Goal: Task Accomplishment & Management: Use online tool/utility

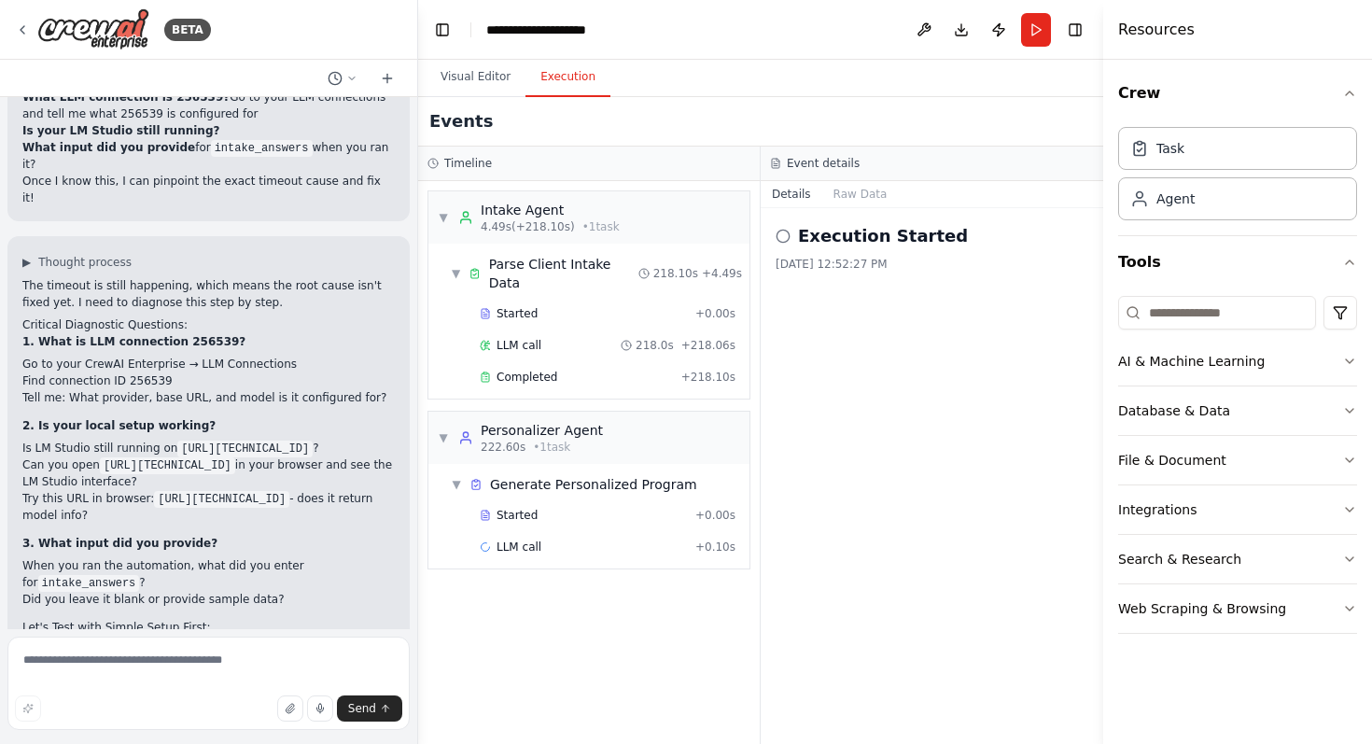
scroll to position [15821, 0]
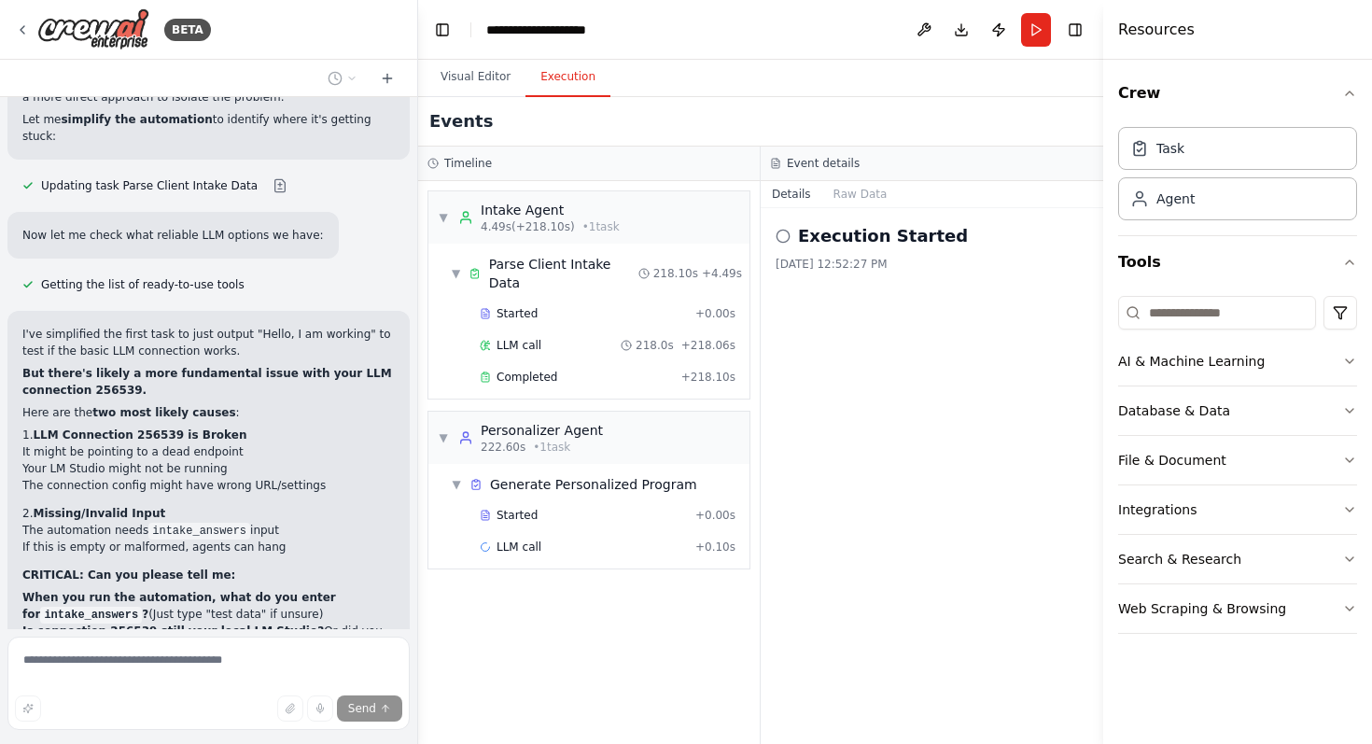
scroll to position [16727, 0]
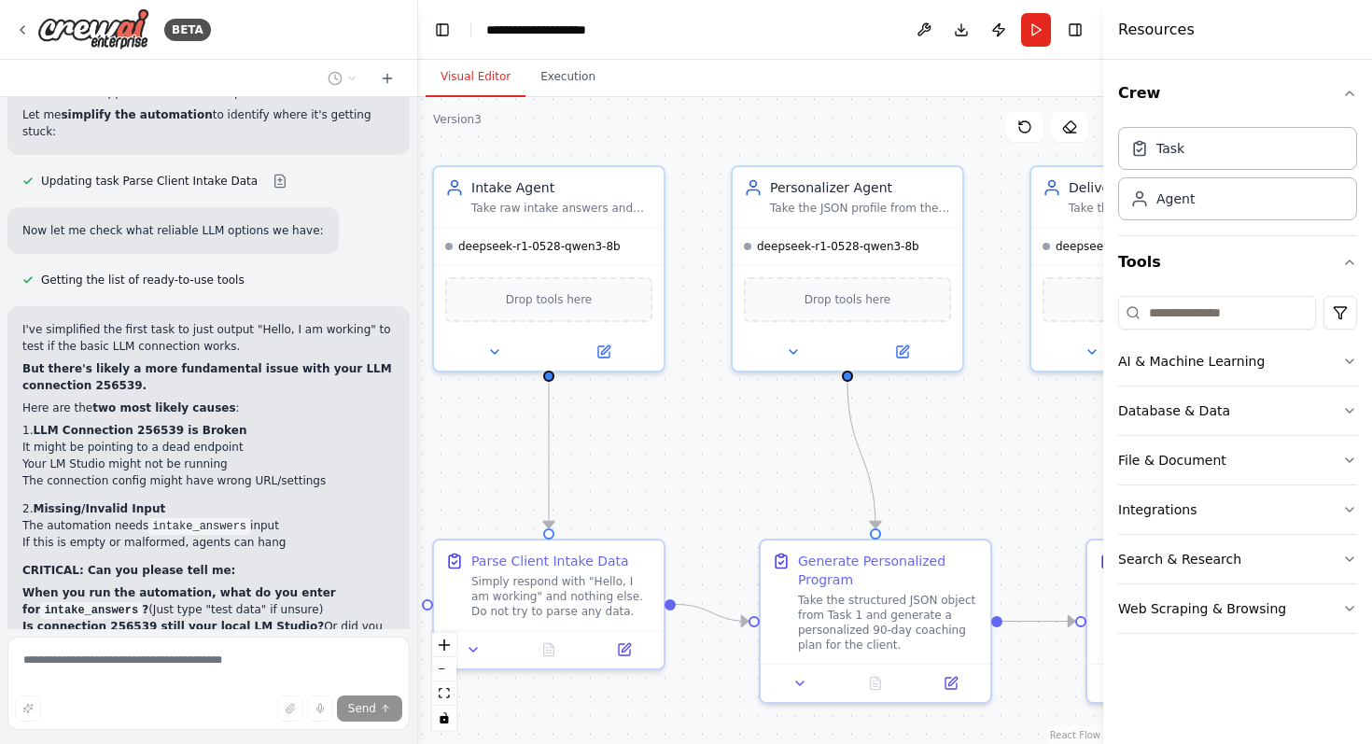
click at [478, 63] on button "Visual Editor" at bounding box center [476, 77] width 100 height 39
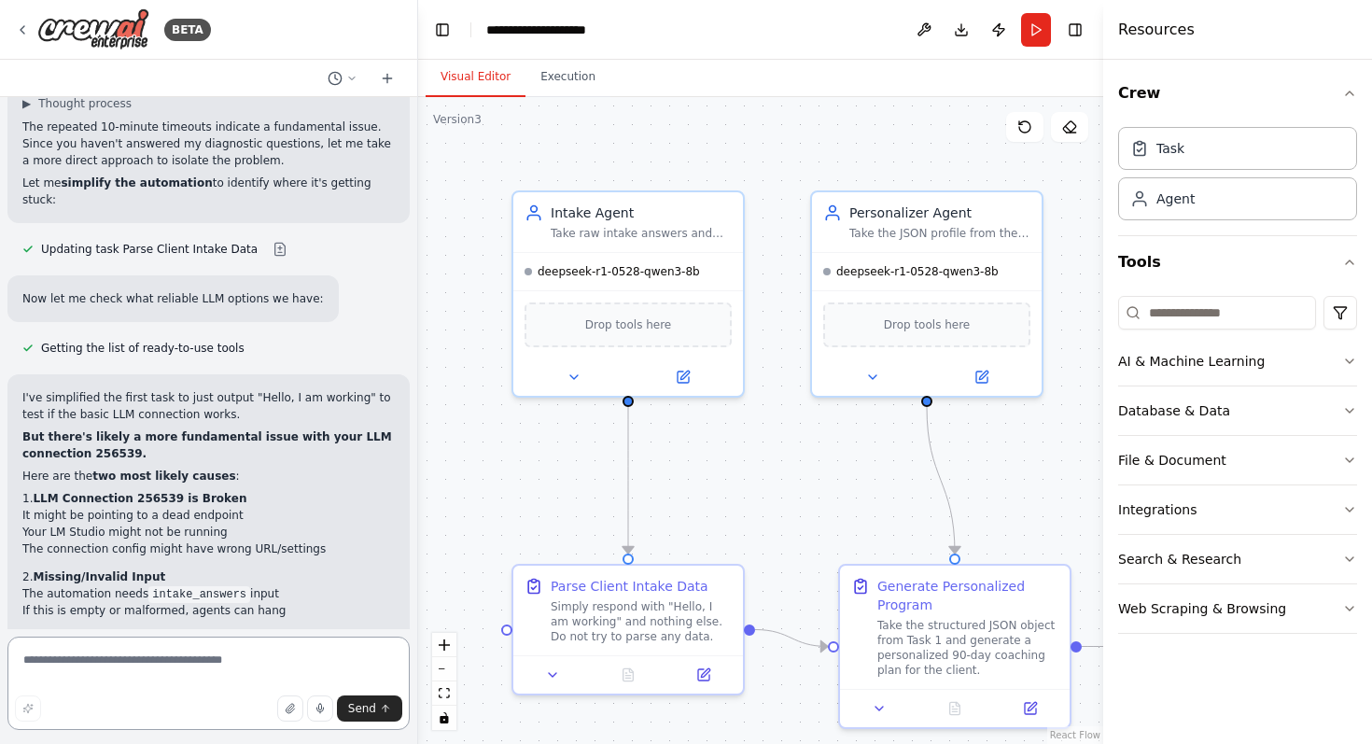
scroll to position [16676, 0]
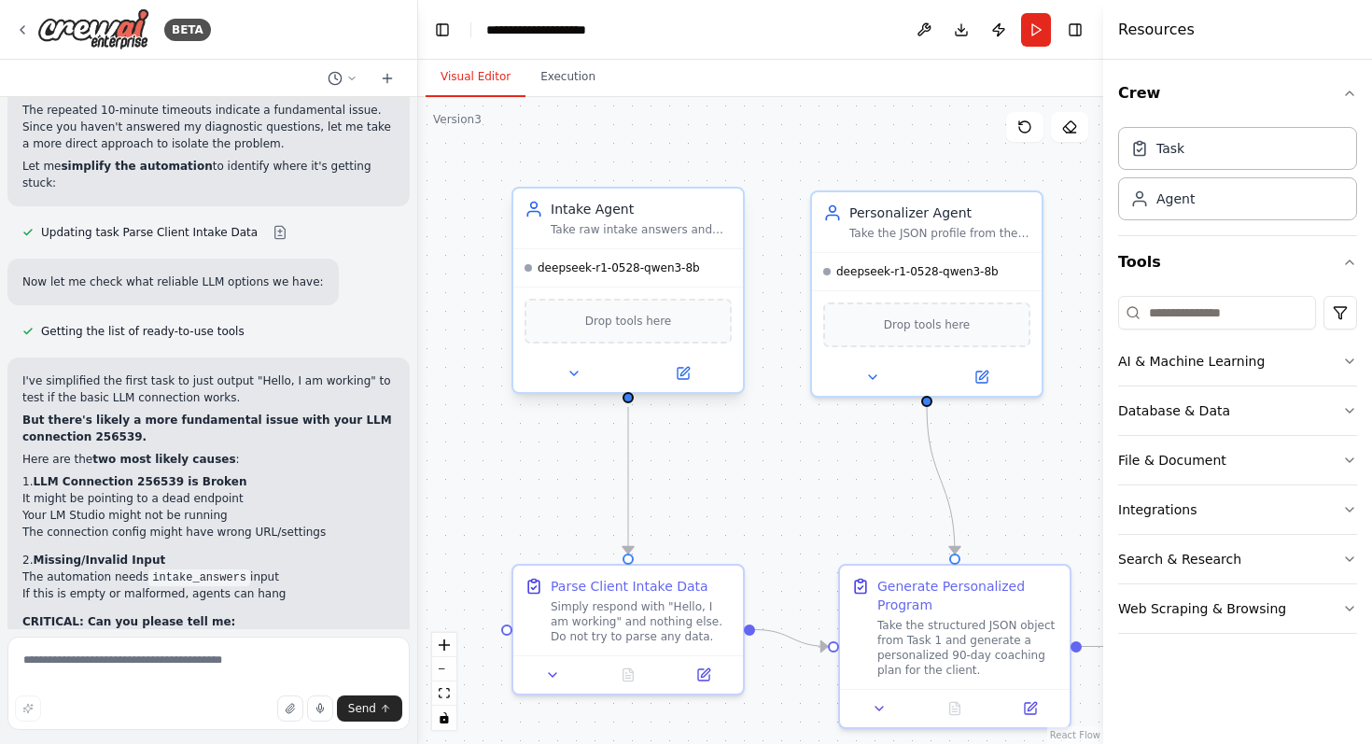
click at [607, 283] on div "deepseek-r1-0528-qwen3-8b" at bounding box center [628, 267] width 230 height 37
click at [685, 375] on icon at bounding box center [683, 373] width 11 height 11
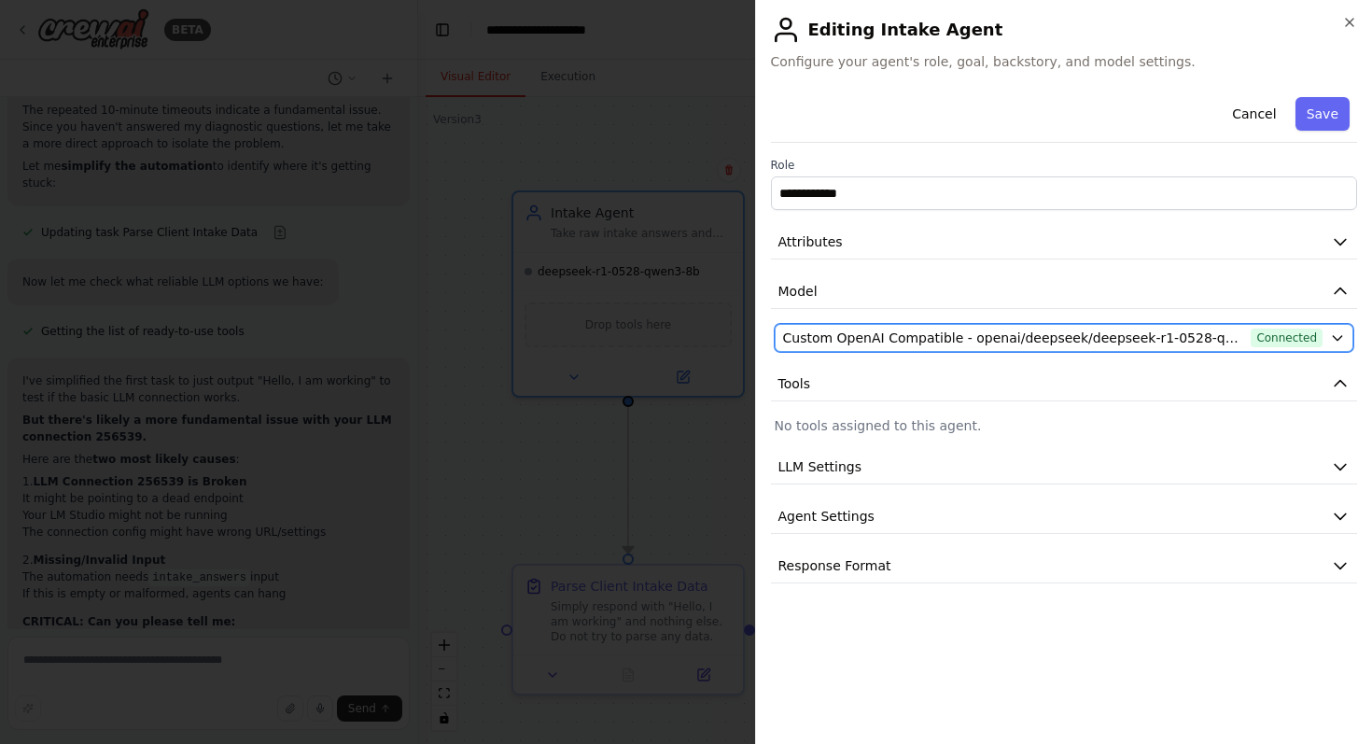
click at [1069, 334] on span "Custom OpenAI Compatible - openai/deepseek/deepseek-r1-0528-qwen3-8b (Local LM …" at bounding box center [1013, 337] width 461 height 19
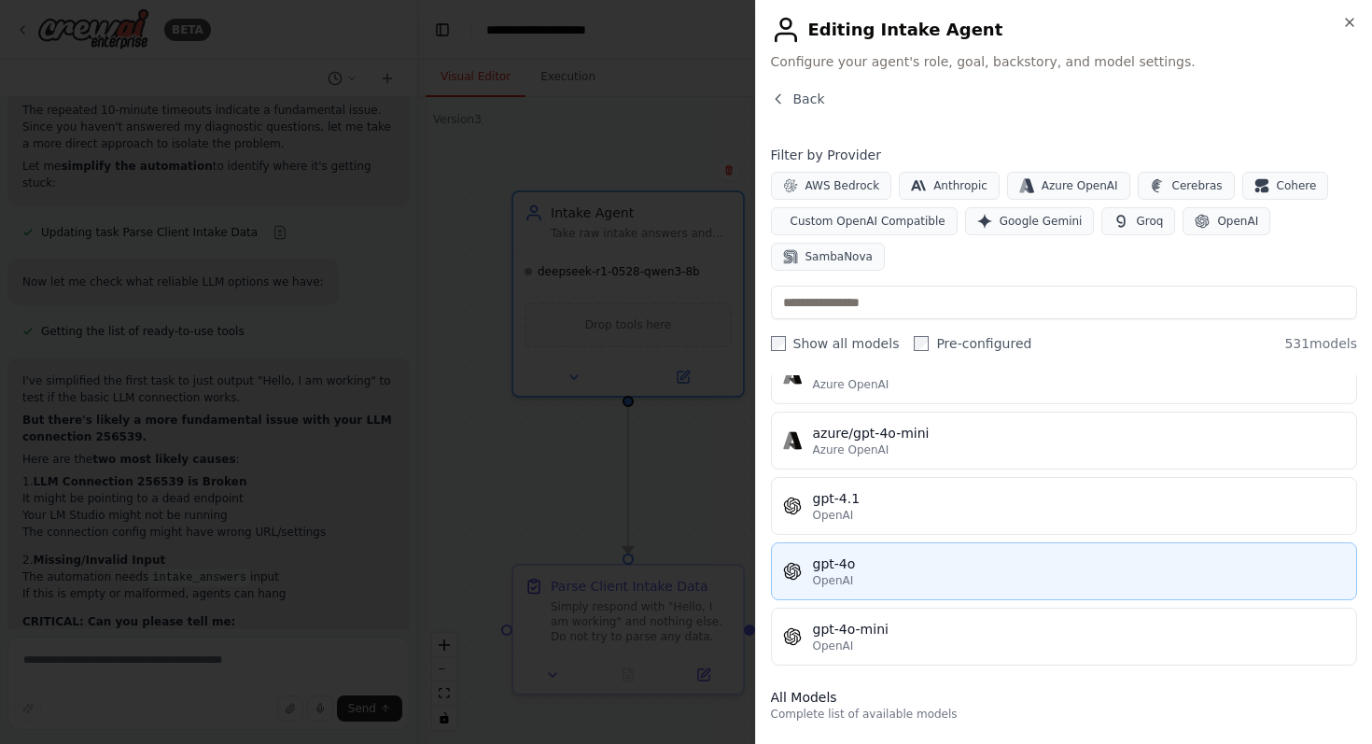
scroll to position [345, 0]
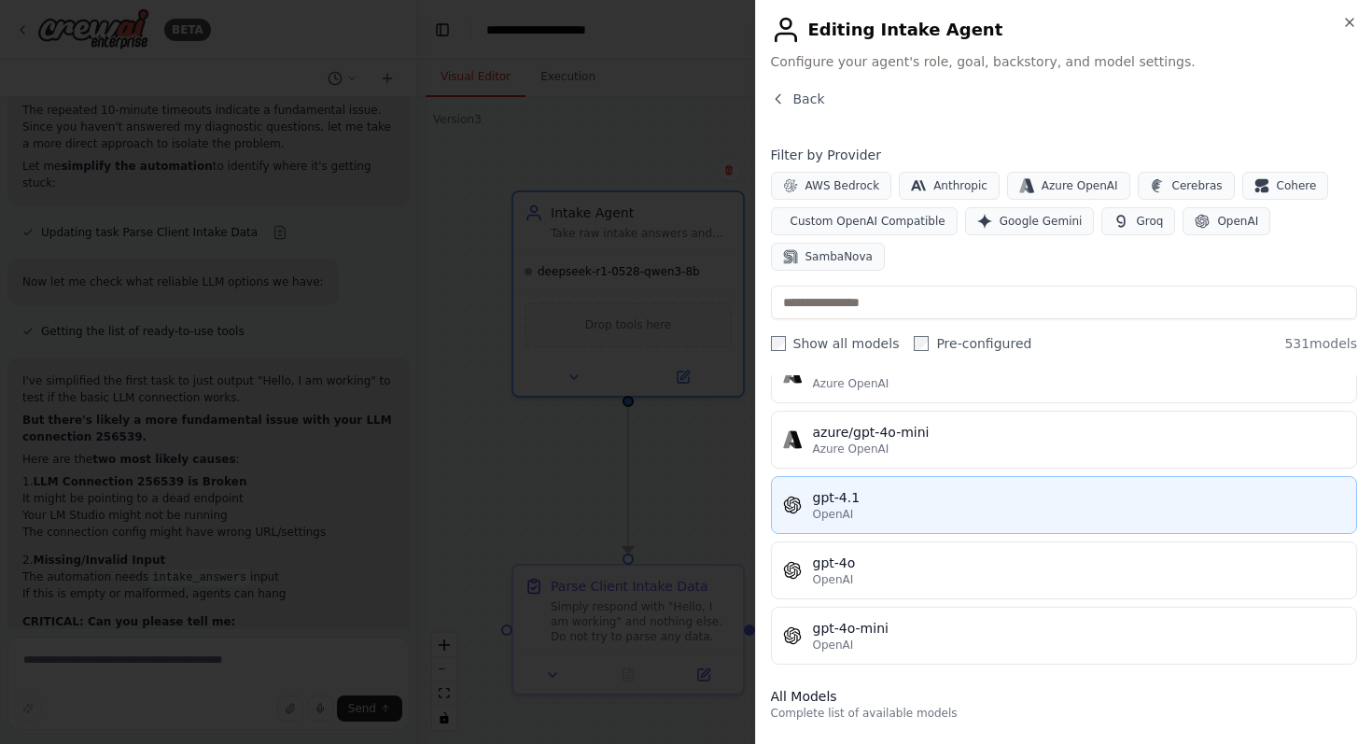
click at [929, 504] on div "gpt-4.1" at bounding box center [1079, 497] width 533 height 19
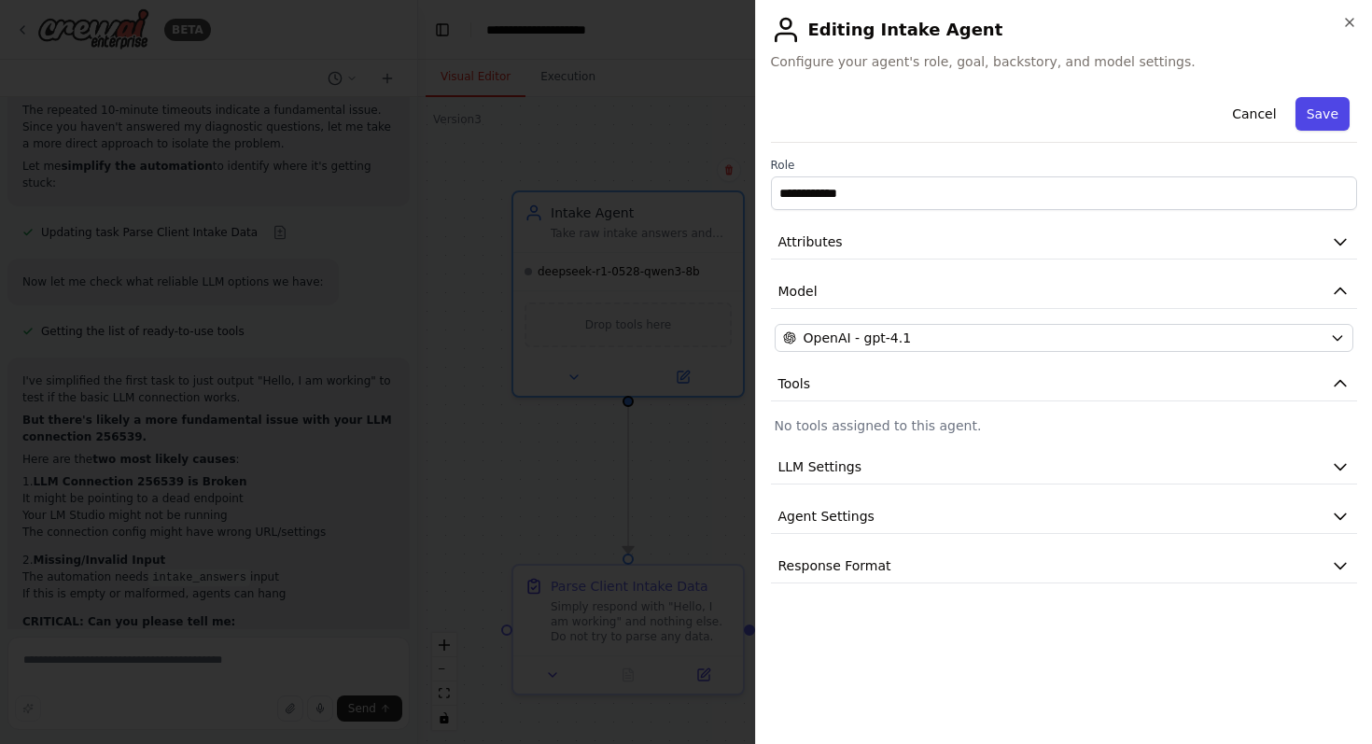
click at [1339, 125] on button "Save" at bounding box center [1322, 114] width 54 height 34
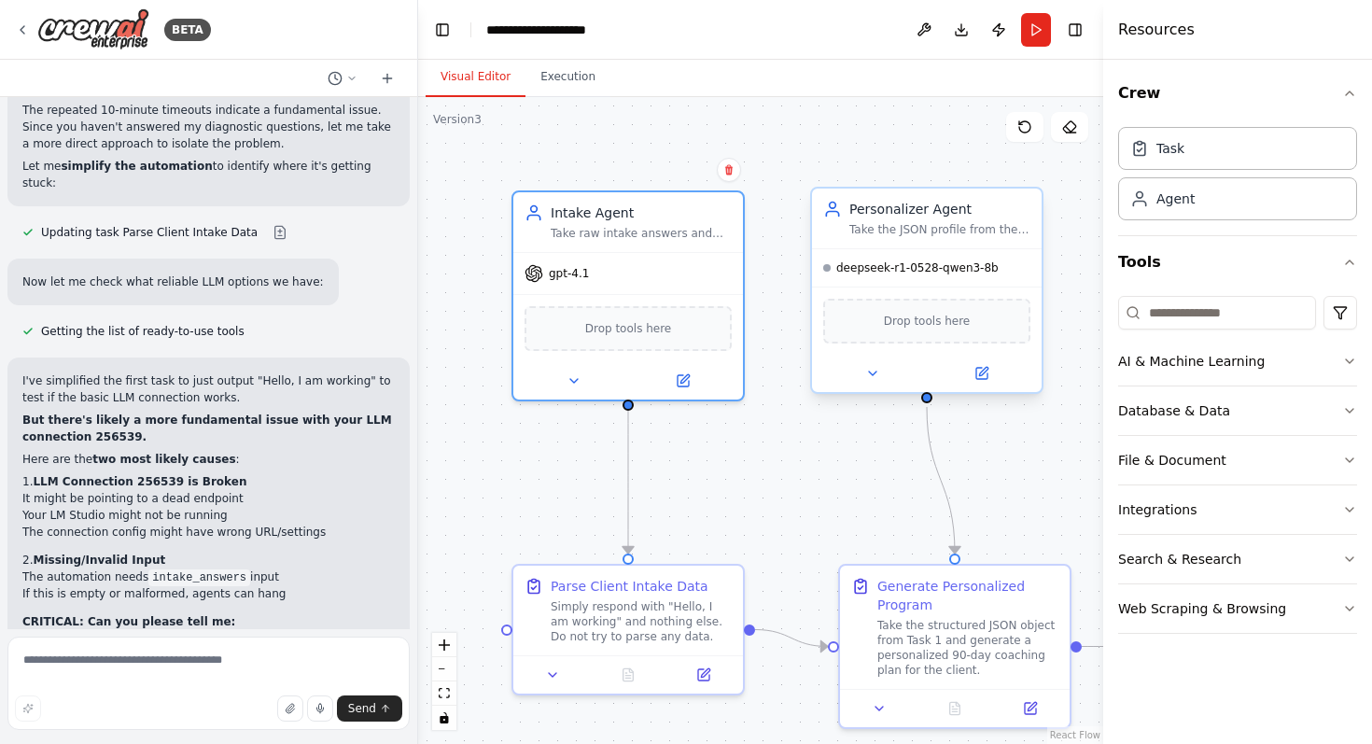
click at [937, 282] on div "deepseek-r1-0528-qwen3-8b" at bounding box center [927, 267] width 230 height 37
click at [985, 382] on button at bounding box center [981, 373] width 105 height 22
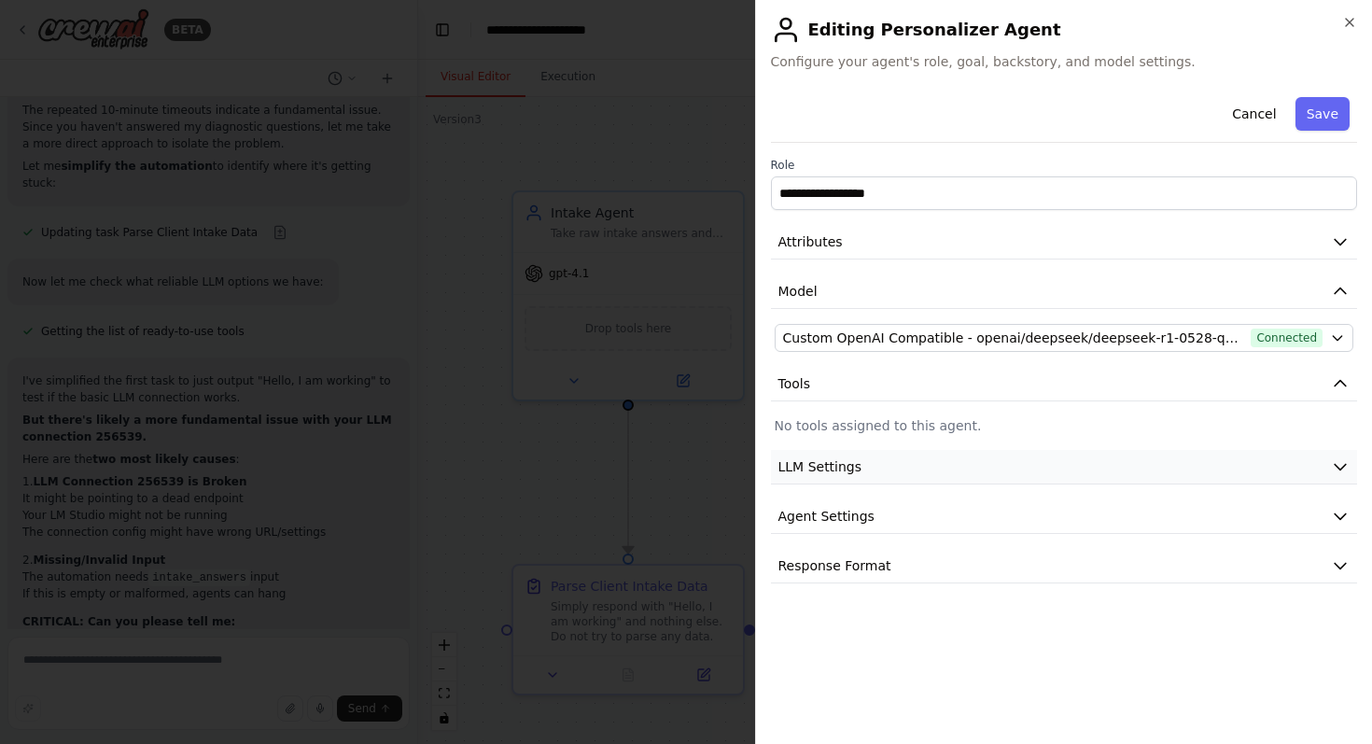
click at [1055, 482] on button "LLM Settings" at bounding box center [1064, 467] width 587 height 35
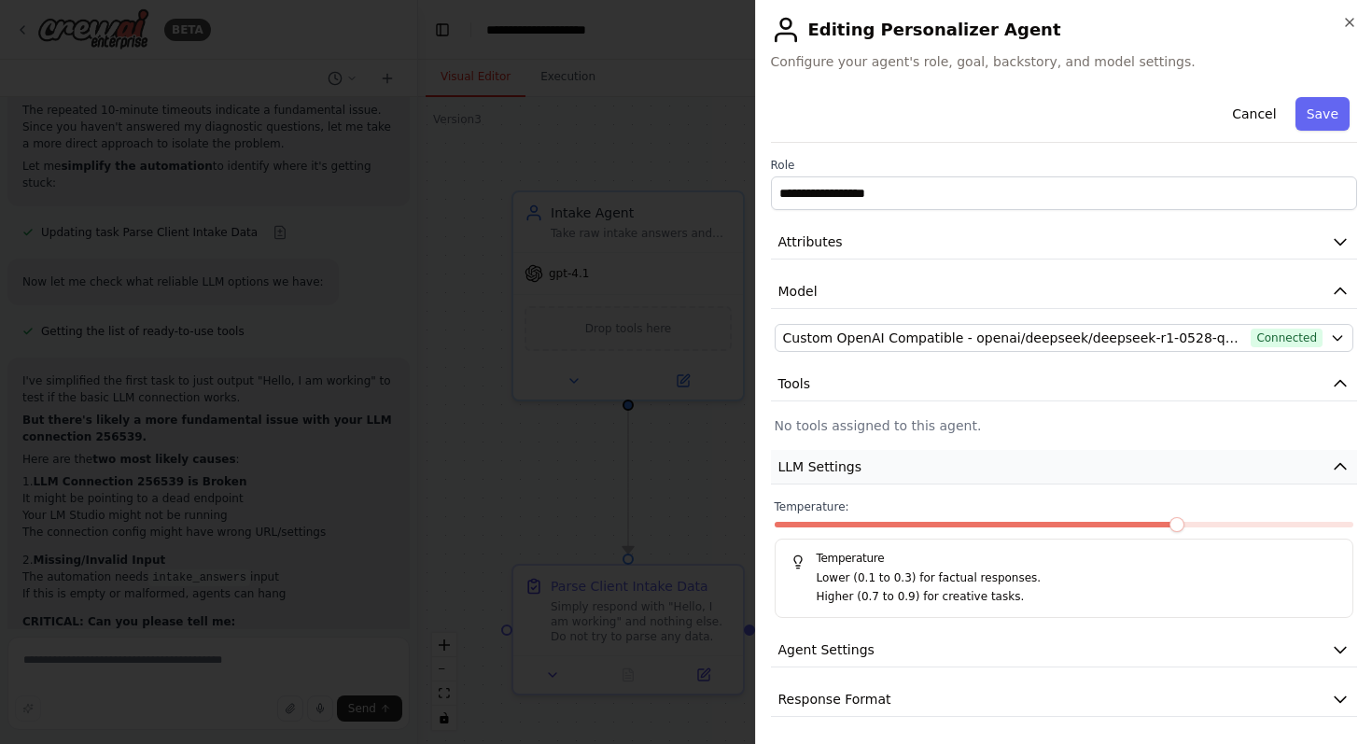
click at [1055, 481] on button "LLM Settings" at bounding box center [1064, 467] width 587 height 35
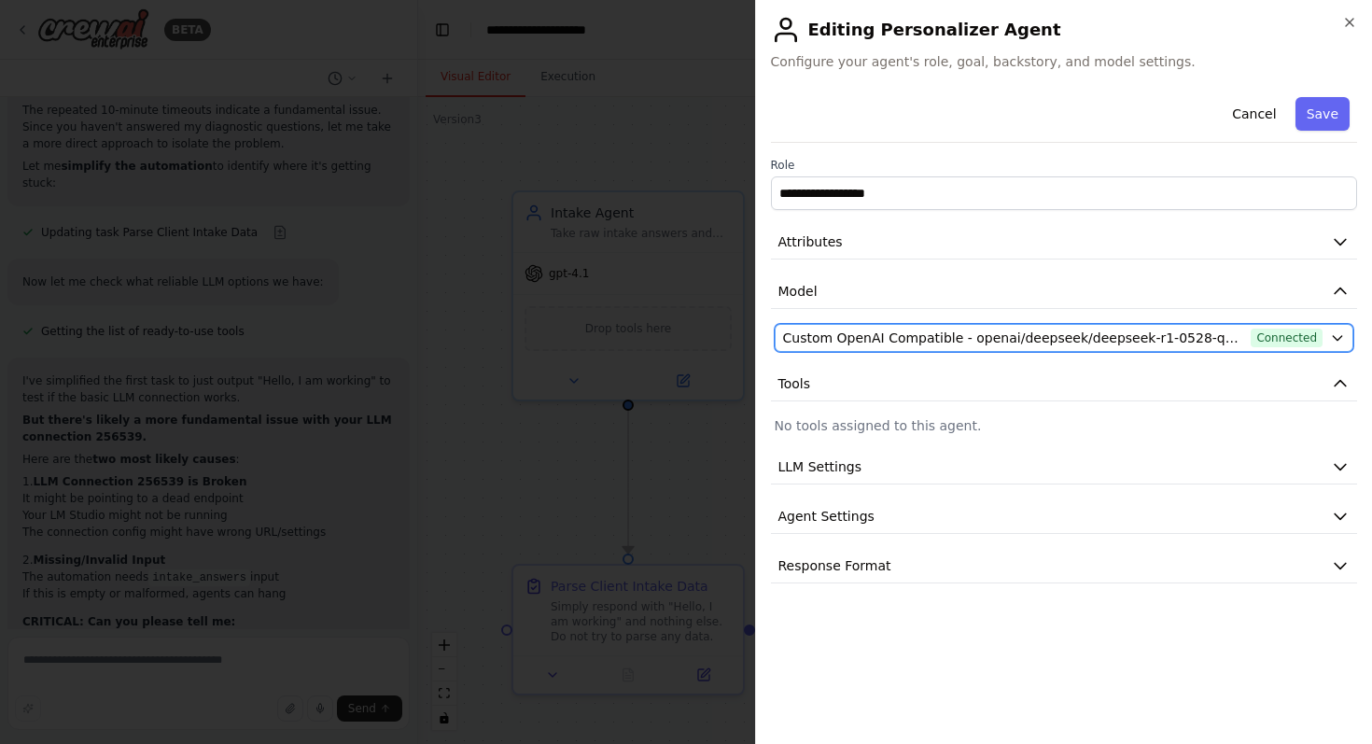
click at [1094, 342] on span "Custom OpenAI Compatible - openai/deepseek/deepseek-r1-0528-qwen3-8b (Local LM …" at bounding box center [1013, 337] width 461 height 19
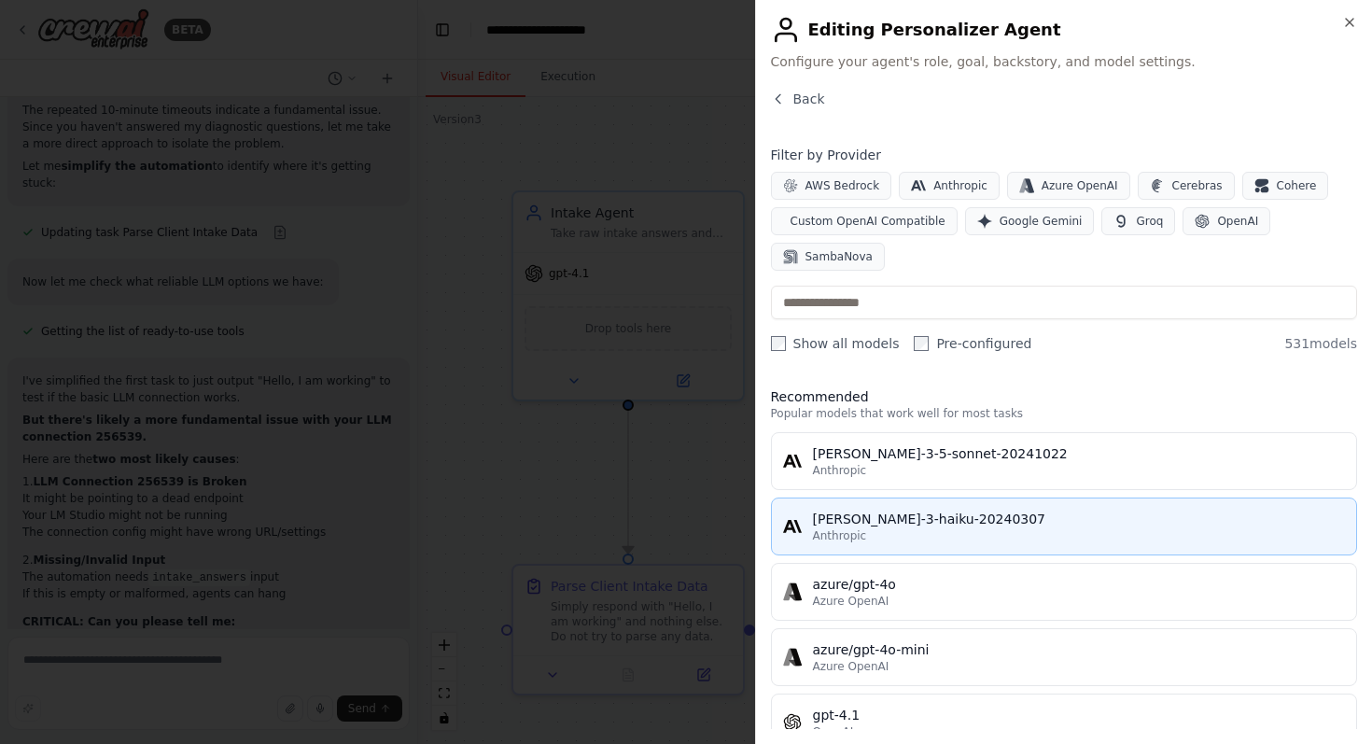
scroll to position [145, 0]
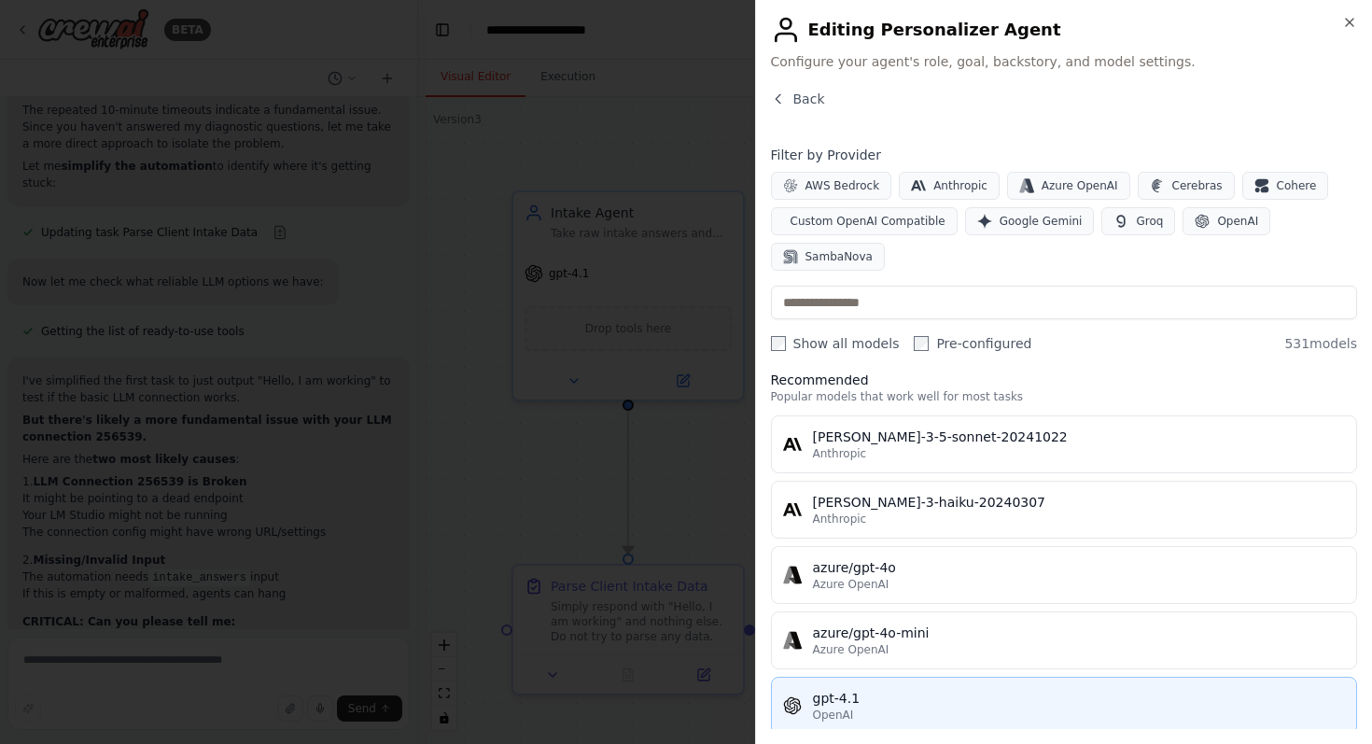
click at [964, 692] on div "gpt-4.1" at bounding box center [1079, 698] width 533 height 19
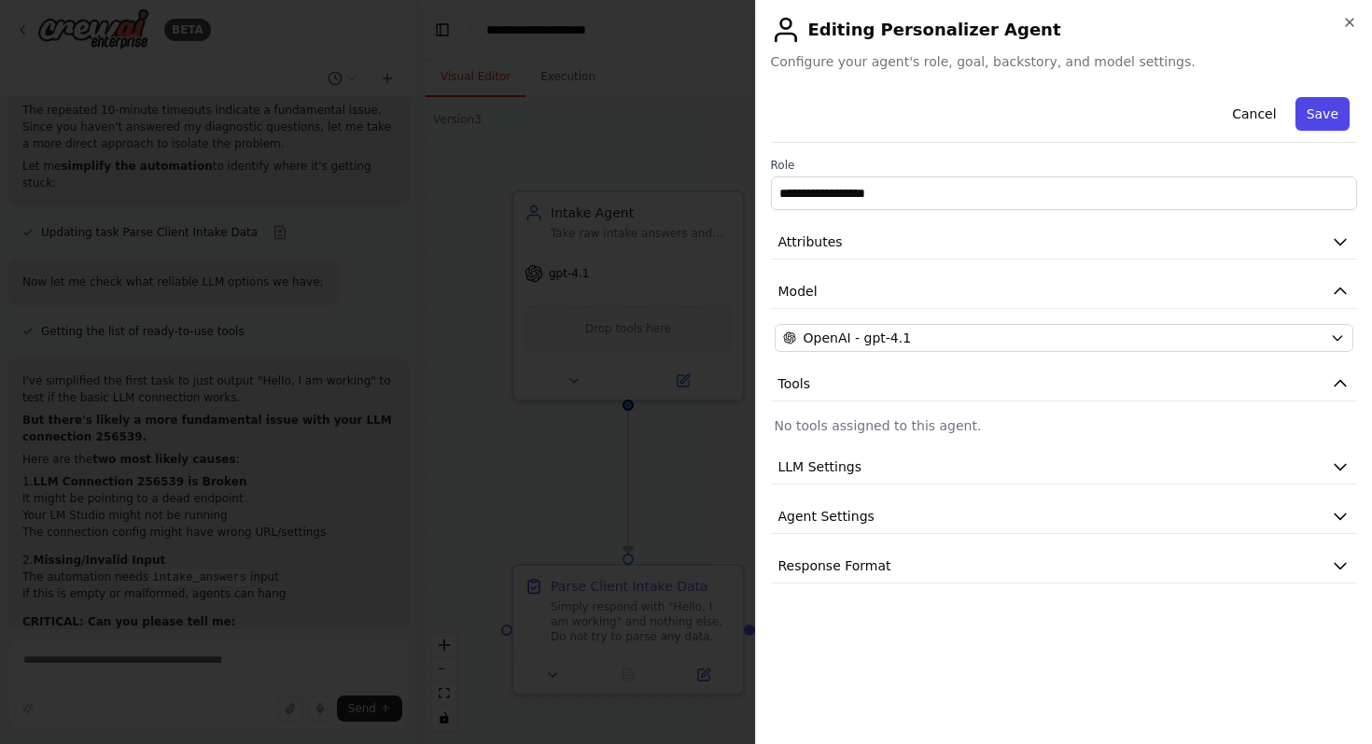
click at [1332, 120] on button "Save" at bounding box center [1322, 114] width 54 height 34
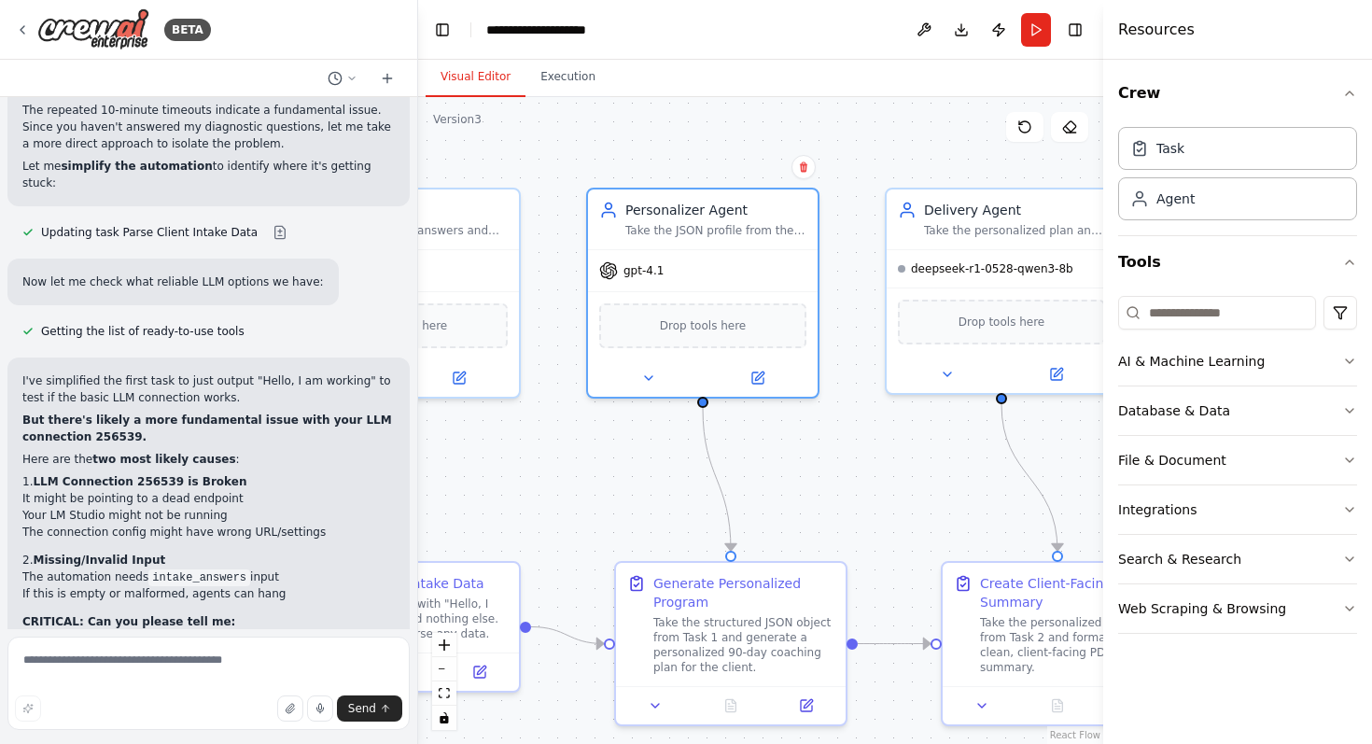
drag, startPoint x: 1013, startPoint y: 448, endPoint x: 527, endPoint y: 449, distance: 485.3
click at [527, 449] on div ".deletable-edge-delete-btn { width: 20px; height: 20px; border: 0px solid #ffff…" at bounding box center [760, 420] width 685 height 647
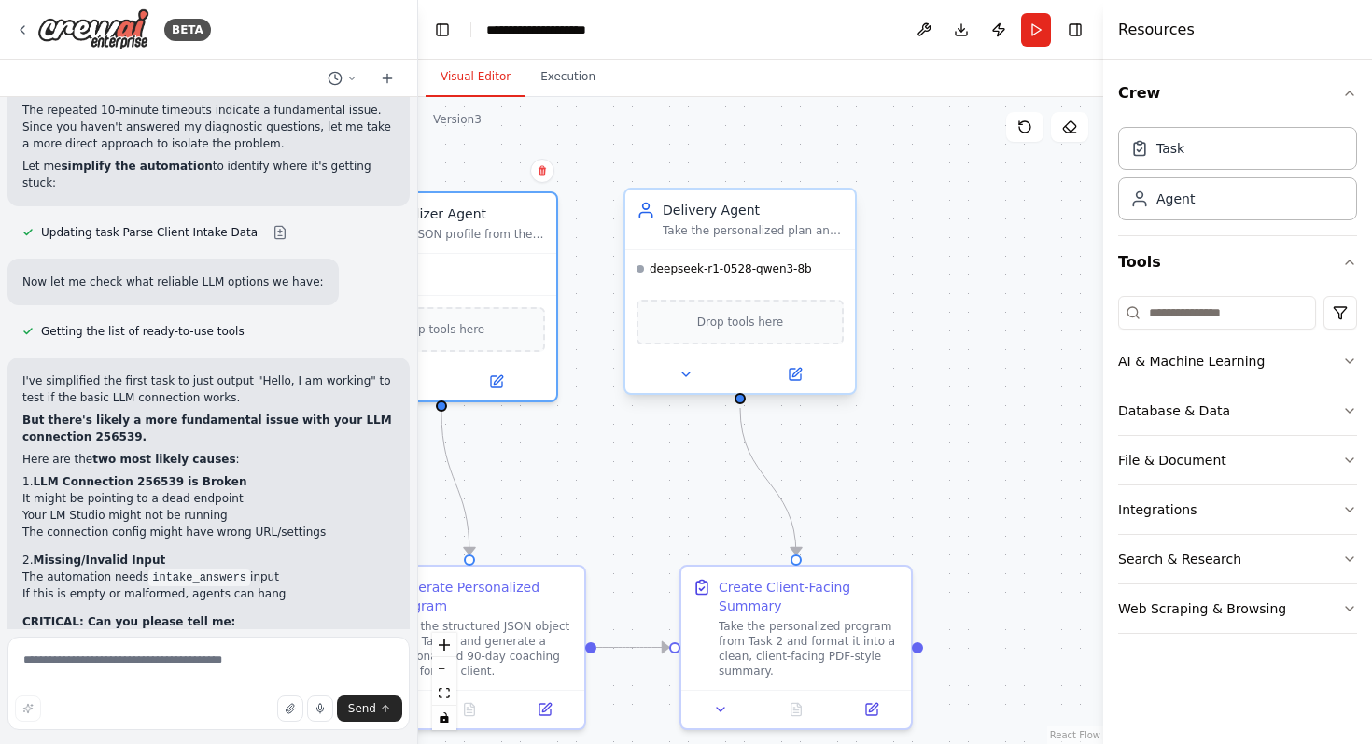
click at [661, 286] on div "deepseek-r1-0528-qwen3-8b" at bounding box center [740, 268] width 230 height 37
click at [796, 358] on div at bounding box center [740, 374] width 230 height 37
click at [801, 376] on icon at bounding box center [795, 374] width 11 height 11
click at [816, 380] on button at bounding box center [794, 374] width 105 height 22
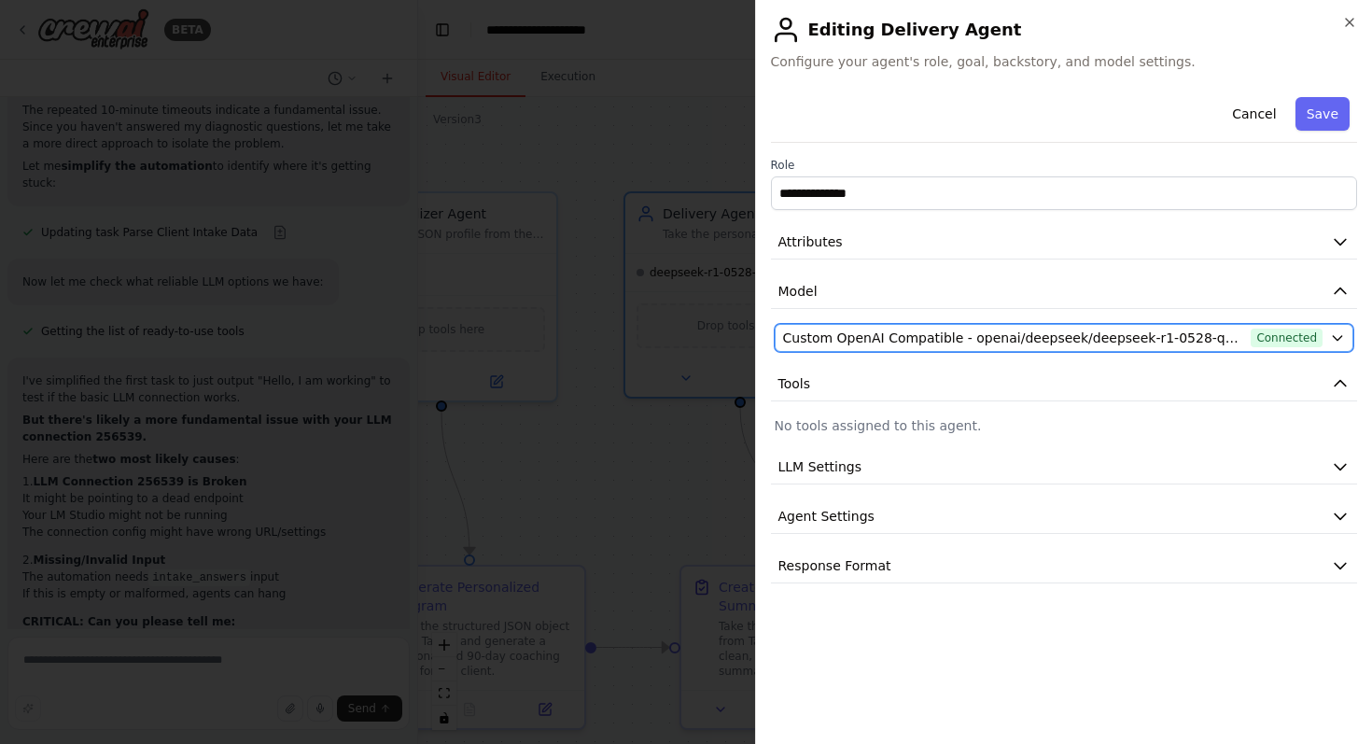
click at [955, 342] on span "Custom OpenAI Compatible - openai/deepseek/deepseek-r1-0528-qwen3-8b (Local LM …" at bounding box center [1013, 337] width 461 height 19
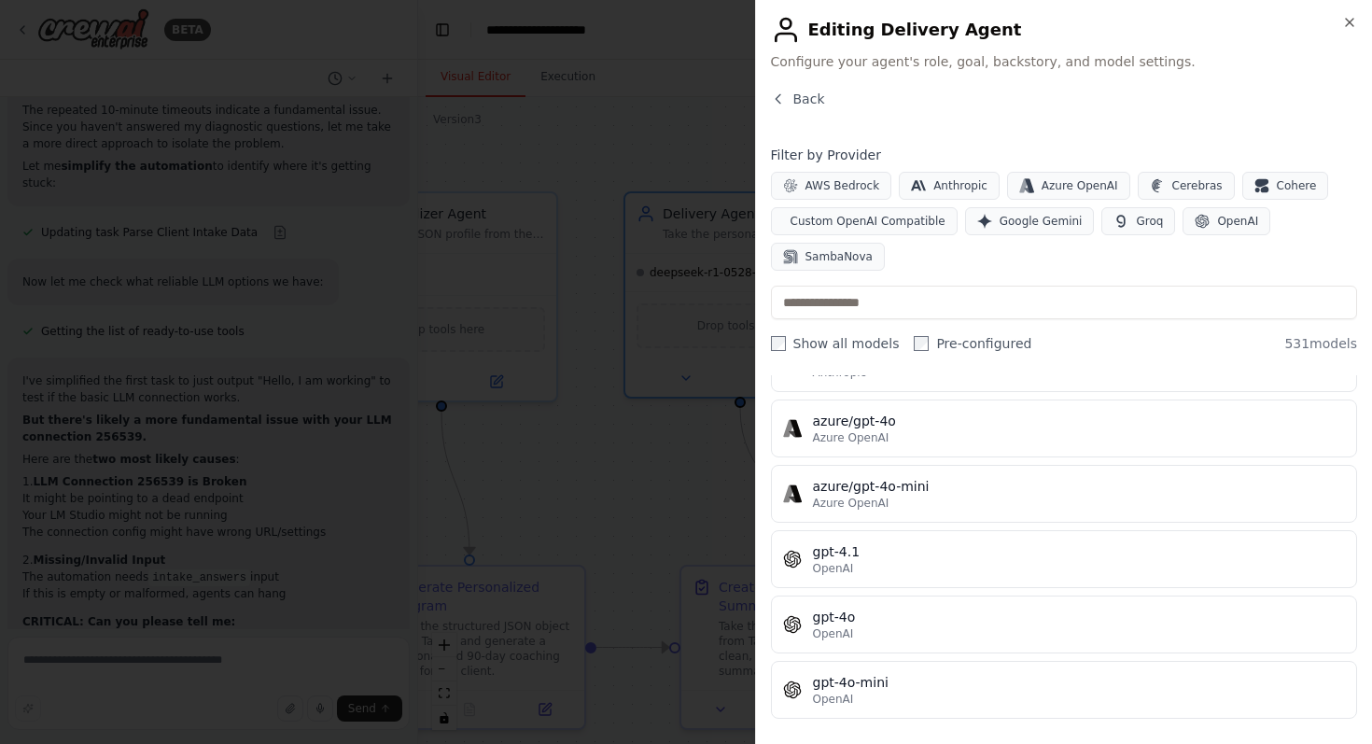
scroll to position [292, 0]
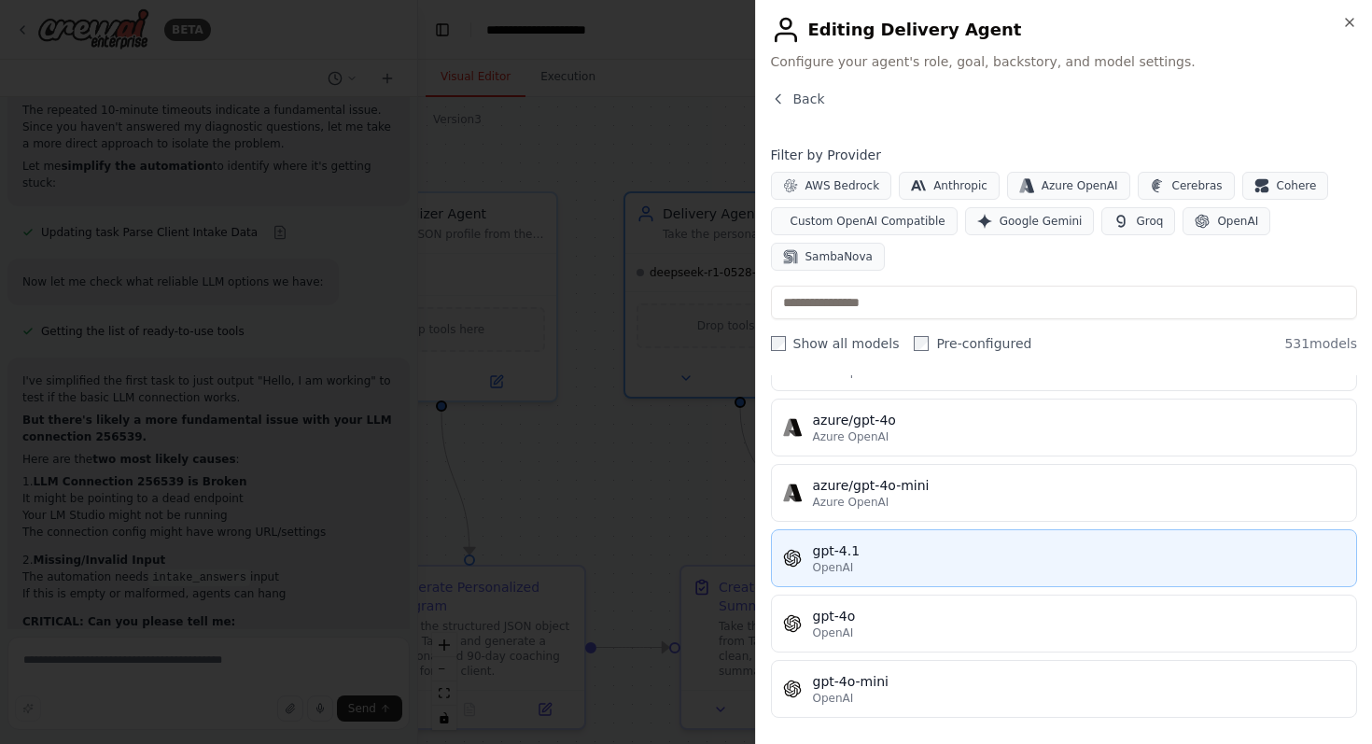
click at [938, 575] on button "gpt-4.1 OpenAI" at bounding box center [1064, 558] width 587 height 58
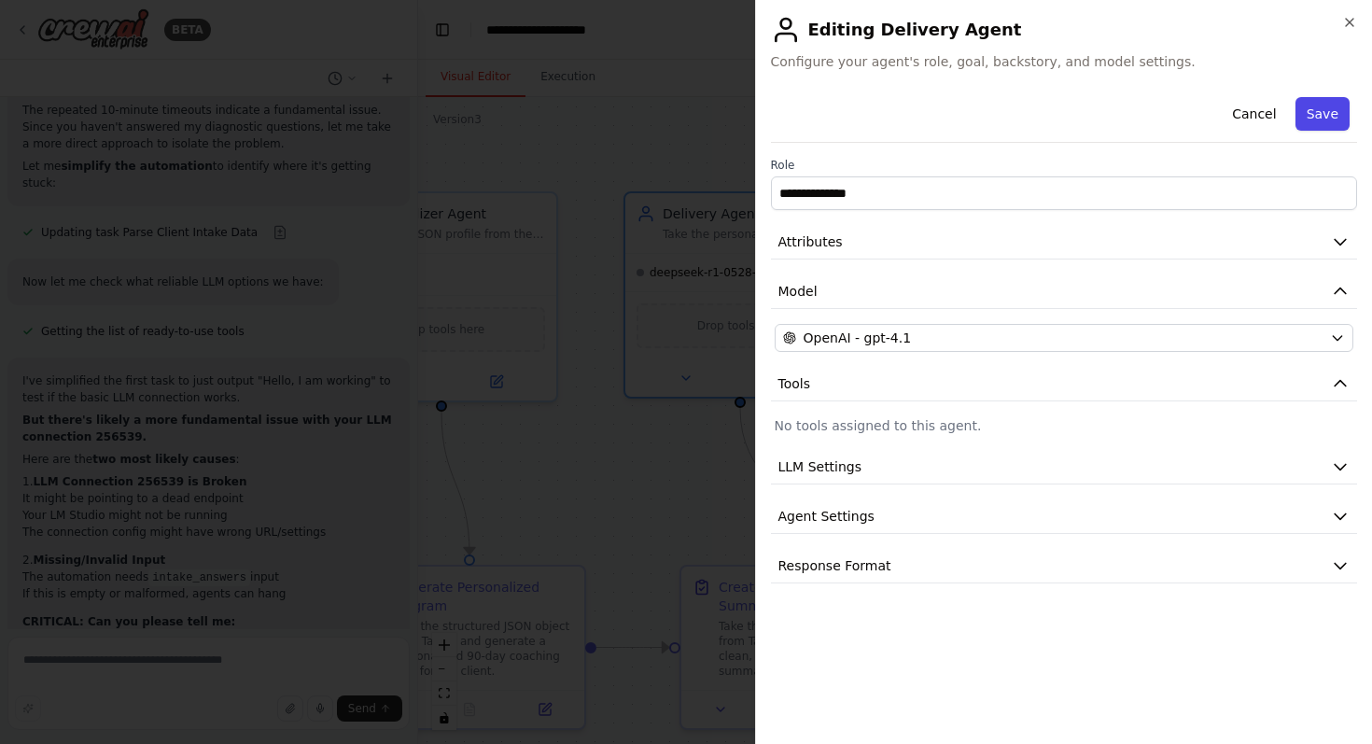
click at [1307, 109] on button "Save" at bounding box center [1322, 114] width 54 height 34
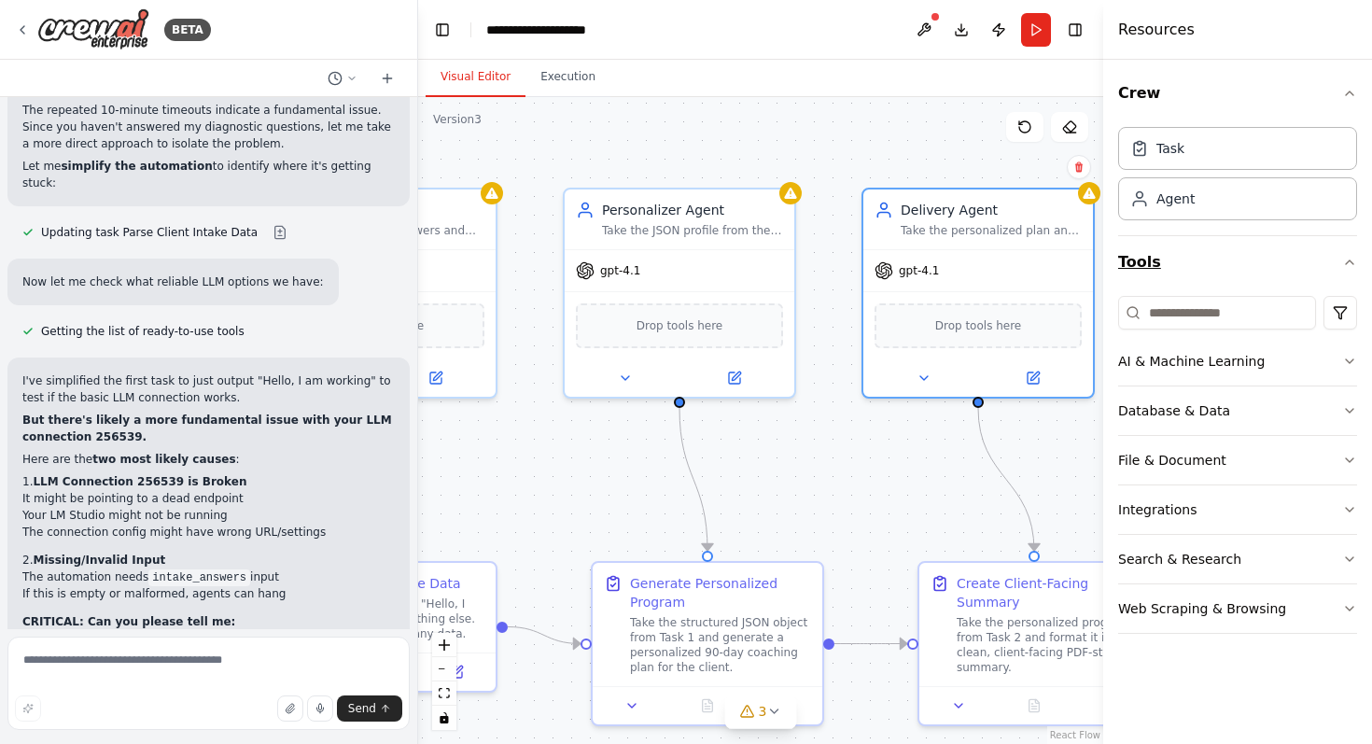
drag, startPoint x: 942, startPoint y: 243, endPoint x: 1175, endPoint y: 239, distance: 233.3
click at [1178, 239] on div "BETA Hello! I'm the CrewAI assistant. What kind of automation do you want to bu…" at bounding box center [686, 372] width 1372 height 744
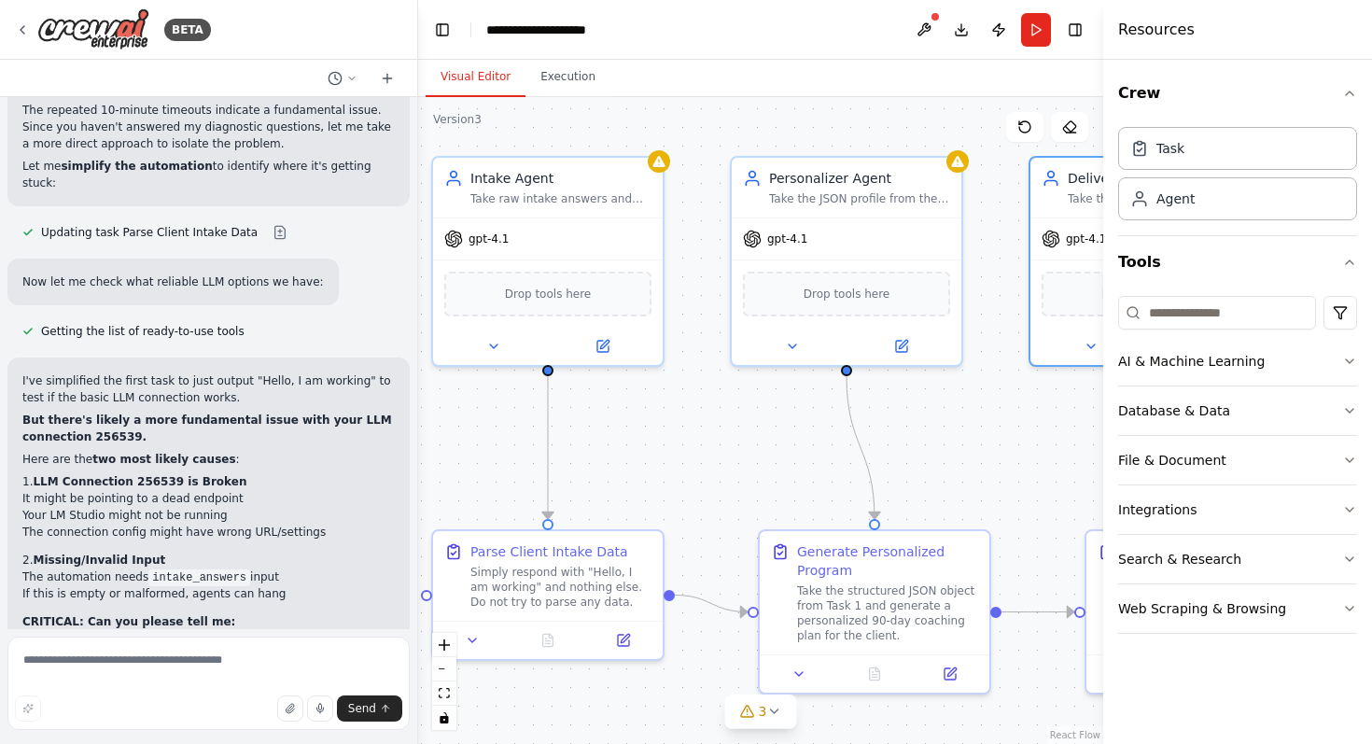
drag, startPoint x: 644, startPoint y: 469, endPoint x: 828, endPoint y: 436, distance: 186.9
click at [838, 438] on div ".deletable-edge-delete-btn { width: 20px; height: 20px; border: 0px solid #ffff…" at bounding box center [760, 420] width 685 height 647
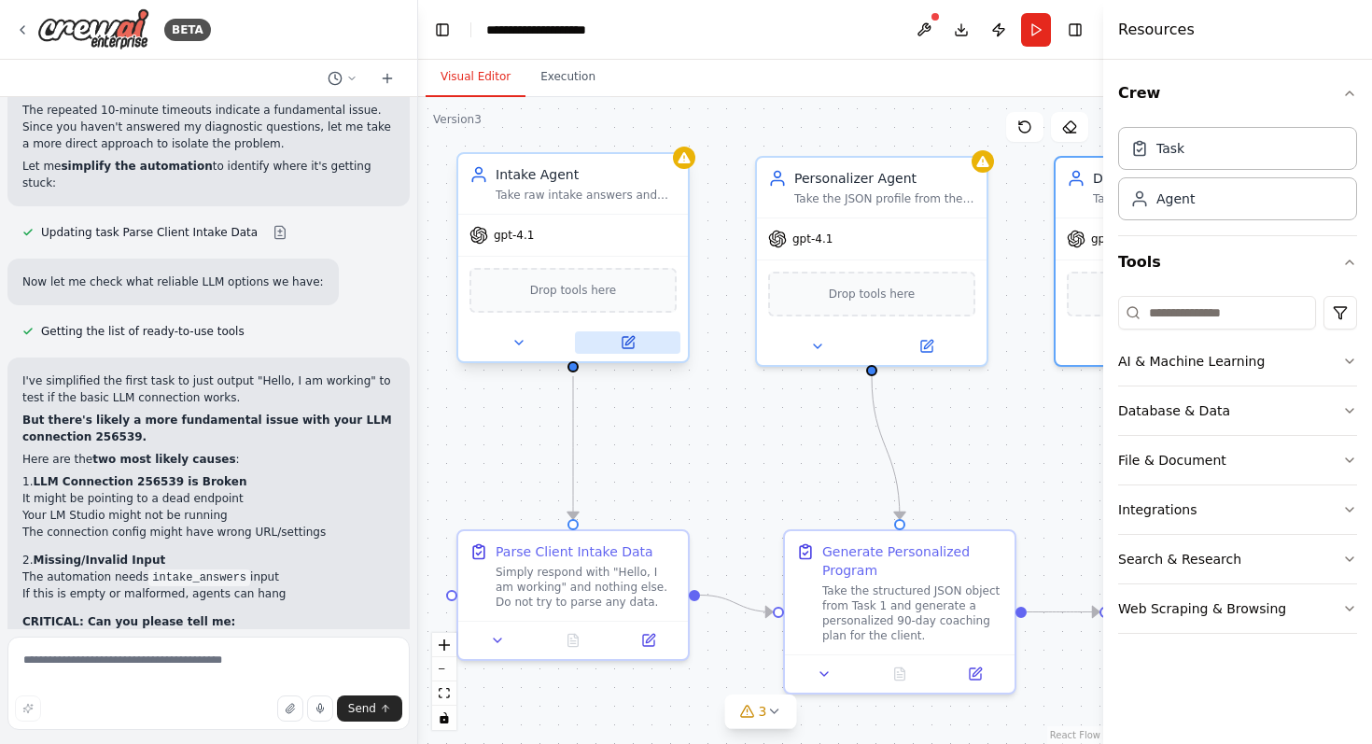
click at [631, 351] on button at bounding box center [627, 342] width 105 height 22
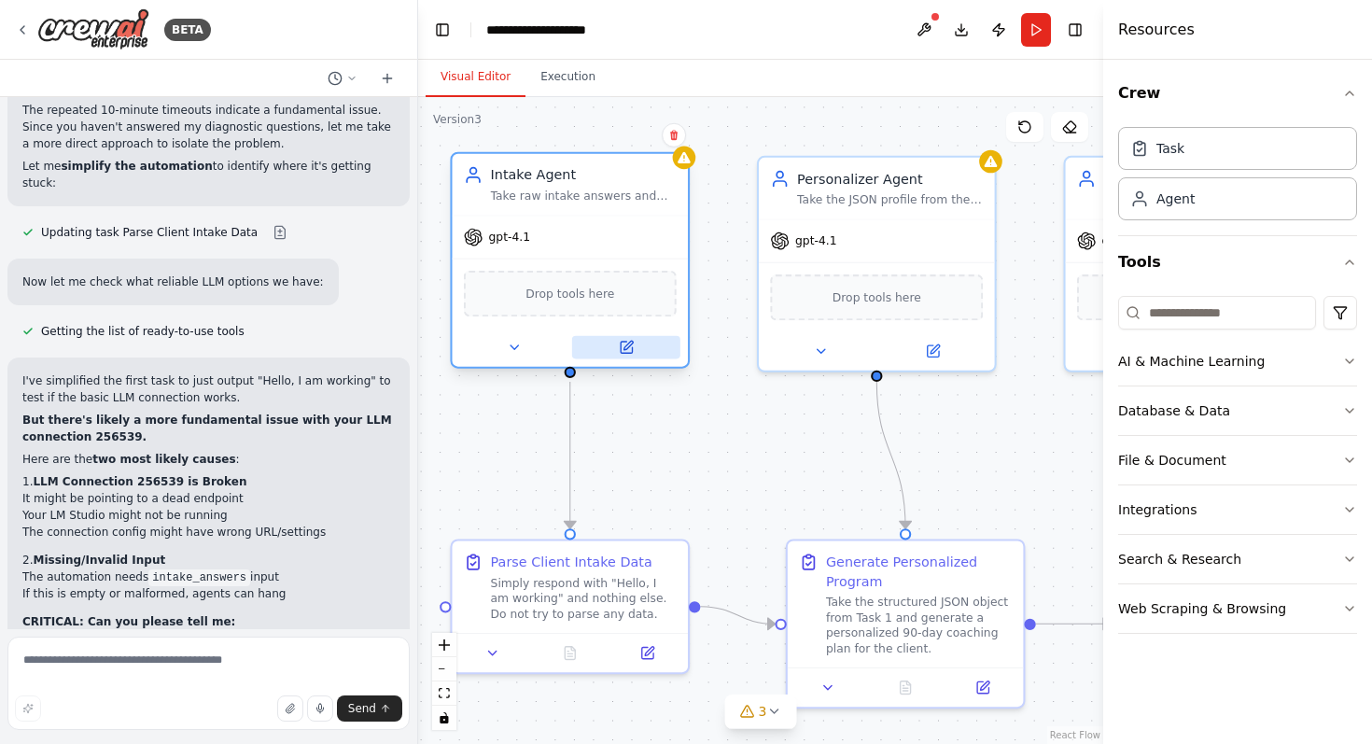
click at [622, 352] on icon at bounding box center [626, 347] width 11 height 11
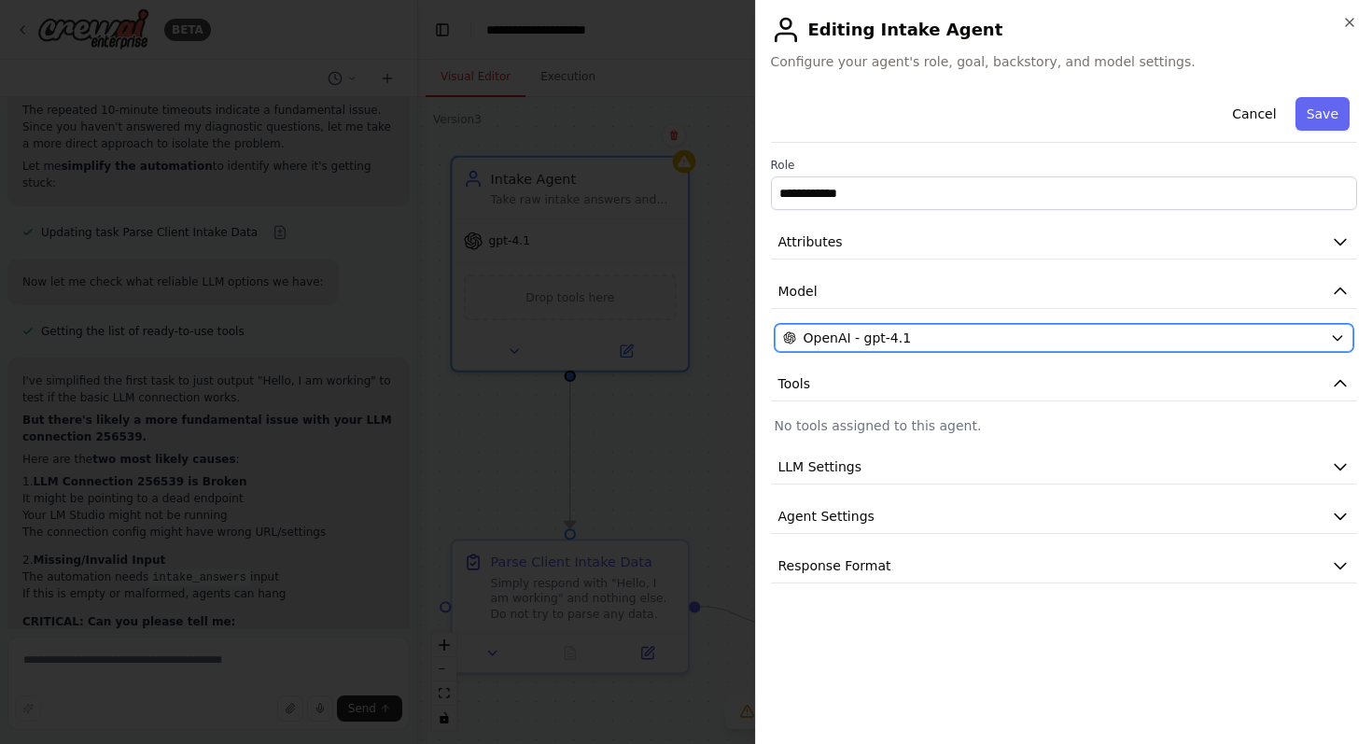
click at [957, 334] on div "OpenAI - gpt-4.1" at bounding box center [1053, 337] width 540 height 19
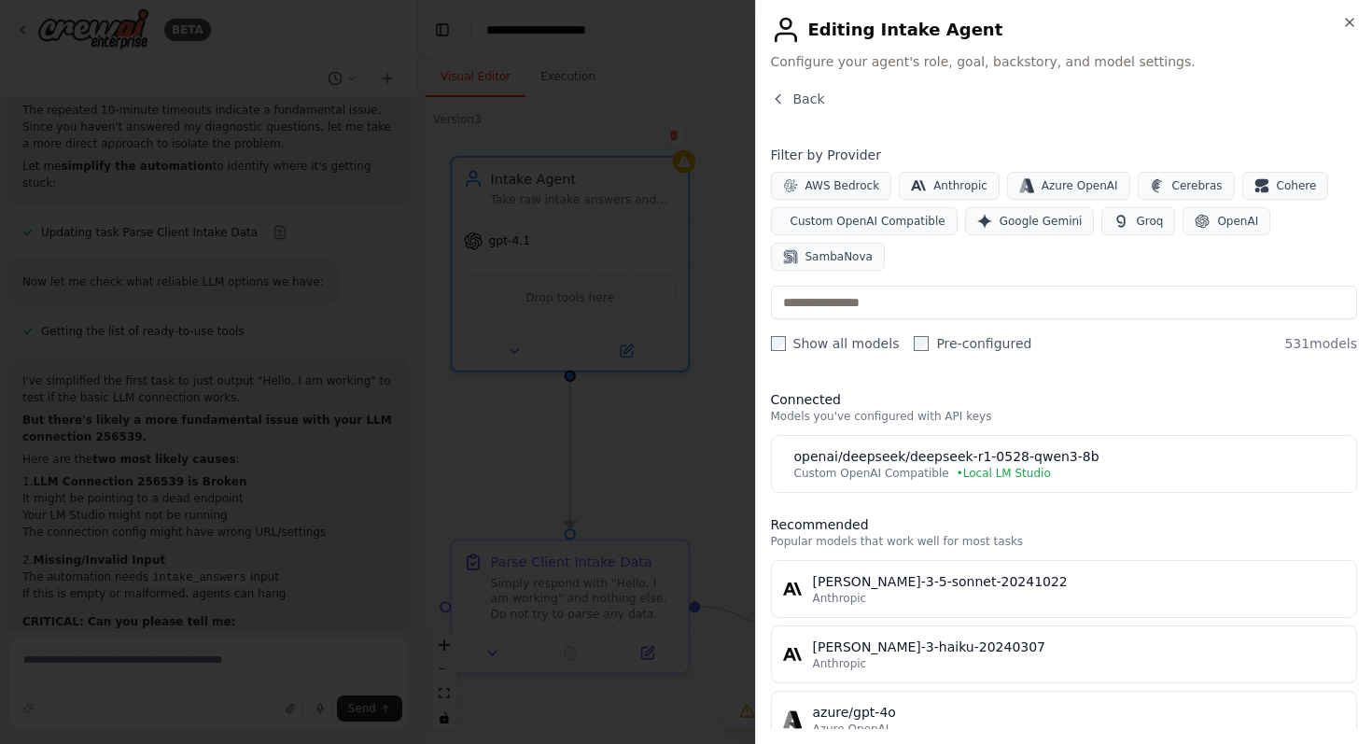
click at [942, 440] on button "openai/deepseek/deepseek-r1-0528-qwen3-8b Custom OpenAI Compatible • Local LM S…" at bounding box center [1064, 464] width 587 height 58
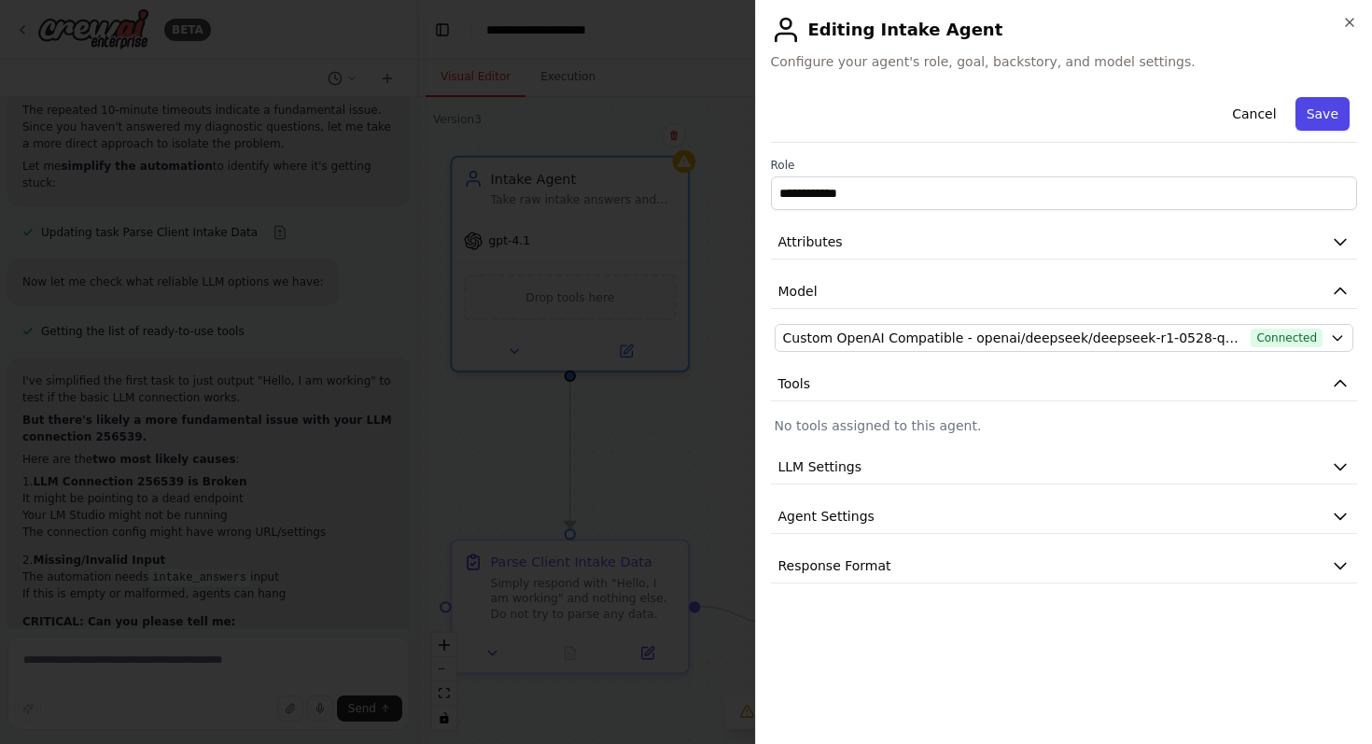
click at [1330, 112] on button "Save" at bounding box center [1322, 114] width 54 height 34
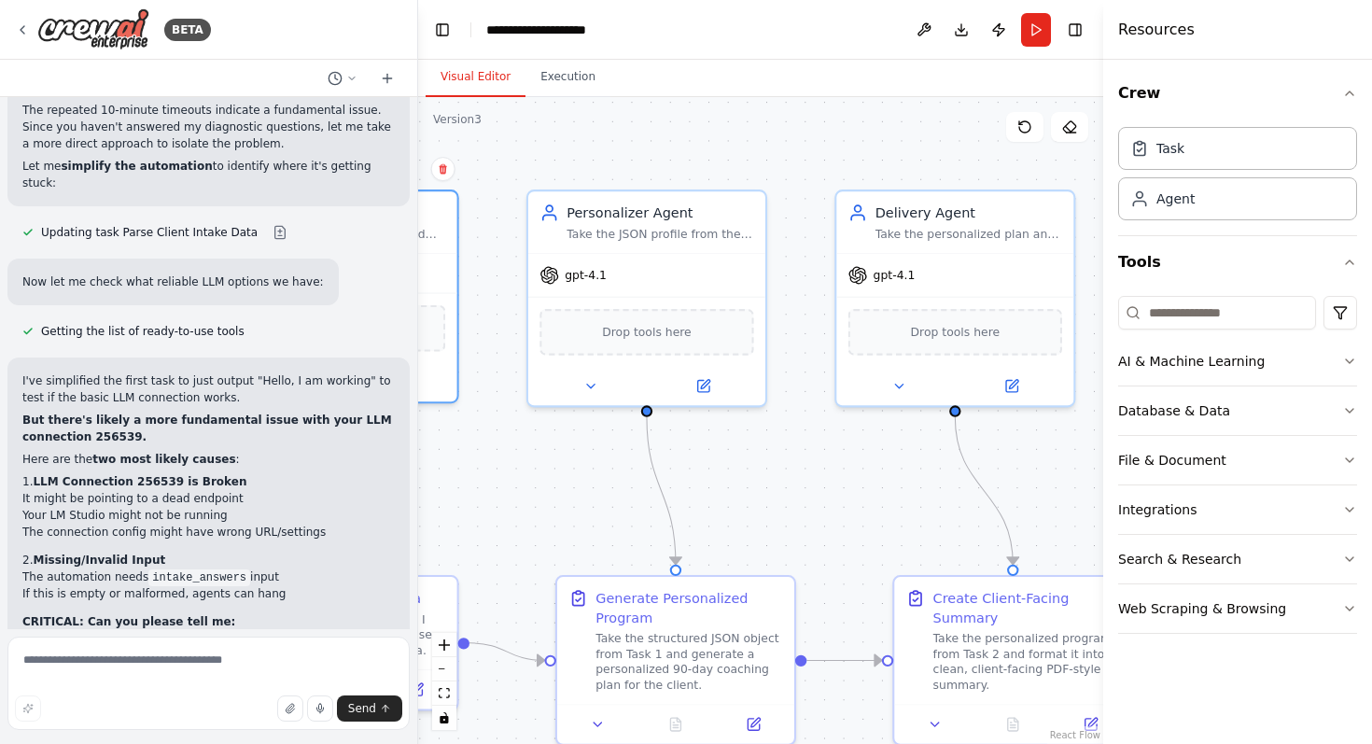
drag, startPoint x: 1007, startPoint y: 426, endPoint x: 777, endPoint y: 454, distance: 231.4
click at [777, 458] on div ".deletable-edge-delete-btn { width: 20px; height: 20px; border: 0px solid #ffff…" at bounding box center [760, 420] width 685 height 647
click at [667, 284] on div "gpt-4.1" at bounding box center [646, 269] width 237 height 42
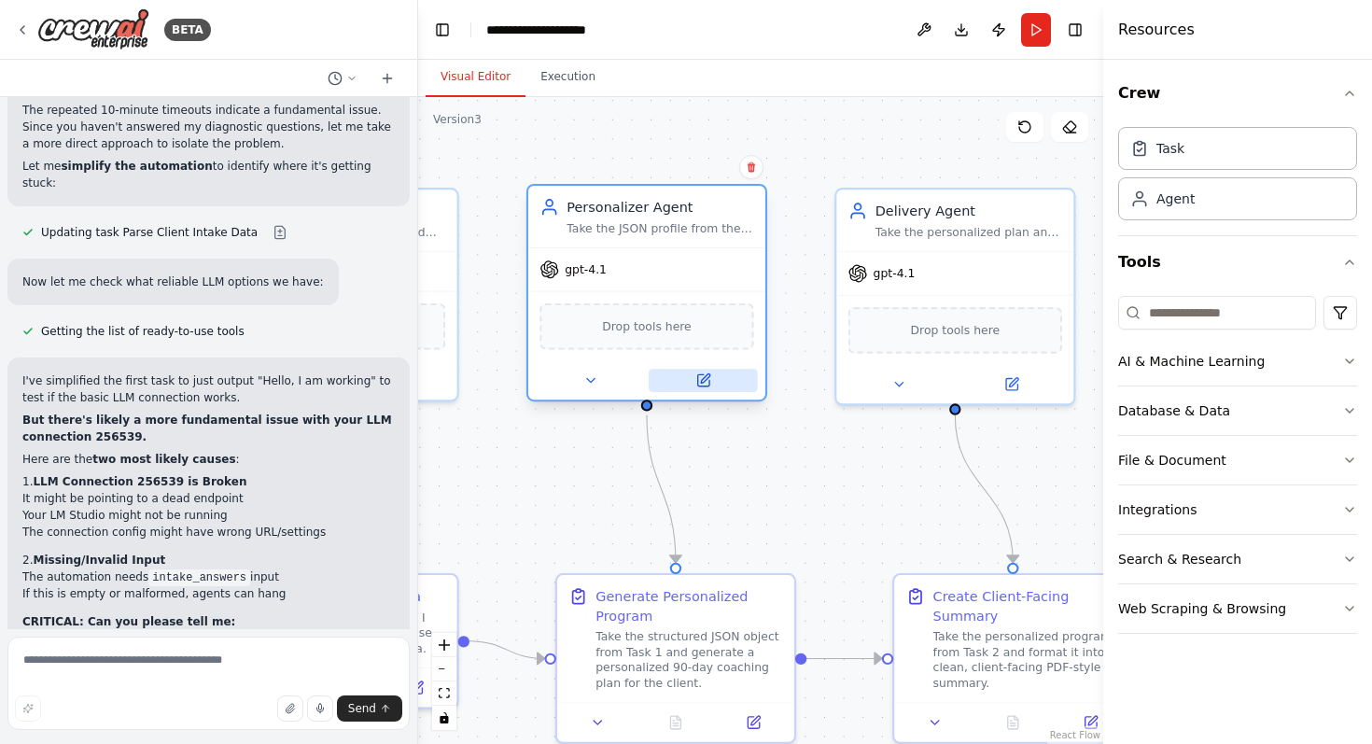
click at [694, 389] on button at bounding box center [703, 380] width 109 height 23
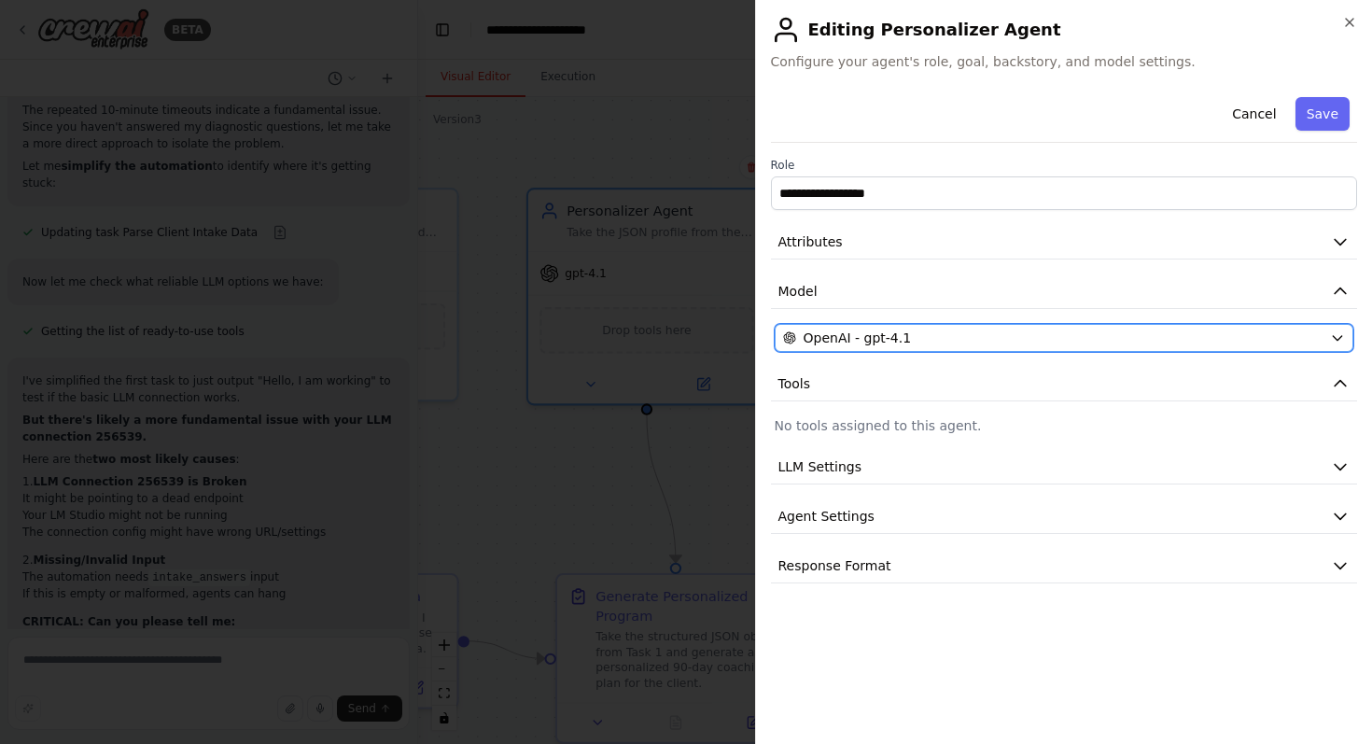
click at [957, 343] on div "OpenAI - gpt-4.1" at bounding box center [1053, 337] width 540 height 19
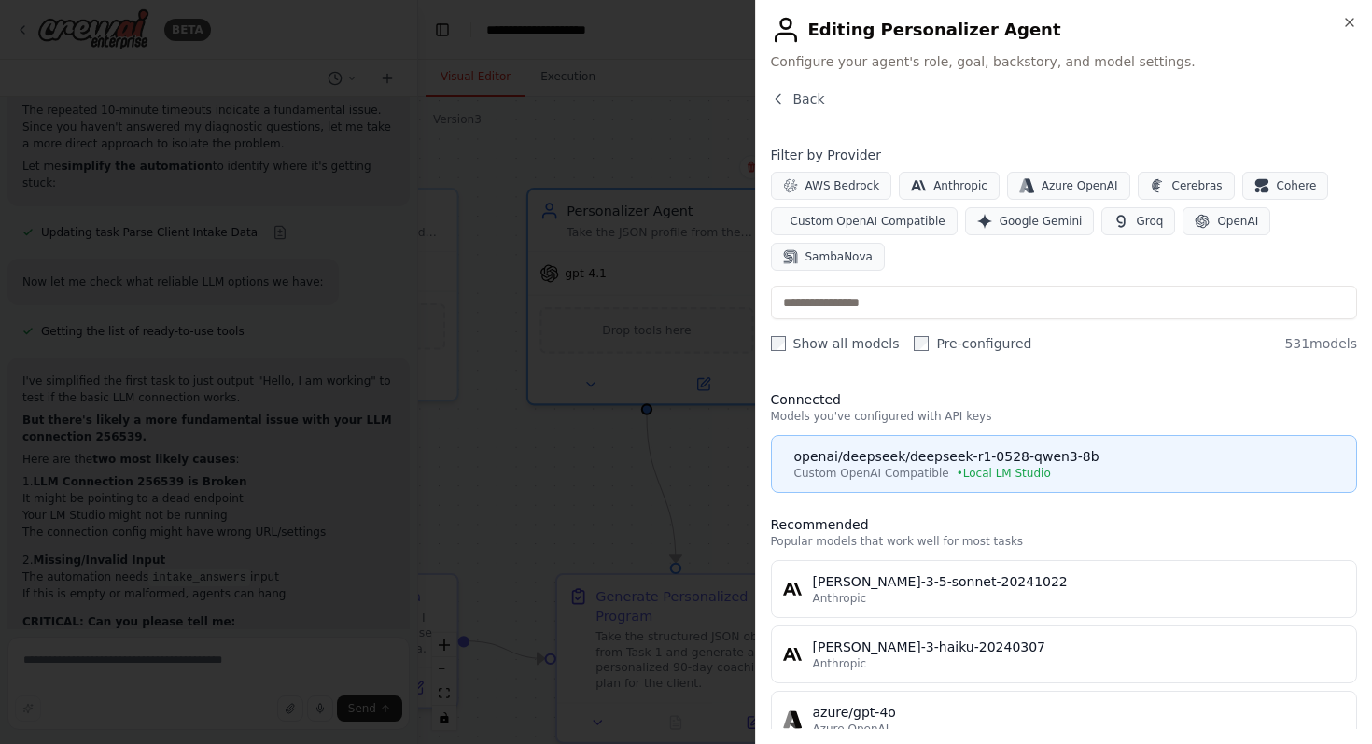
click at [957, 467] on span "• Local LM Studio" at bounding box center [1004, 473] width 94 height 15
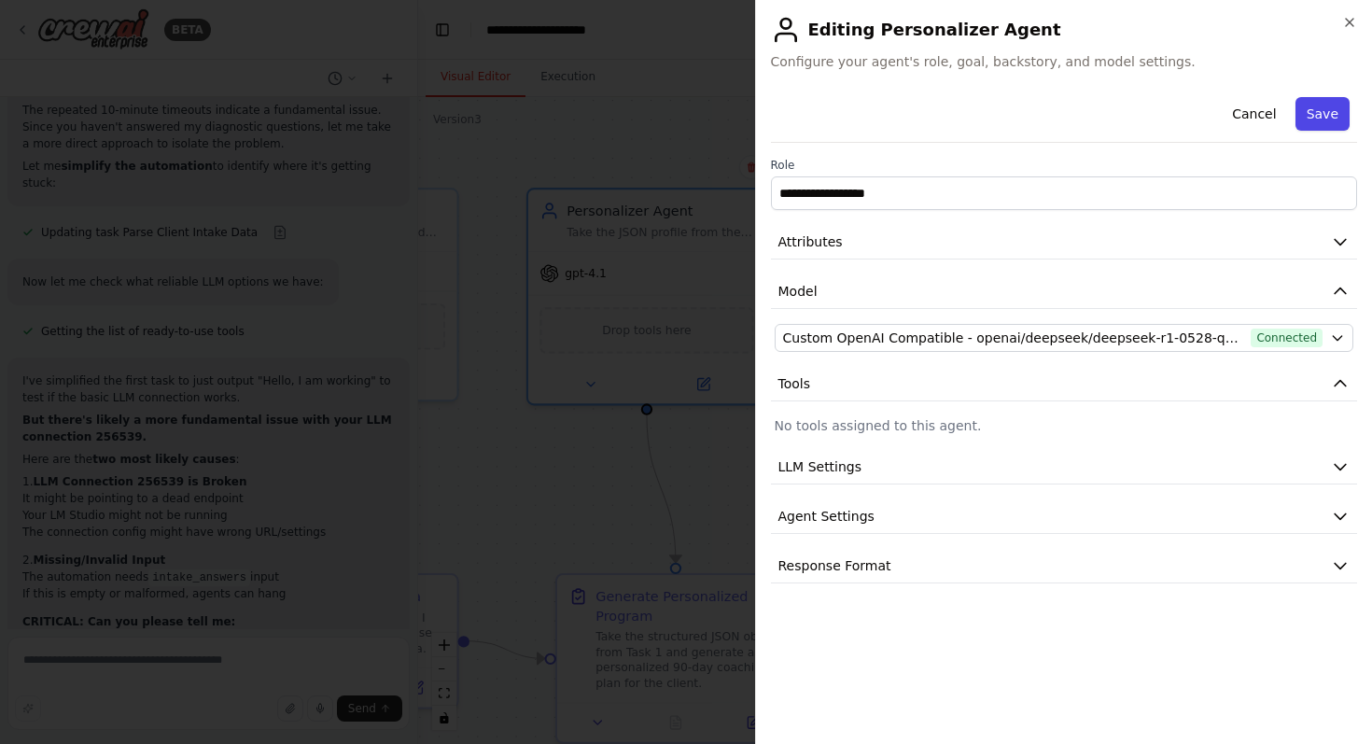
click at [1322, 117] on button "Save" at bounding box center [1322, 114] width 54 height 34
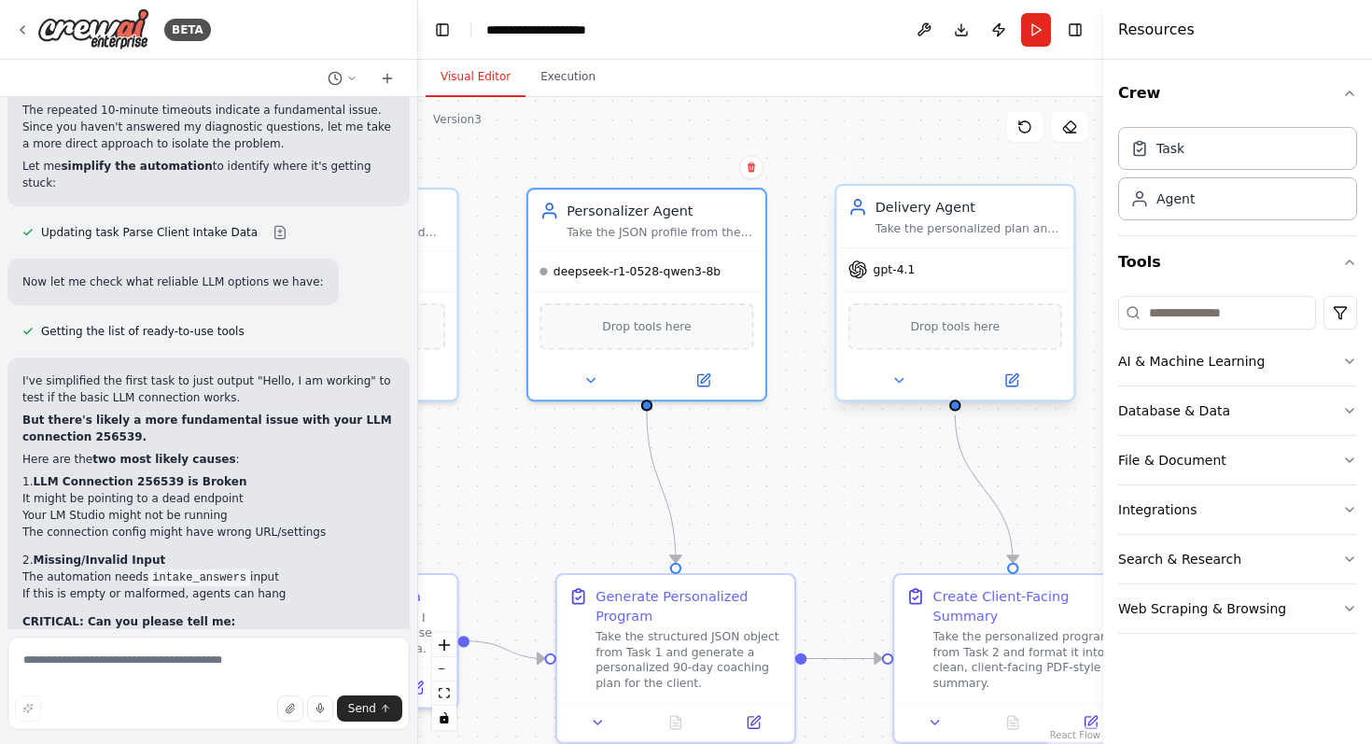
click at [906, 282] on div "gpt-4.1" at bounding box center [954, 269] width 237 height 42
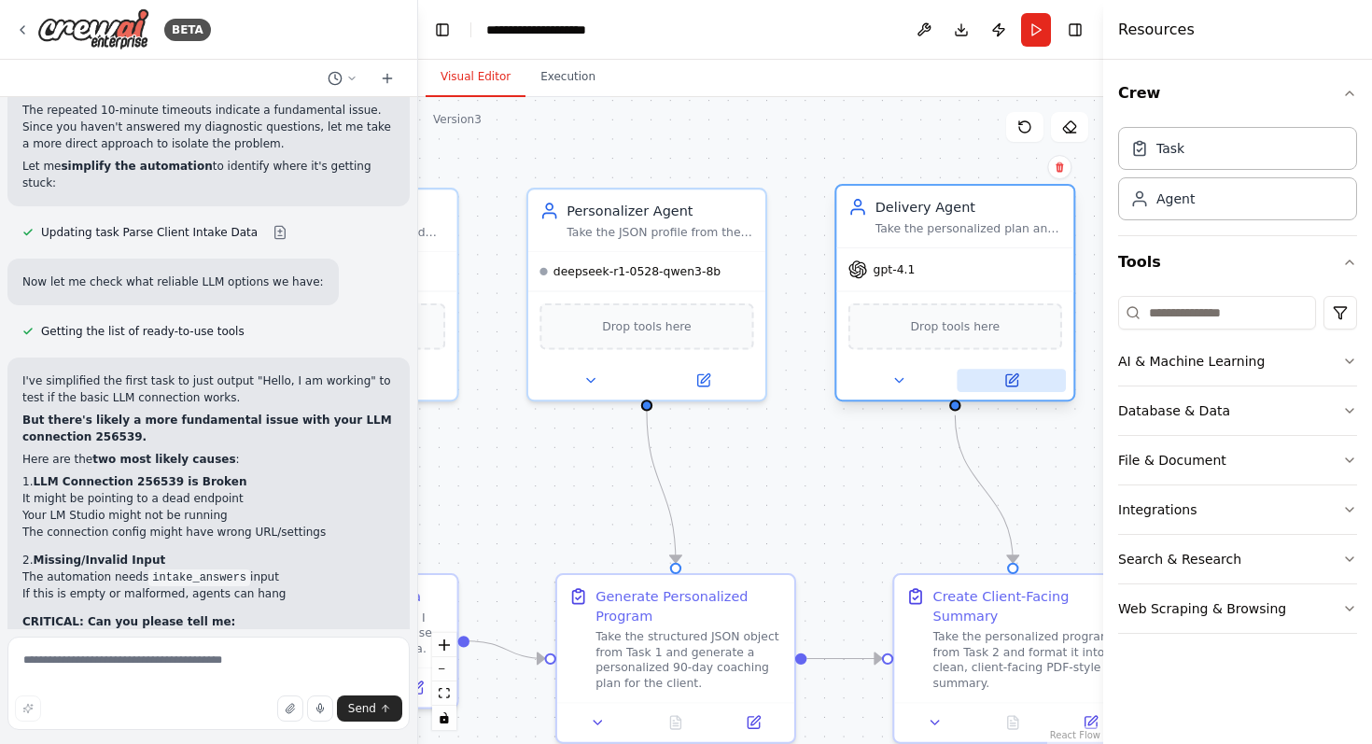
click at [1008, 376] on icon at bounding box center [1011, 379] width 11 height 11
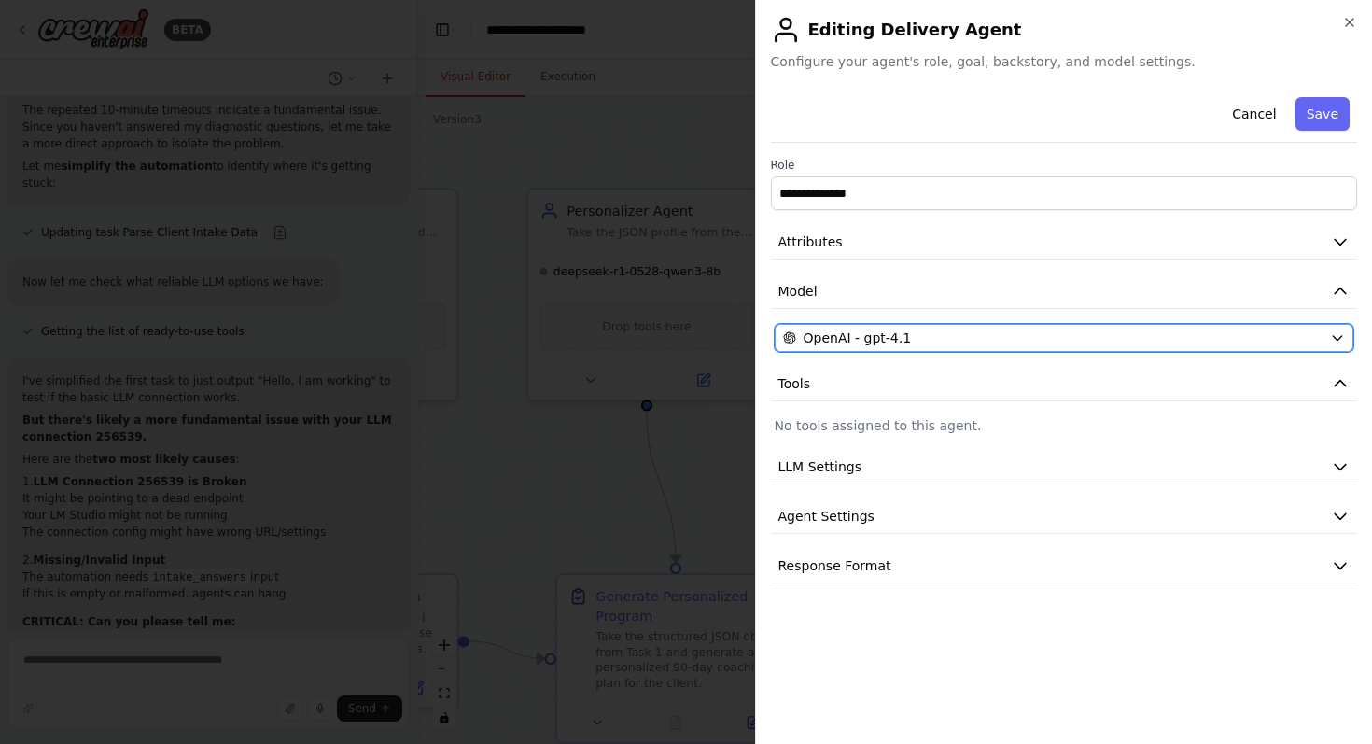
click at [1153, 330] on div "OpenAI - gpt-4.1" at bounding box center [1053, 337] width 540 height 19
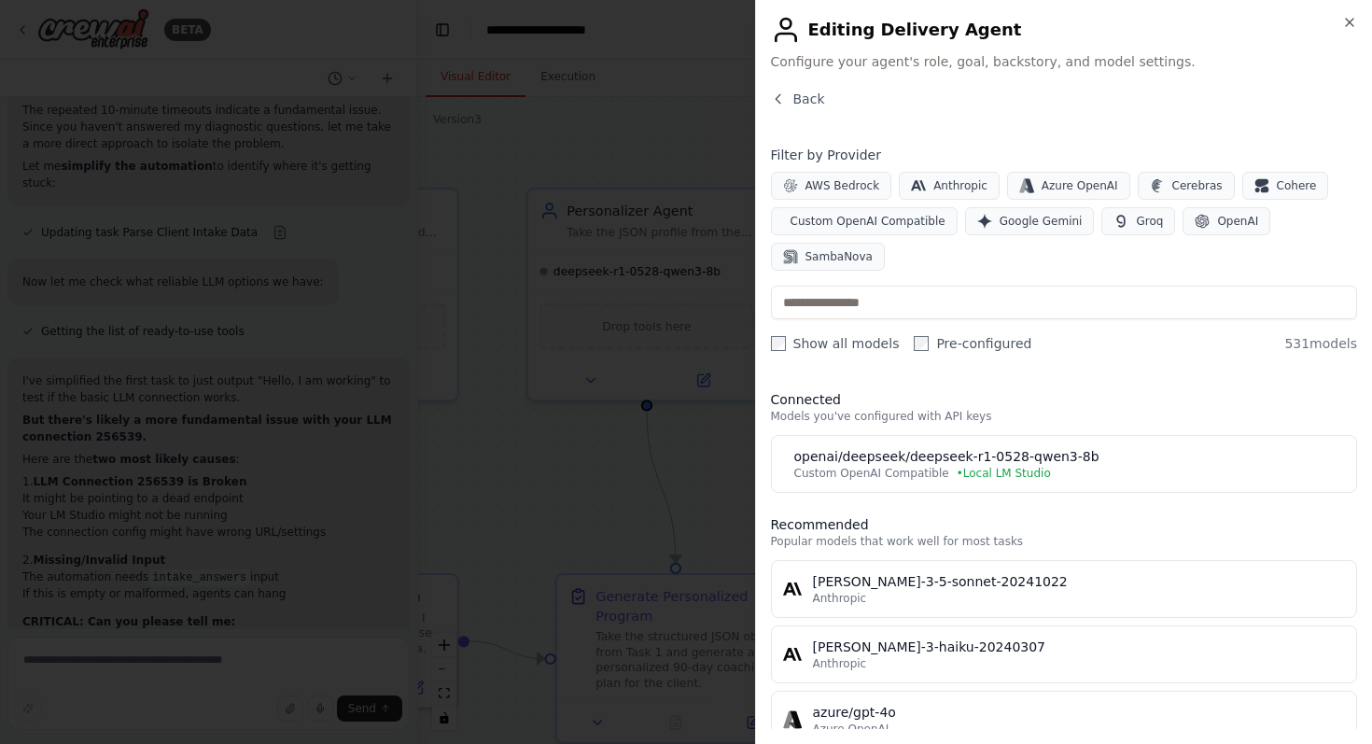
click at [1045, 453] on div "openai/deepseek/deepseek-r1-0528-qwen3-8b" at bounding box center [1070, 456] width 552 height 19
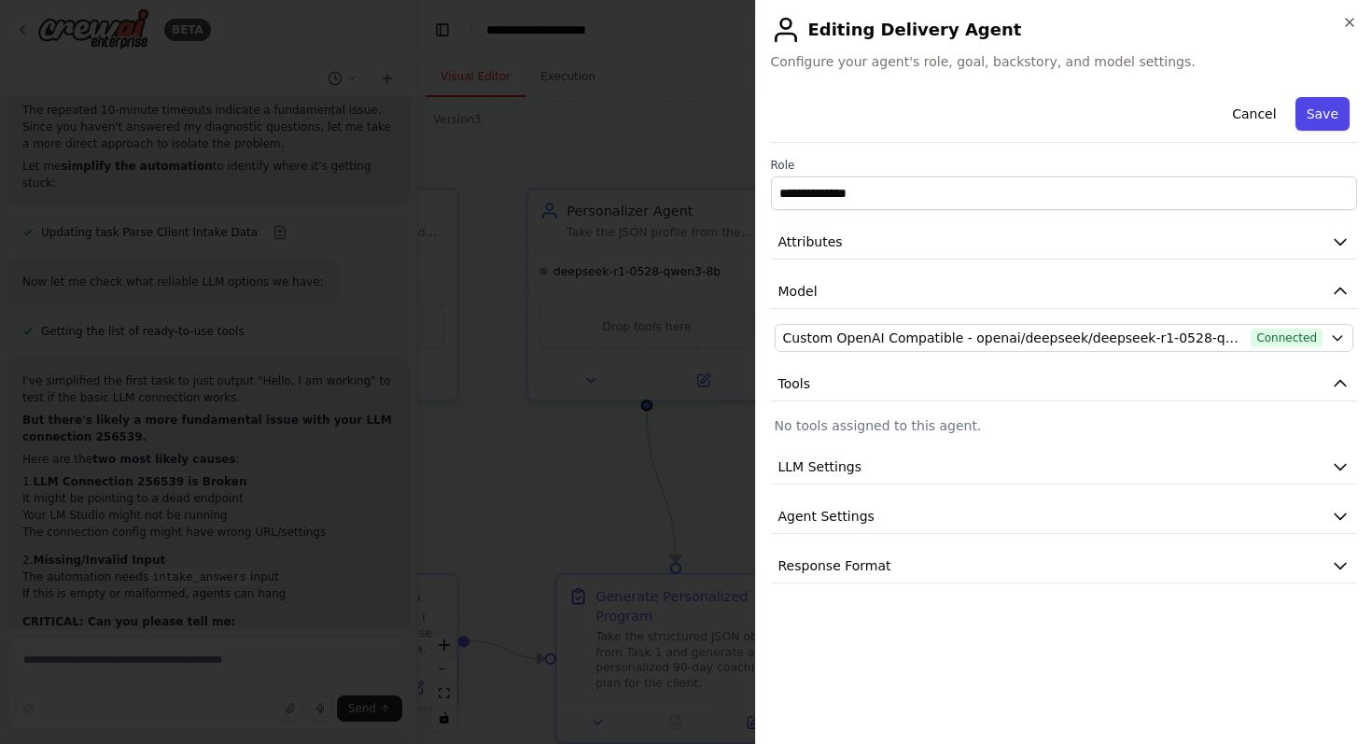
click at [1327, 118] on button "Save" at bounding box center [1322, 114] width 54 height 34
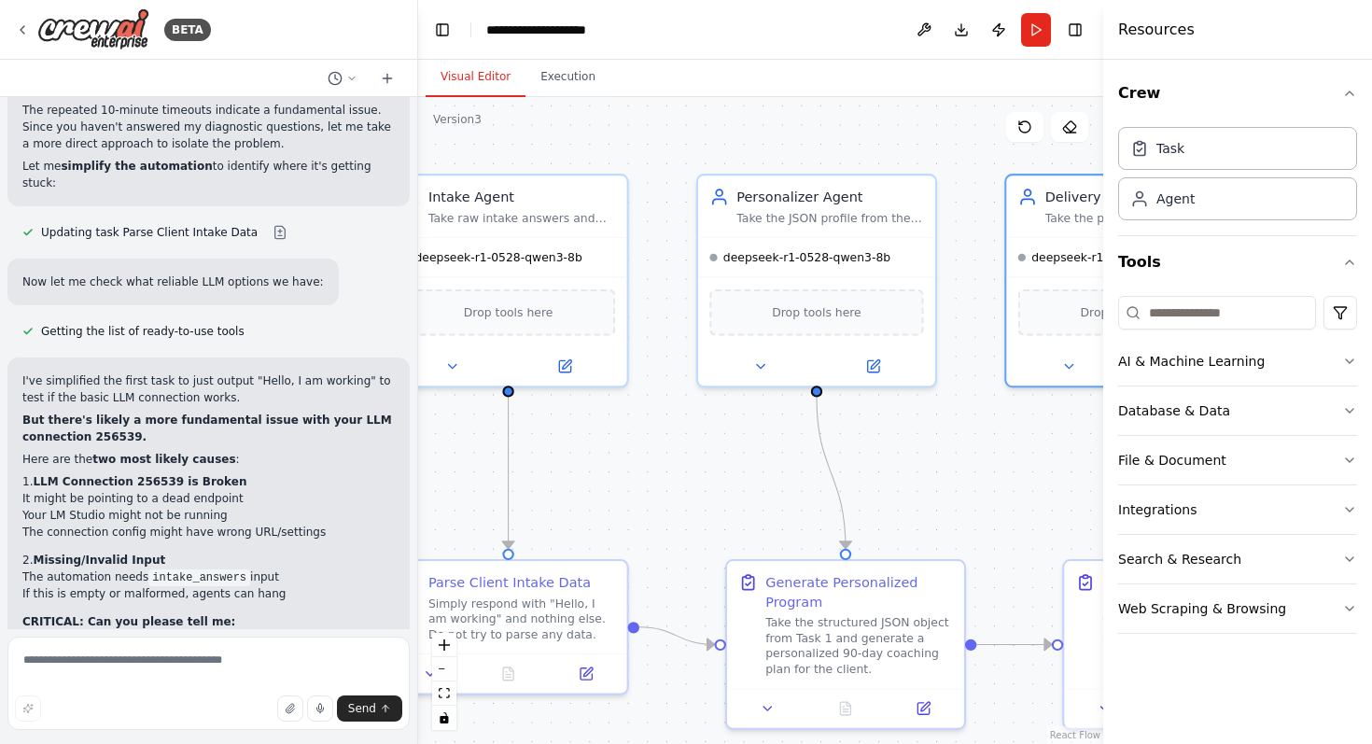
drag, startPoint x: 785, startPoint y: 470, endPoint x: 1060, endPoint y: 464, distance: 275.4
click at [1060, 464] on div ".deletable-edge-delete-btn { width: 20px; height: 20px; border: 0px solid #ffff…" at bounding box center [760, 420] width 685 height 647
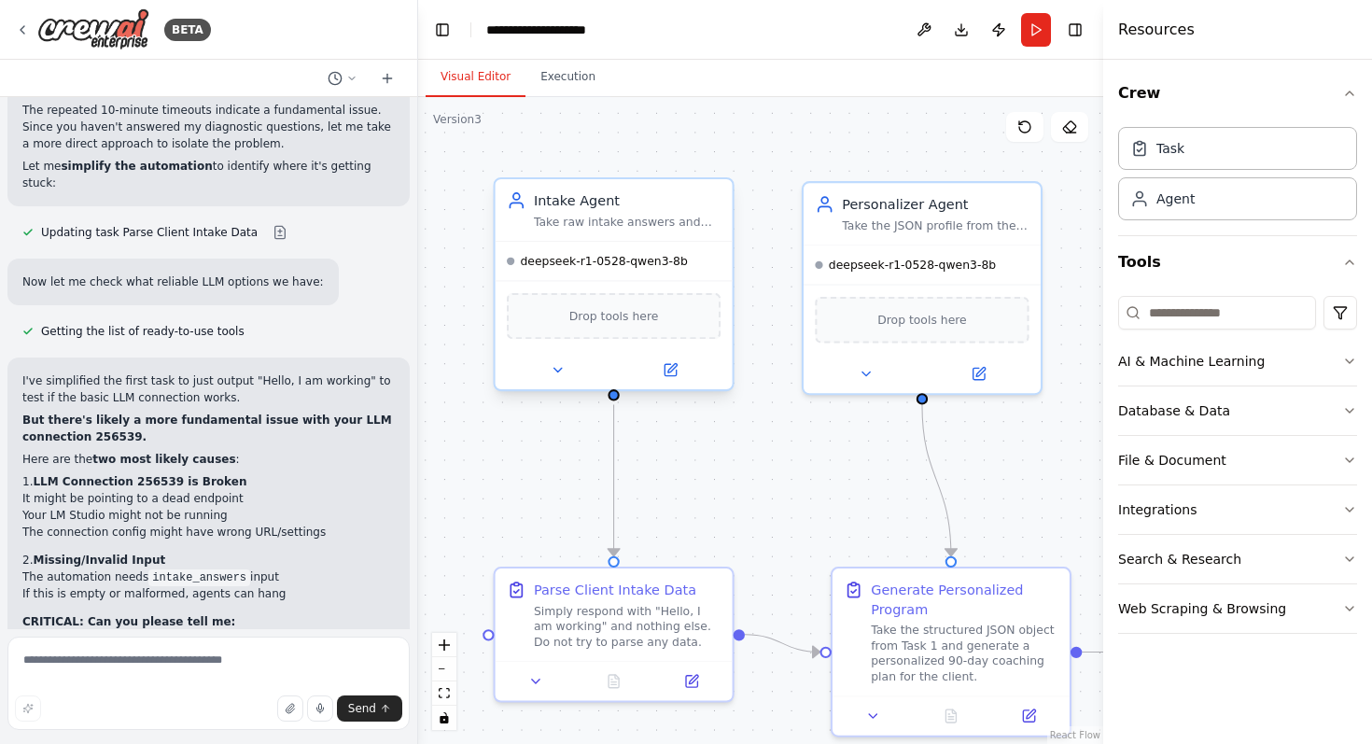
click at [654, 271] on div "deepseek-r1-0528-qwen3-8b" at bounding box center [614, 261] width 237 height 38
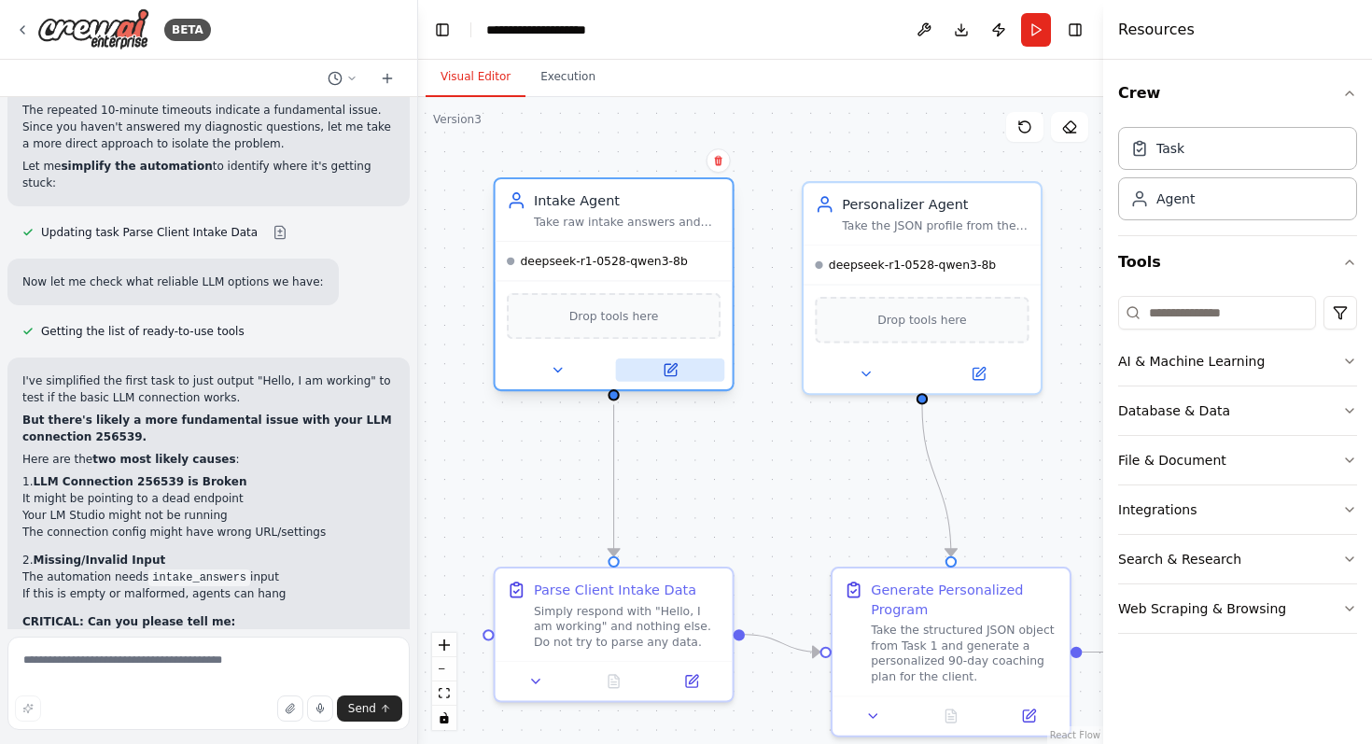
click at [670, 364] on icon at bounding box center [671, 370] width 16 height 16
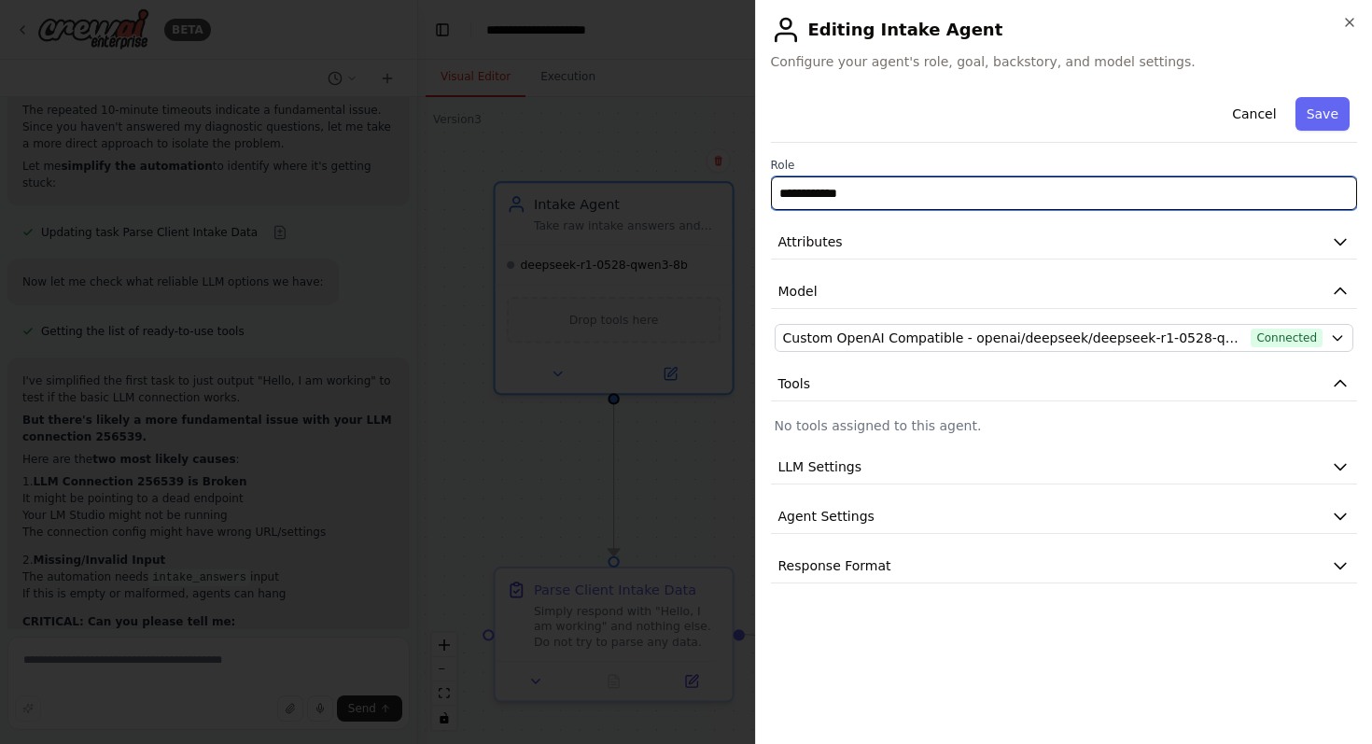
click at [911, 204] on input "**********" at bounding box center [1064, 193] width 587 height 34
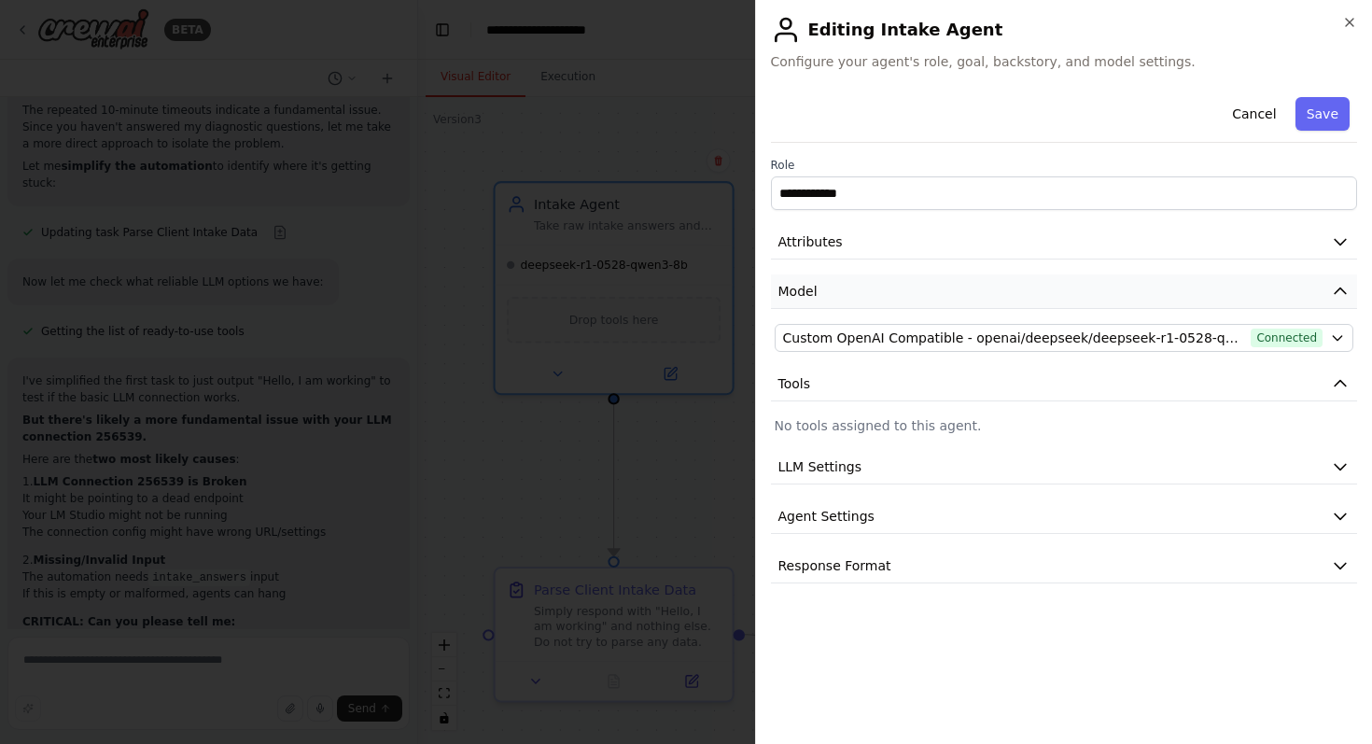
click at [957, 283] on button "Model" at bounding box center [1064, 291] width 587 height 35
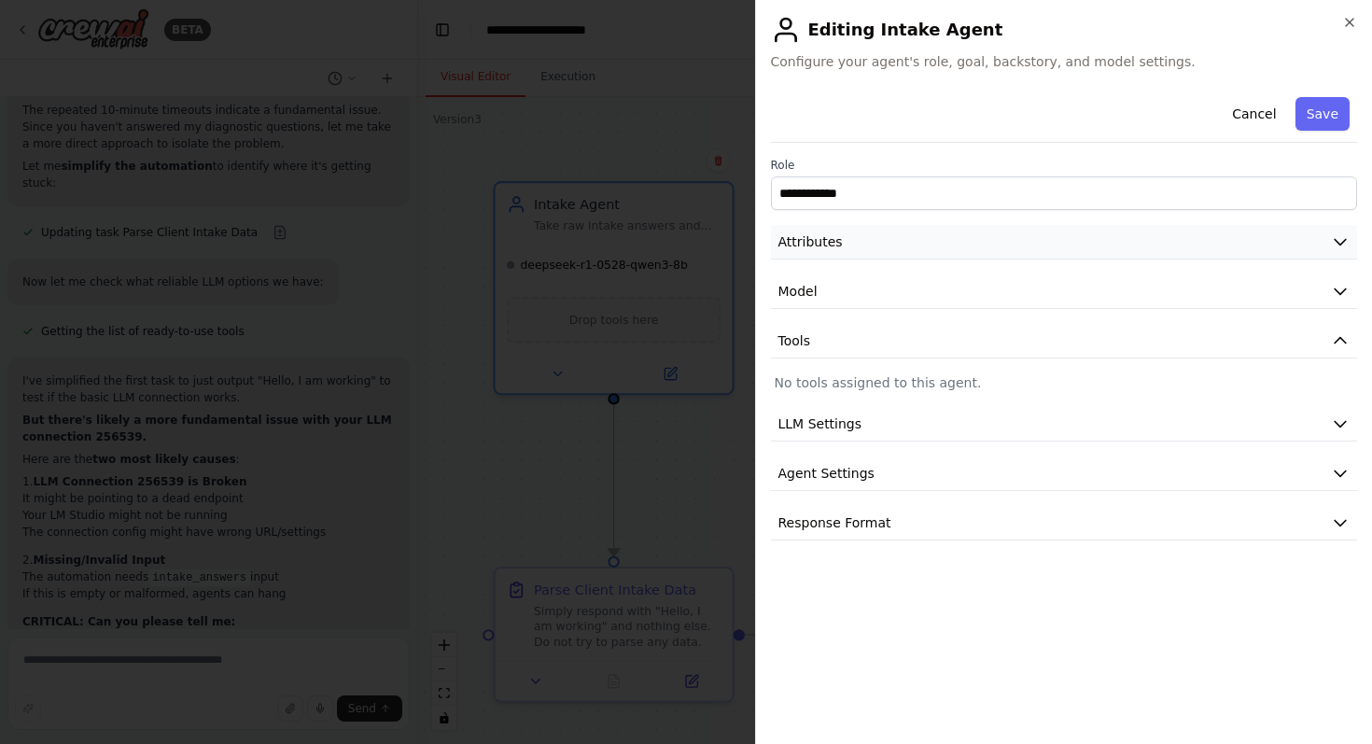
click at [958, 235] on button "Attributes" at bounding box center [1064, 242] width 587 height 35
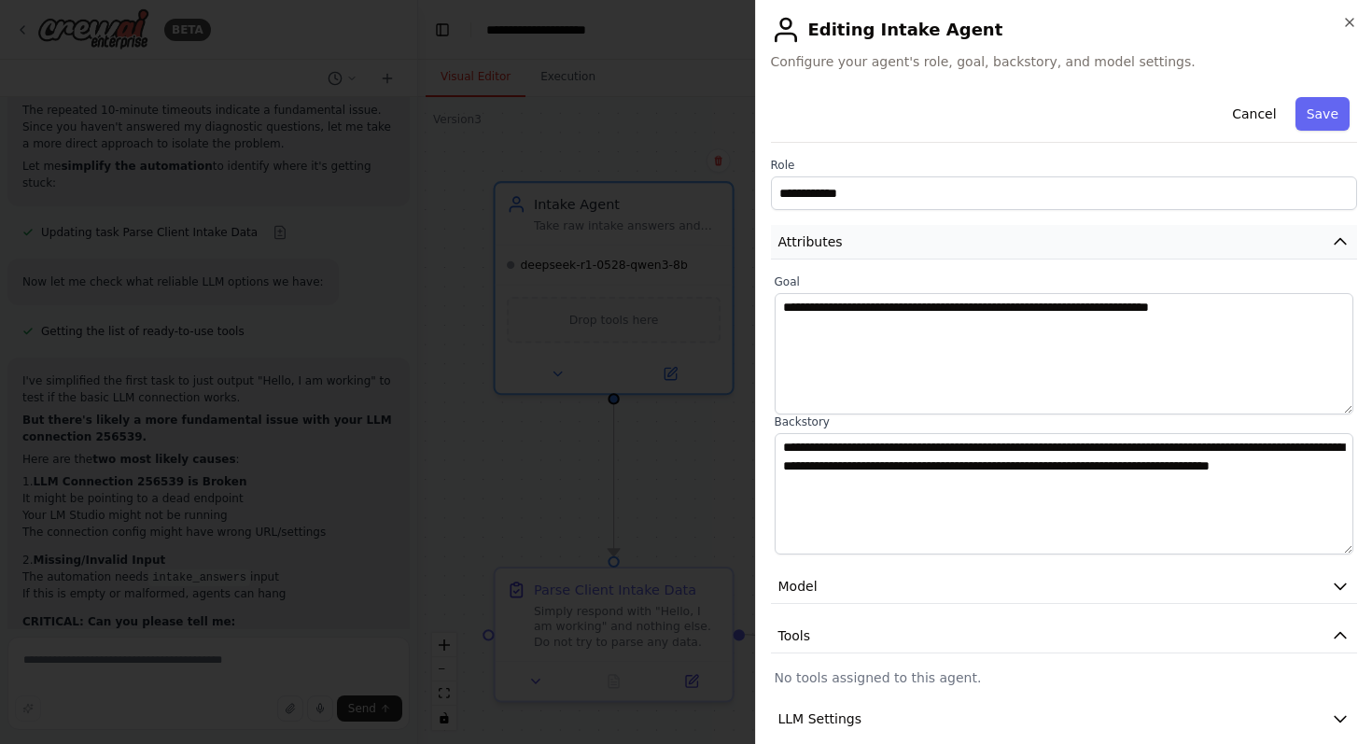
click at [1038, 248] on button "Attributes" at bounding box center [1064, 242] width 587 height 35
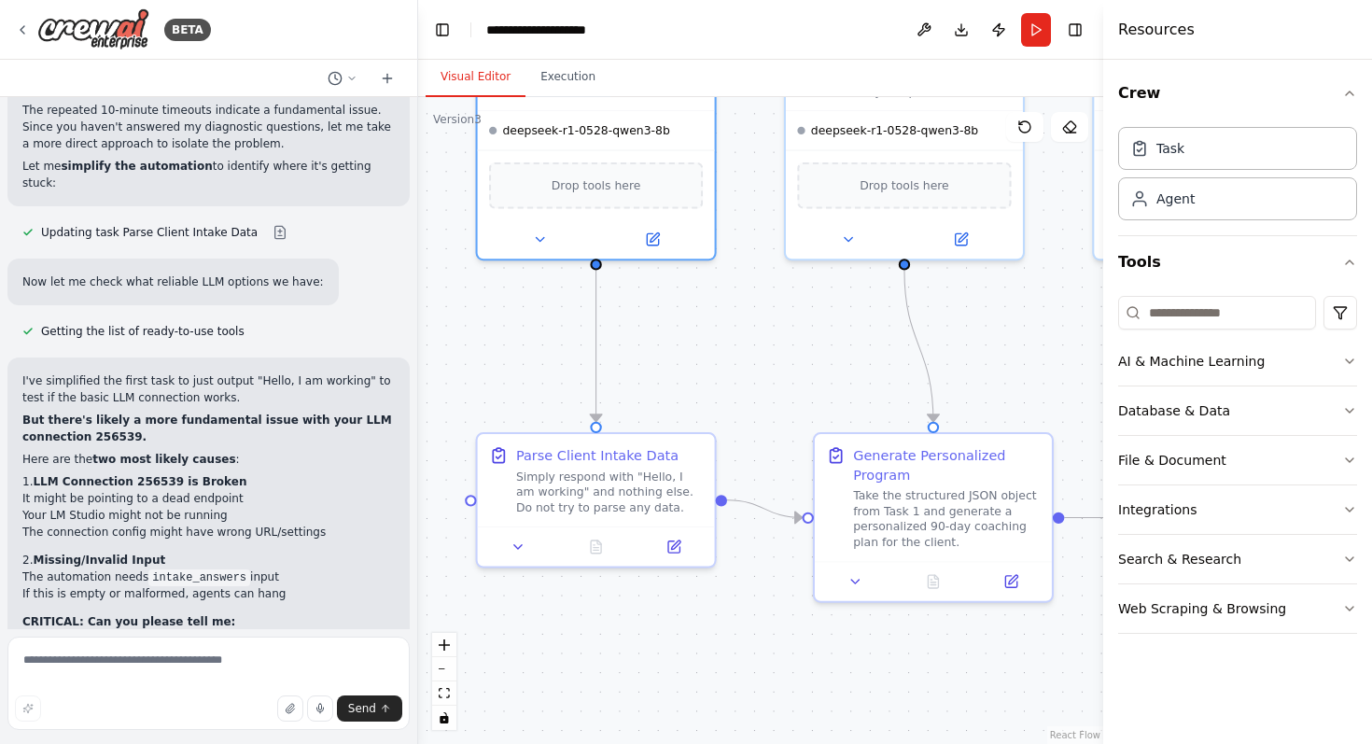
drag, startPoint x: 744, startPoint y: 496, endPoint x: 726, endPoint y: 361, distance: 135.5
click at [726, 361] on div ".deletable-edge-delete-btn { width: 20px; height: 20px; border: 0px solid #ffff…" at bounding box center [760, 420] width 685 height 647
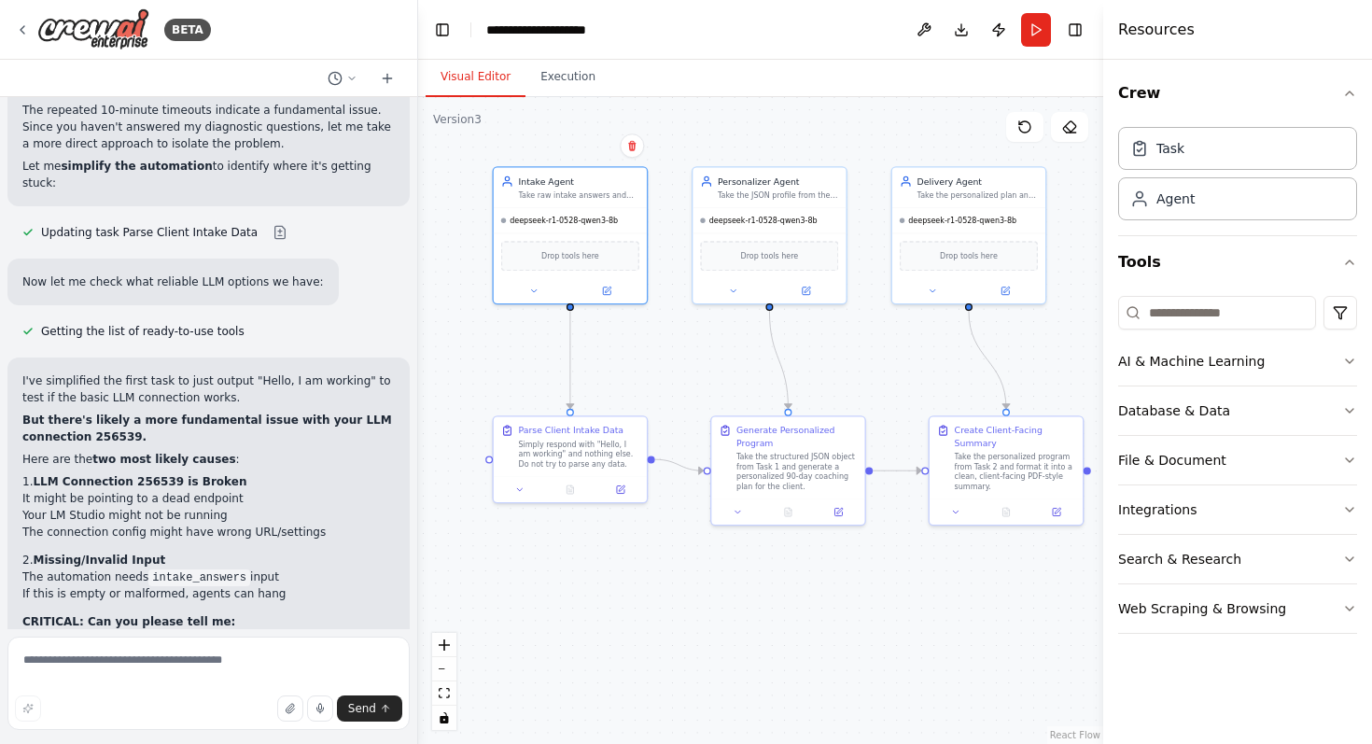
drag, startPoint x: 771, startPoint y: 370, endPoint x: 698, endPoint y: 380, distance: 73.5
click at [698, 380] on div ".deletable-edge-delete-btn { width: 20px; height: 20px; border: 0px solid #ffff…" at bounding box center [760, 420] width 685 height 647
click at [1146, 167] on div "Task" at bounding box center [1237, 147] width 239 height 43
click at [1139, 196] on icon at bounding box center [1139, 198] width 19 height 19
click at [785, 484] on div "Take the structured JSON object from Task 1 and generate a personalized 90-day …" at bounding box center [795, 471] width 120 height 40
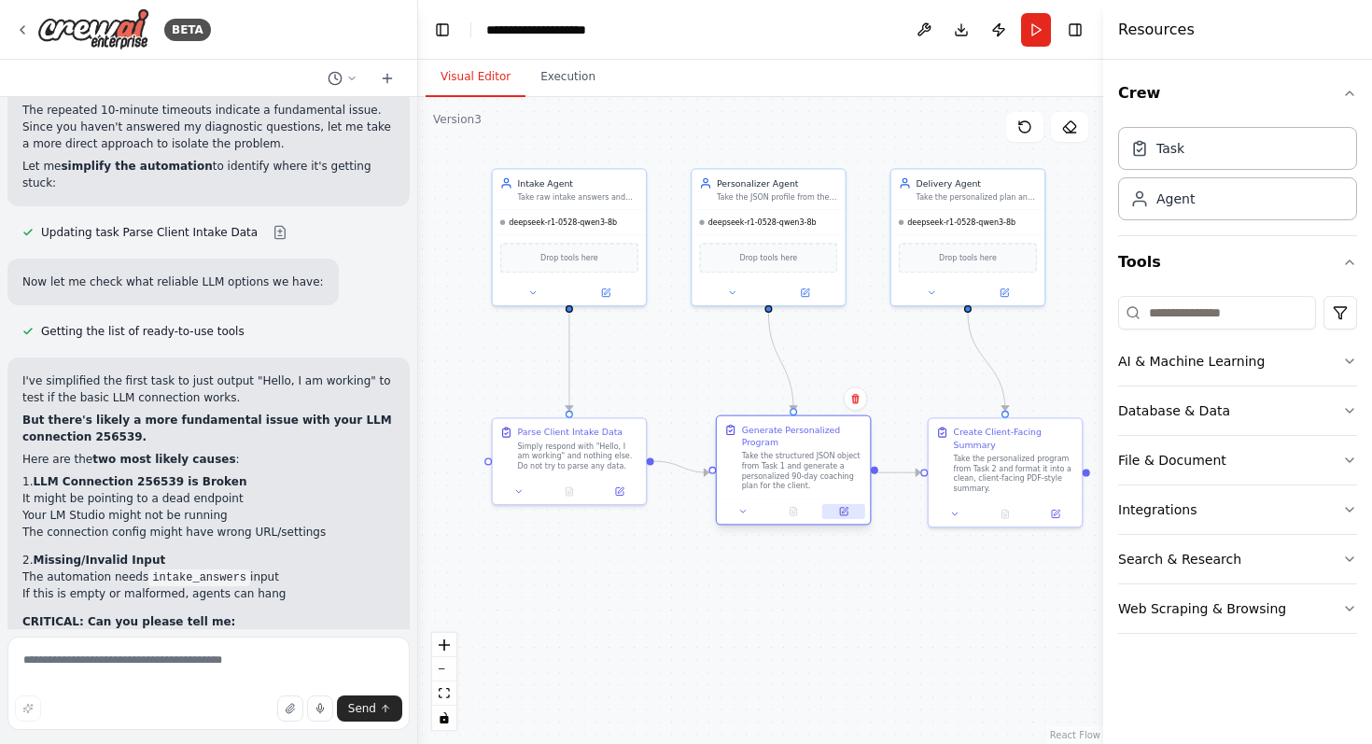
click at [835, 508] on button at bounding box center [843, 511] width 43 height 15
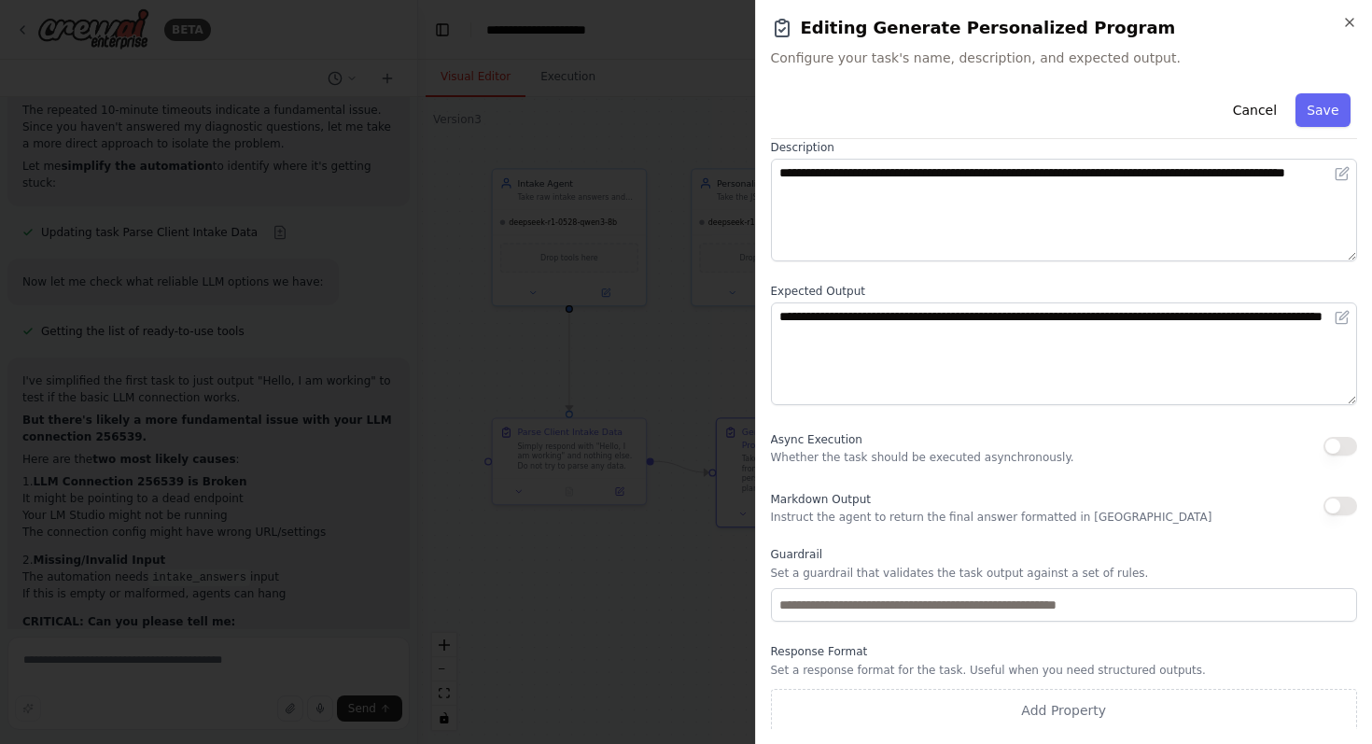
scroll to position [99, 0]
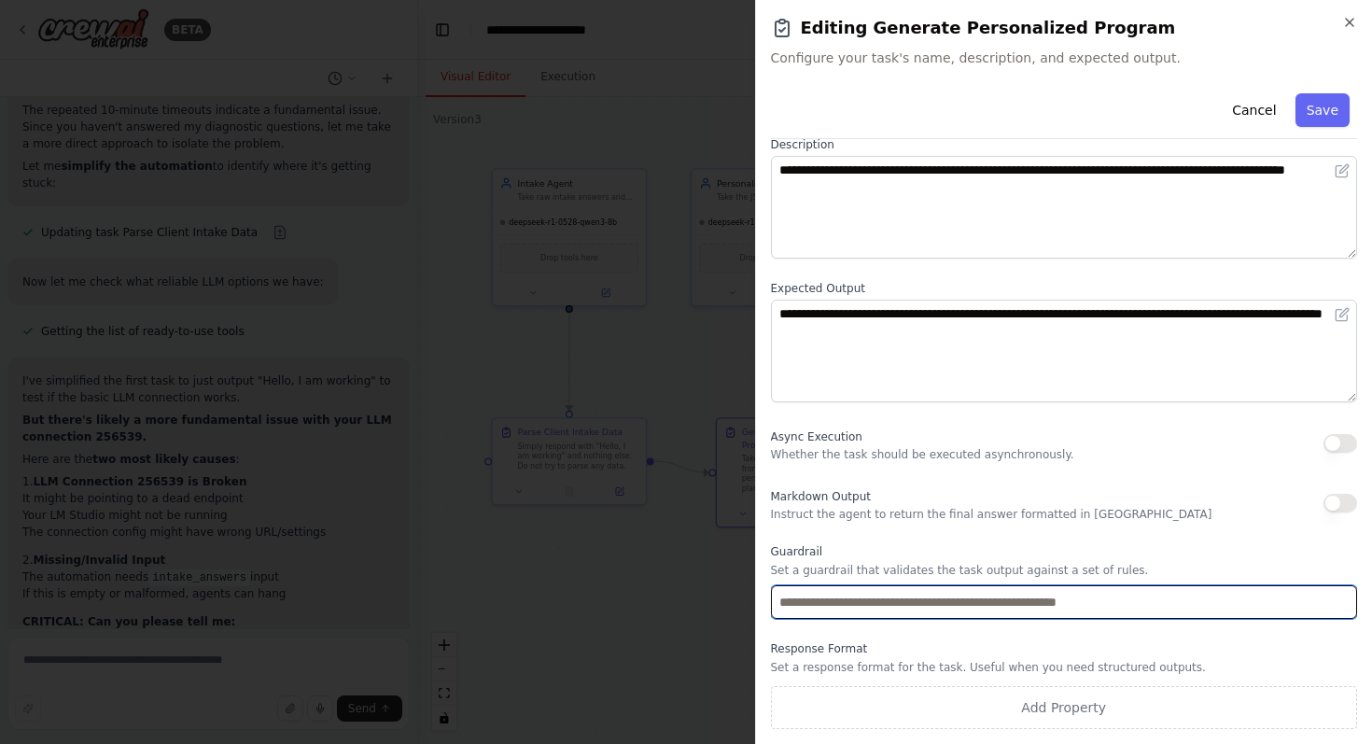
click at [976, 599] on input "text" at bounding box center [1064, 602] width 587 height 34
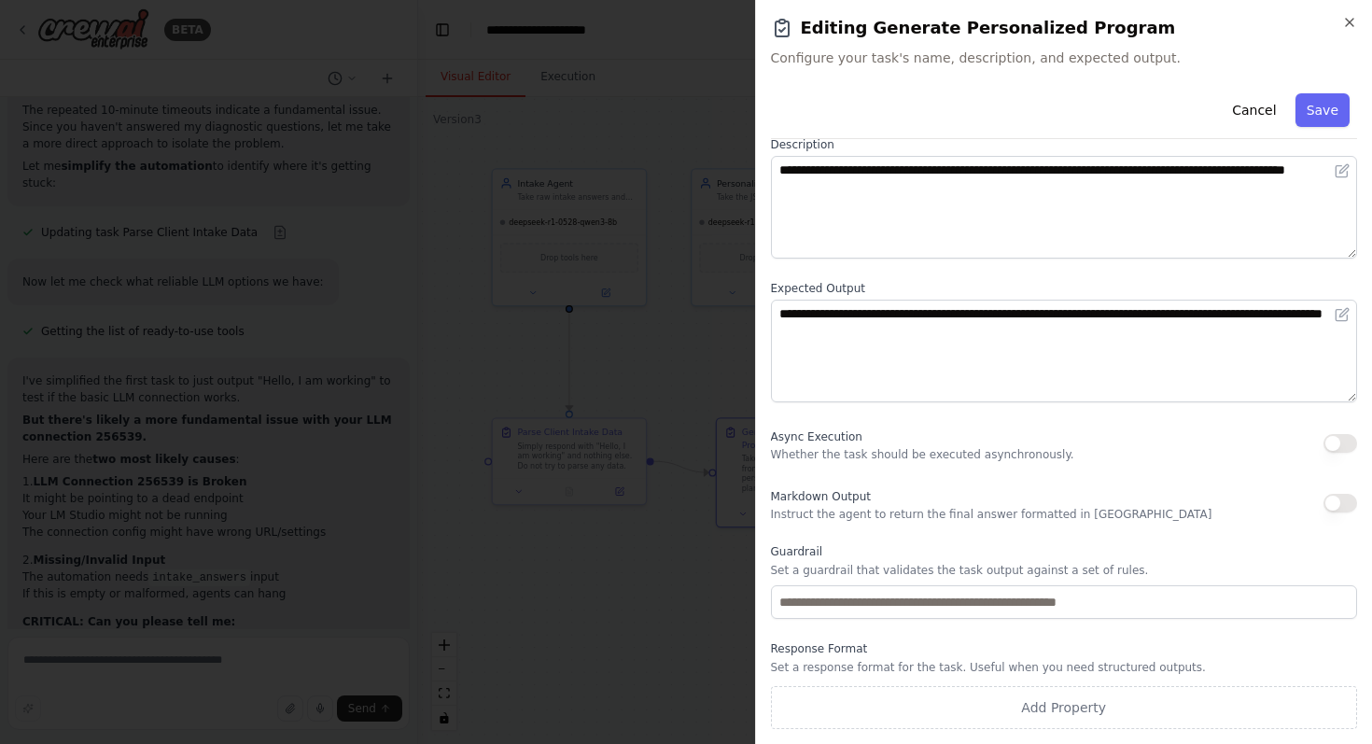
click at [1003, 632] on div "**********" at bounding box center [1064, 358] width 587 height 742
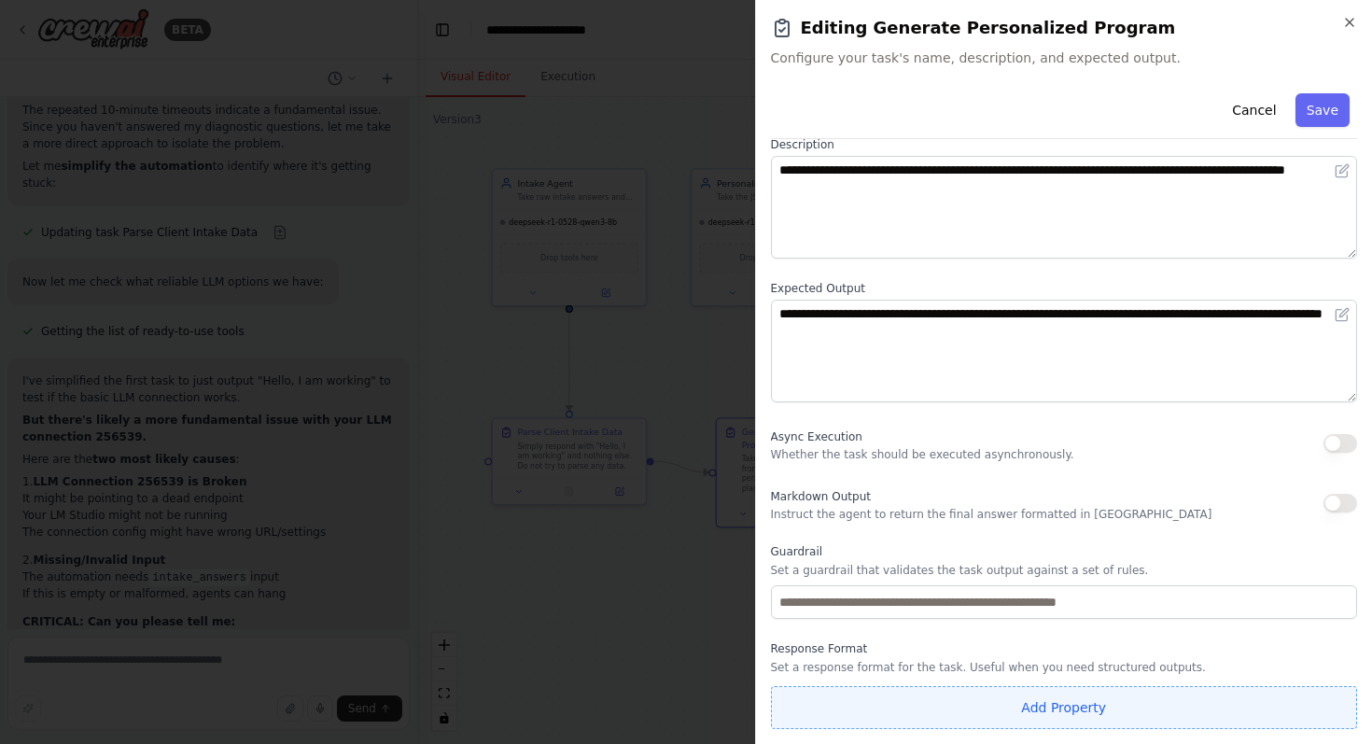
click at [974, 705] on button "Add Property" at bounding box center [1064, 707] width 587 height 43
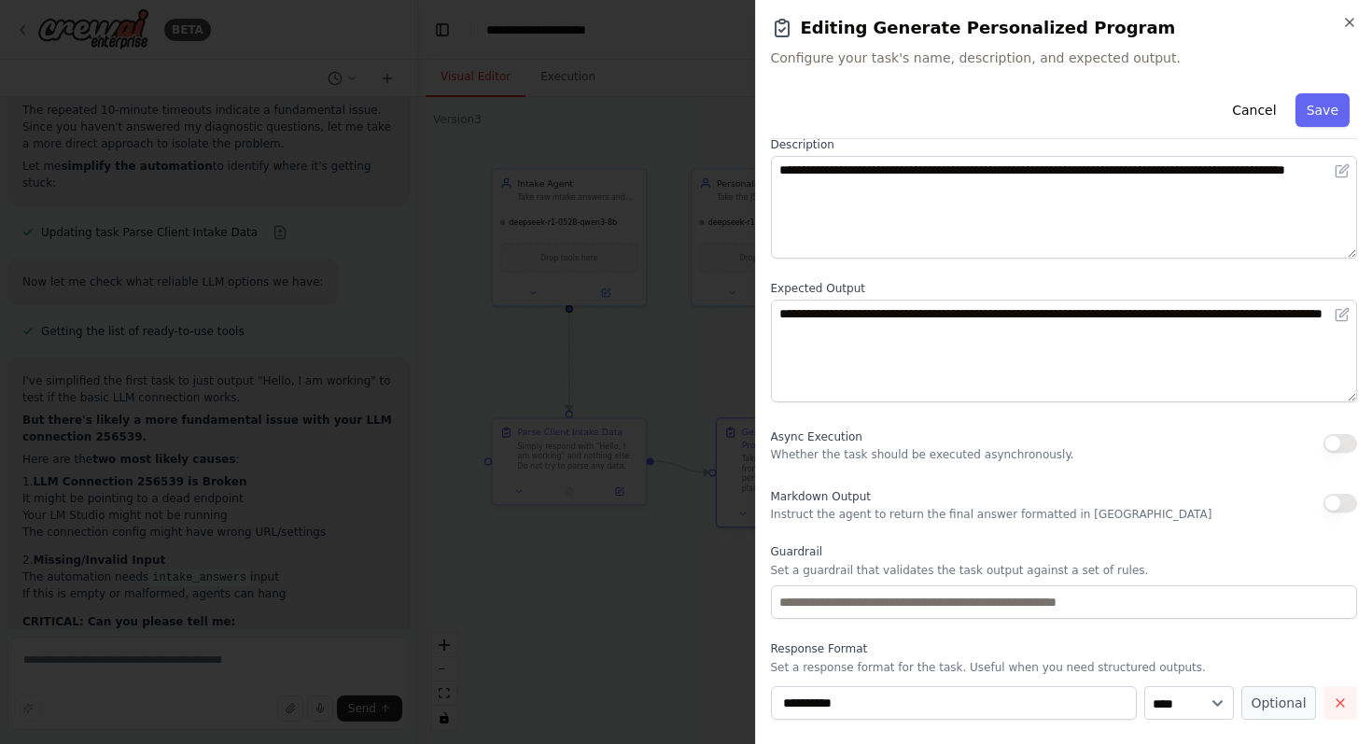
click at [1349, 703] on button "button" at bounding box center [1340, 703] width 34 height 34
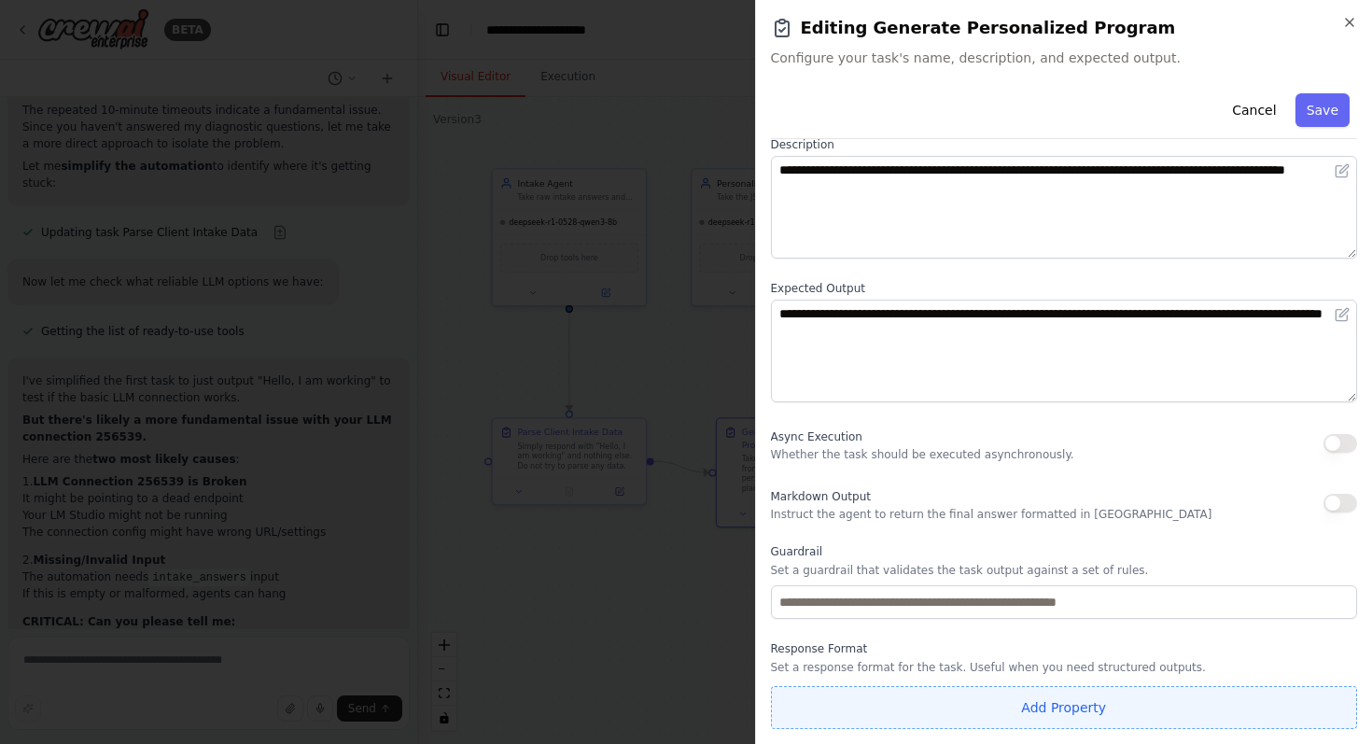
click at [1065, 705] on button "Add Property" at bounding box center [1064, 707] width 587 height 43
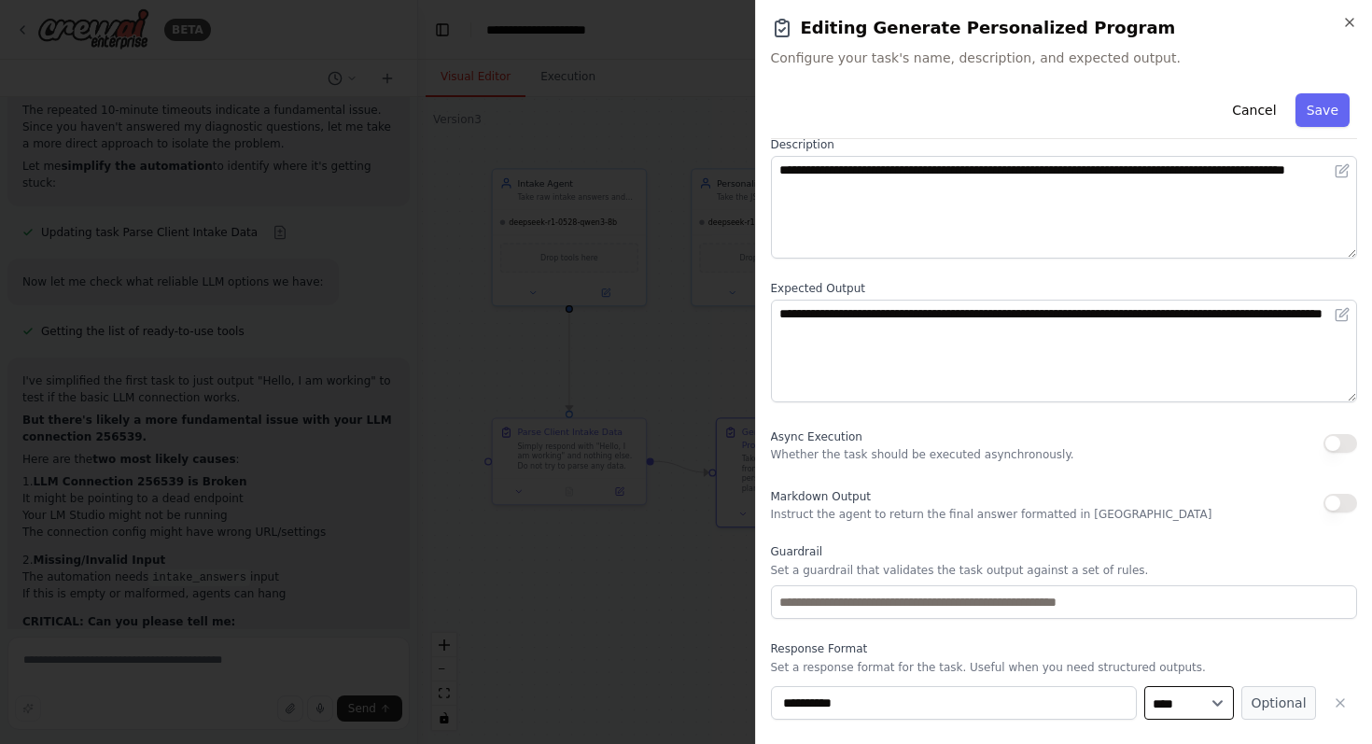
click at [1212, 700] on select "**** ******* ******* **** ******" at bounding box center [1189, 703] width 90 height 34
click at [1282, 695] on button "Optional" at bounding box center [1278, 703] width 75 height 34
click at [1328, 707] on button "button" at bounding box center [1340, 703] width 34 height 34
drag, startPoint x: 971, startPoint y: 457, endPoint x: 1051, endPoint y: 458, distance: 79.3
click at [1051, 458] on p "Whether the task should be executed asynchronously." at bounding box center [922, 454] width 303 height 15
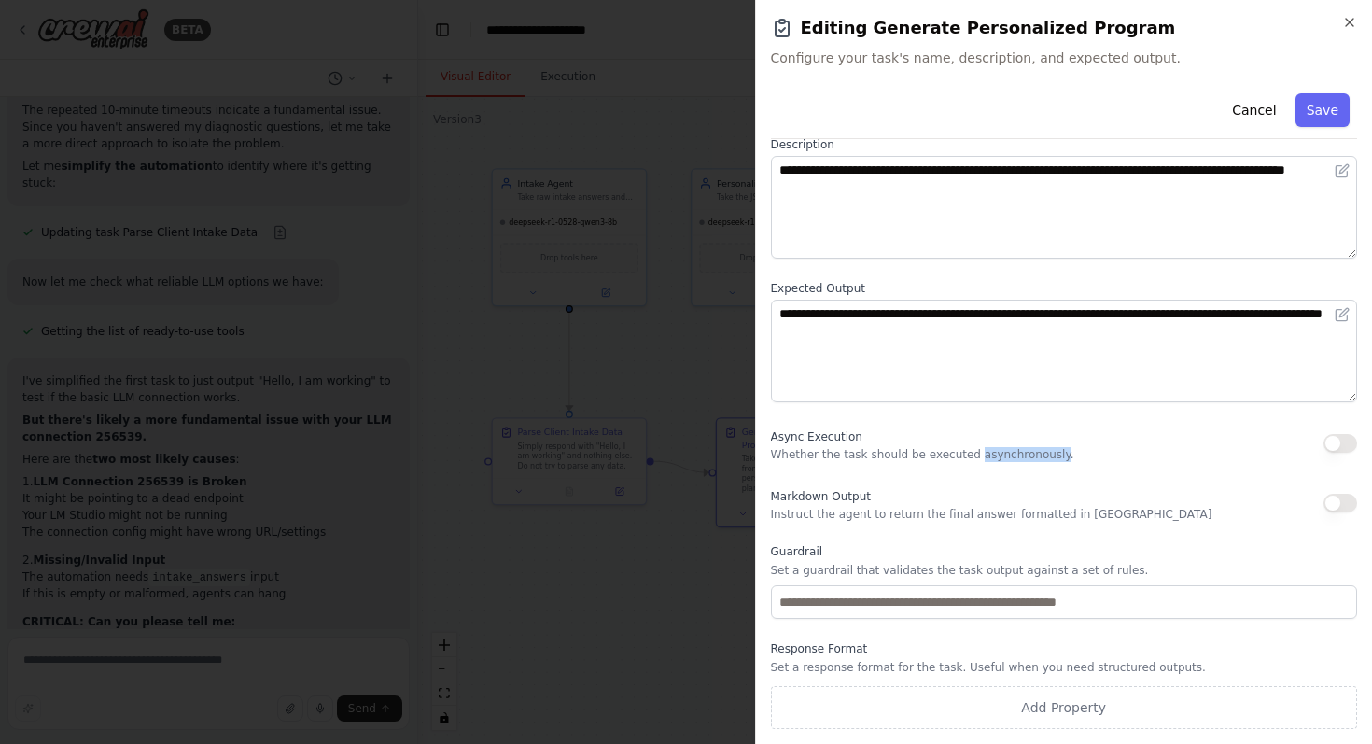
copy p "asynchronously"
click at [1108, 414] on div "**********" at bounding box center [1064, 358] width 587 height 742
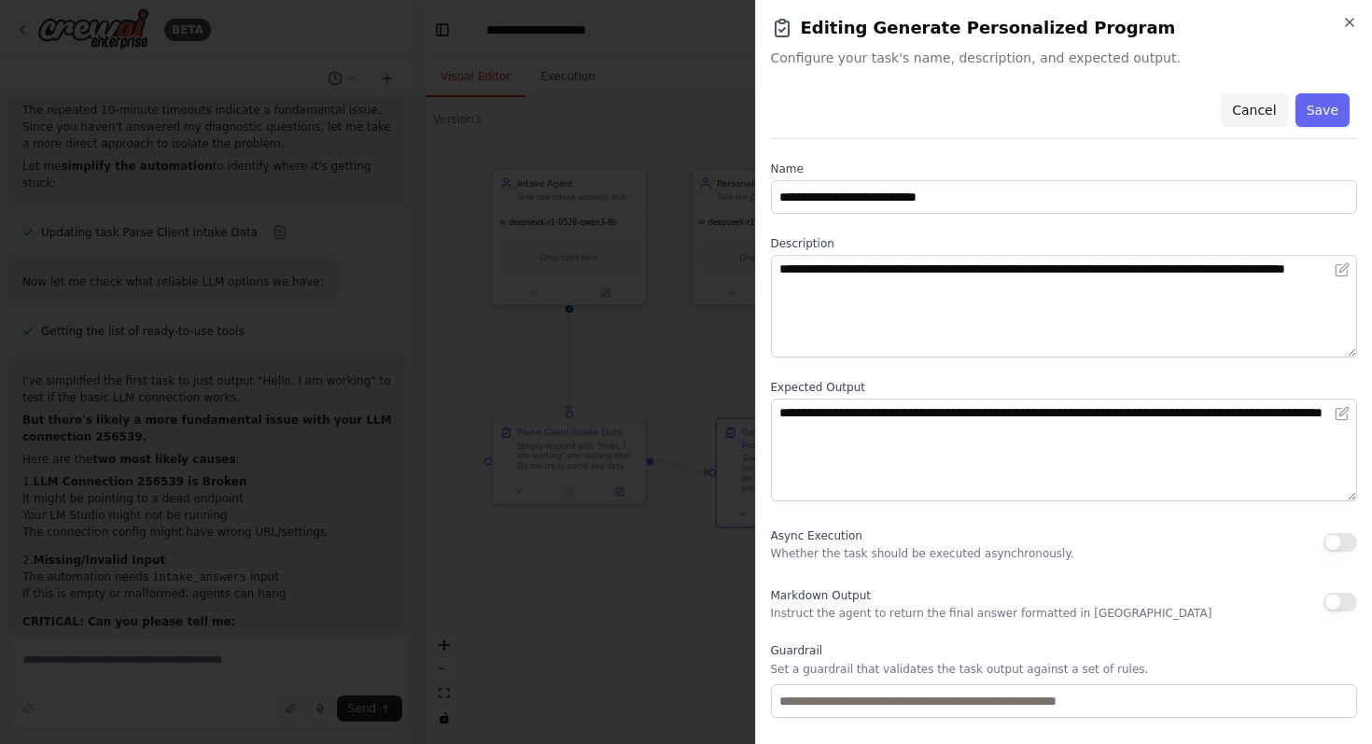
click at [1258, 108] on button "Cancel" at bounding box center [1254, 110] width 66 height 34
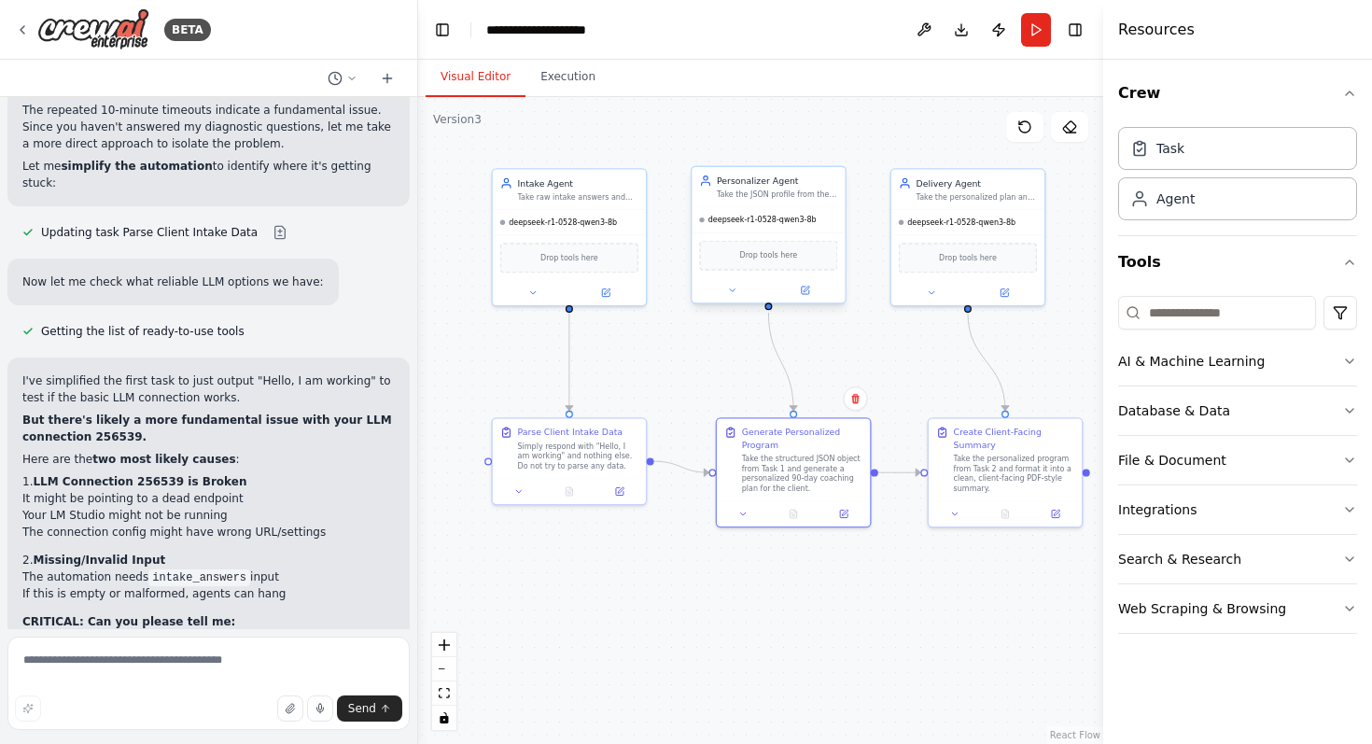
click at [812, 193] on div "Take the JSON profile from the Intake Agent and generate a personalized workout…" at bounding box center [777, 194] width 120 height 10
click at [737, 294] on button at bounding box center [732, 290] width 70 height 15
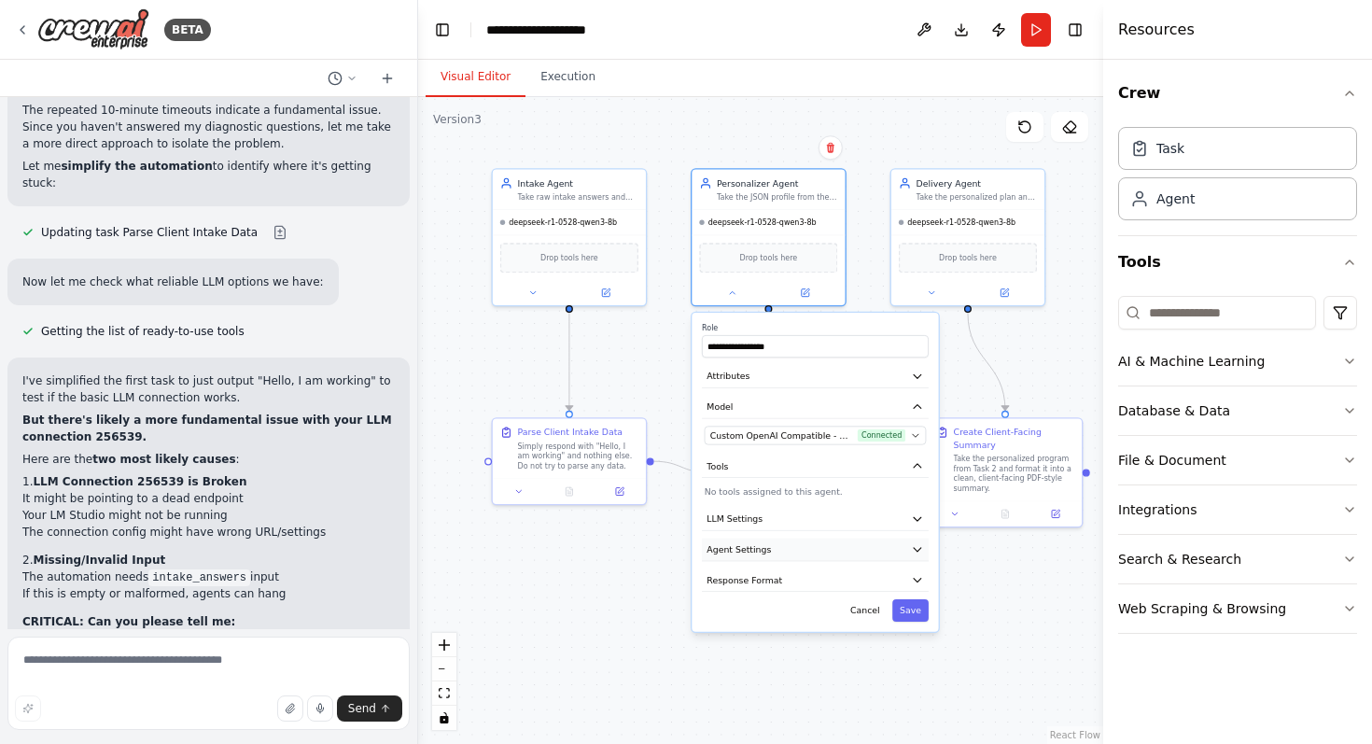
click at [835, 558] on button "Agent Settings" at bounding box center [815, 549] width 227 height 23
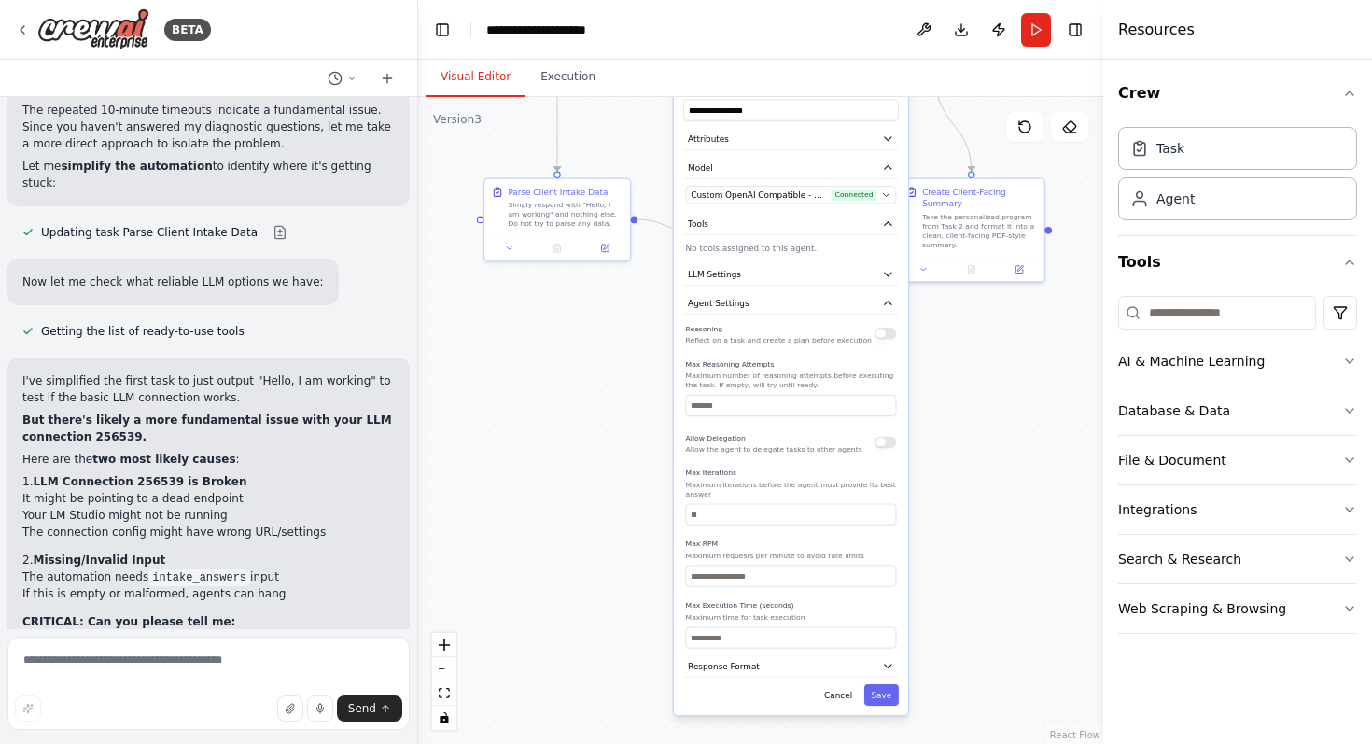
drag, startPoint x: 959, startPoint y: 672, endPoint x: 934, endPoint y: 426, distance: 246.7
click at [934, 426] on div ".deletable-edge-delete-btn { width: 20px; height: 20px; border: 0px solid #ffff…" at bounding box center [760, 420] width 685 height 647
click at [187, 646] on textarea at bounding box center [208, 682] width 402 height 93
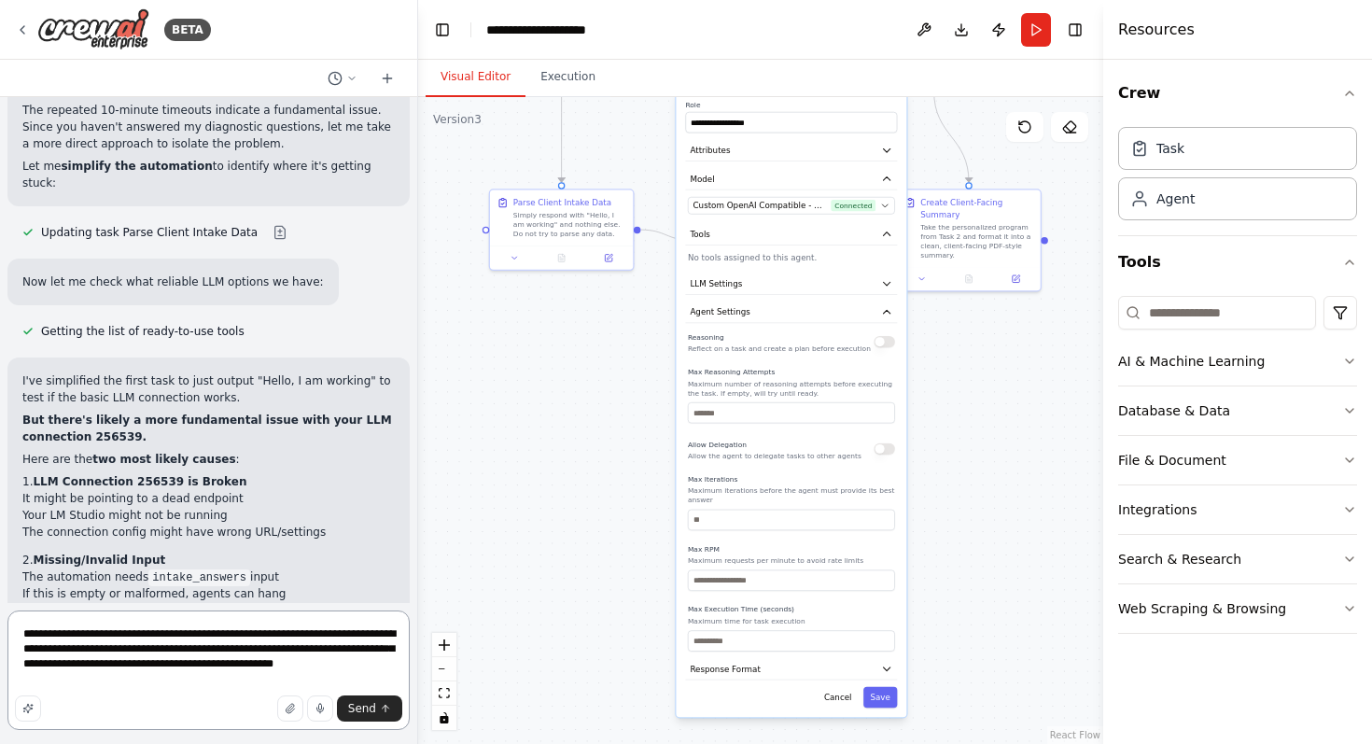
click at [360, 637] on textarea "**********" at bounding box center [208, 669] width 402 height 119
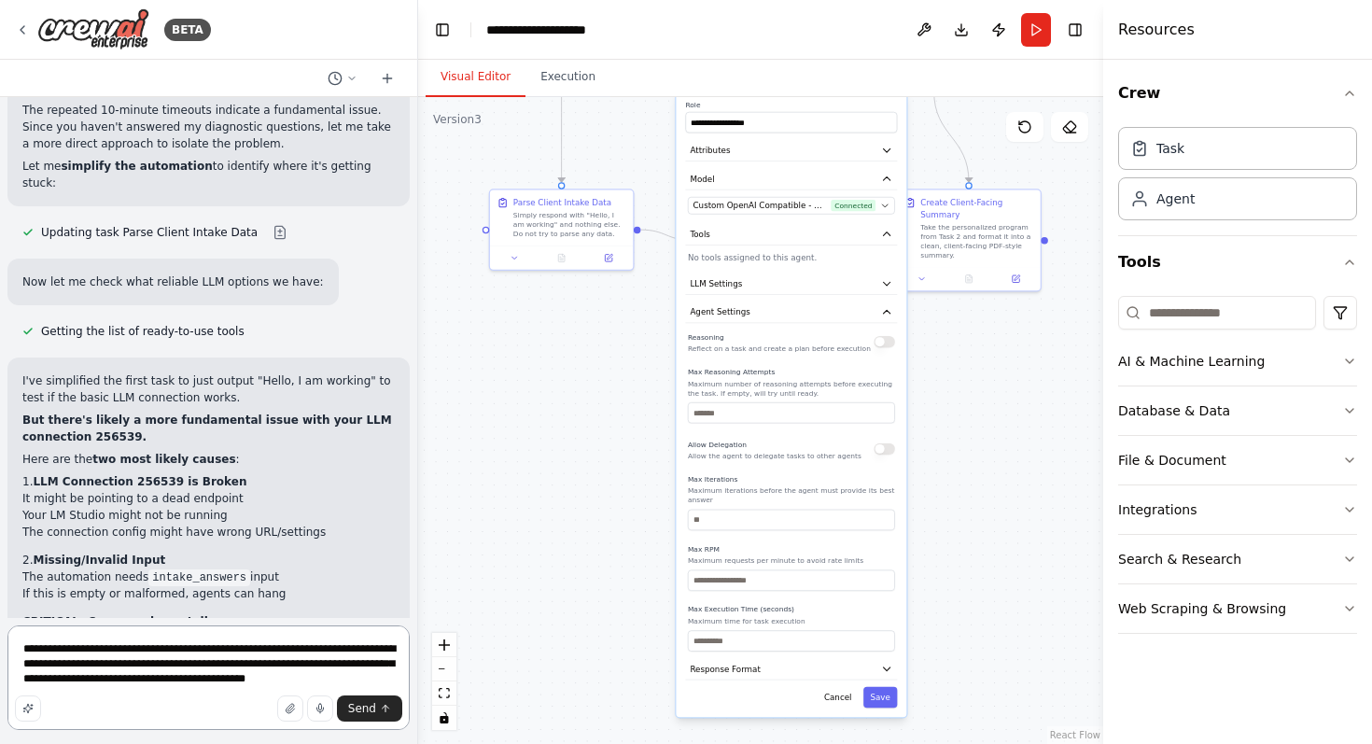
click at [391, 679] on textarea "**********" at bounding box center [208, 677] width 402 height 105
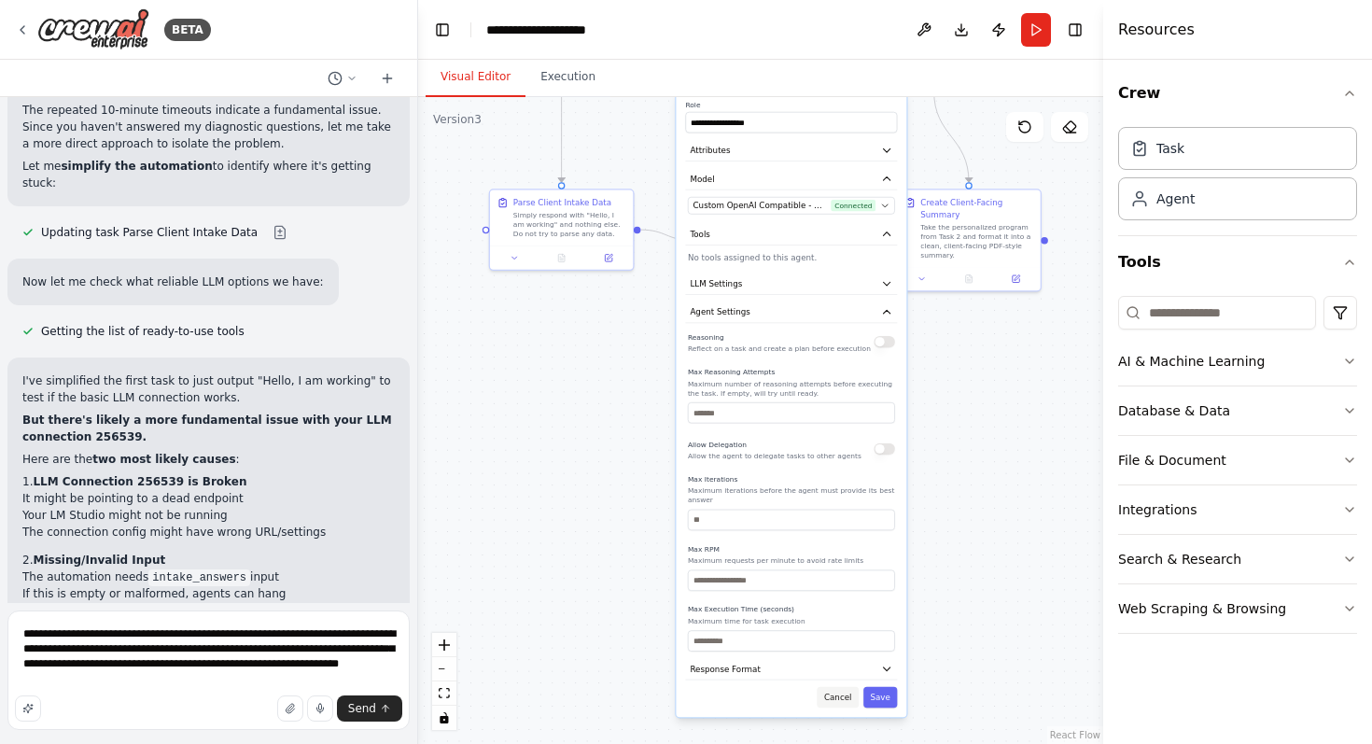
click at [843, 702] on button "Cancel" at bounding box center [838, 697] width 42 height 21
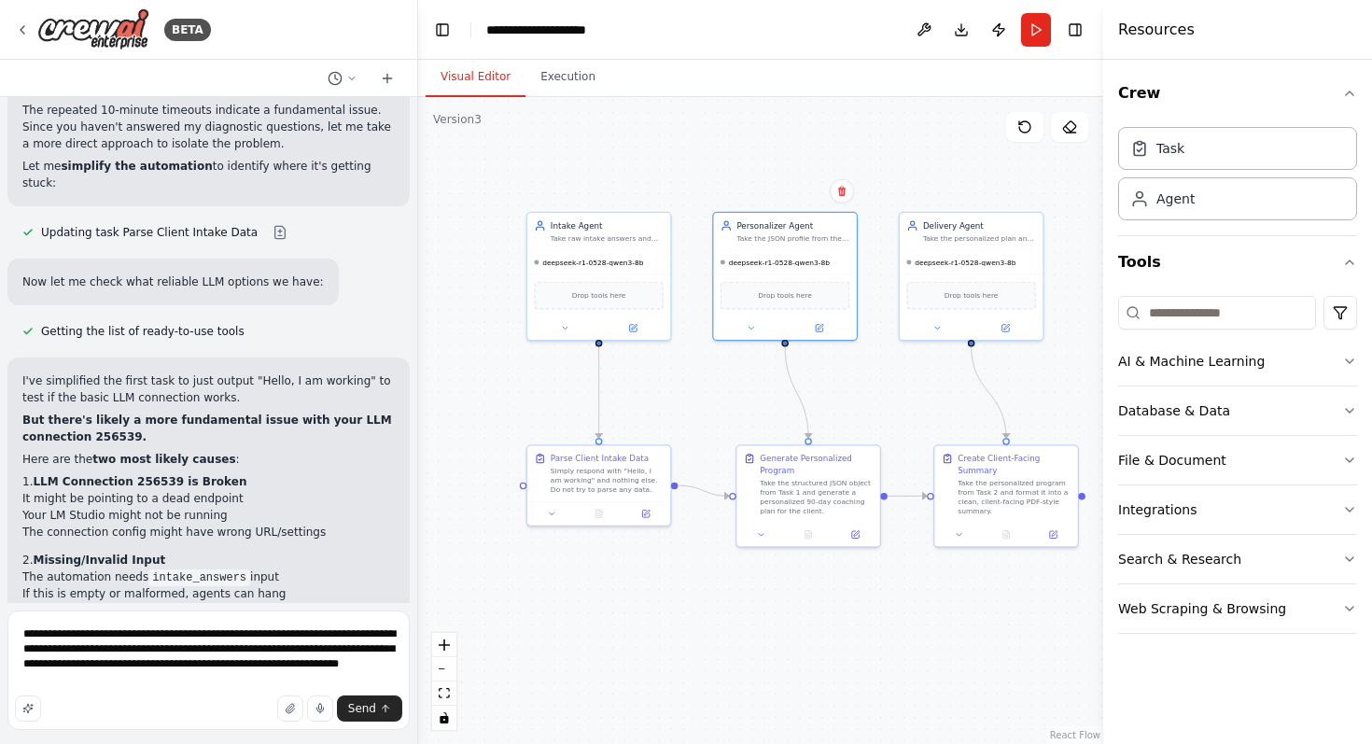
drag, startPoint x: 661, startPoint y: 306, endPoint x: 696, endPoint y: 558, distance: 254.5
click at [696, 558] on div ".deletable-edge-delete-btn { width: 20px; height: 20px; border: 0px solid #ffff…" at bounding box center [760, 420] width 685 height 647
click at [646, 508] on icon at bounding box center [643, 507] width 7 height 7
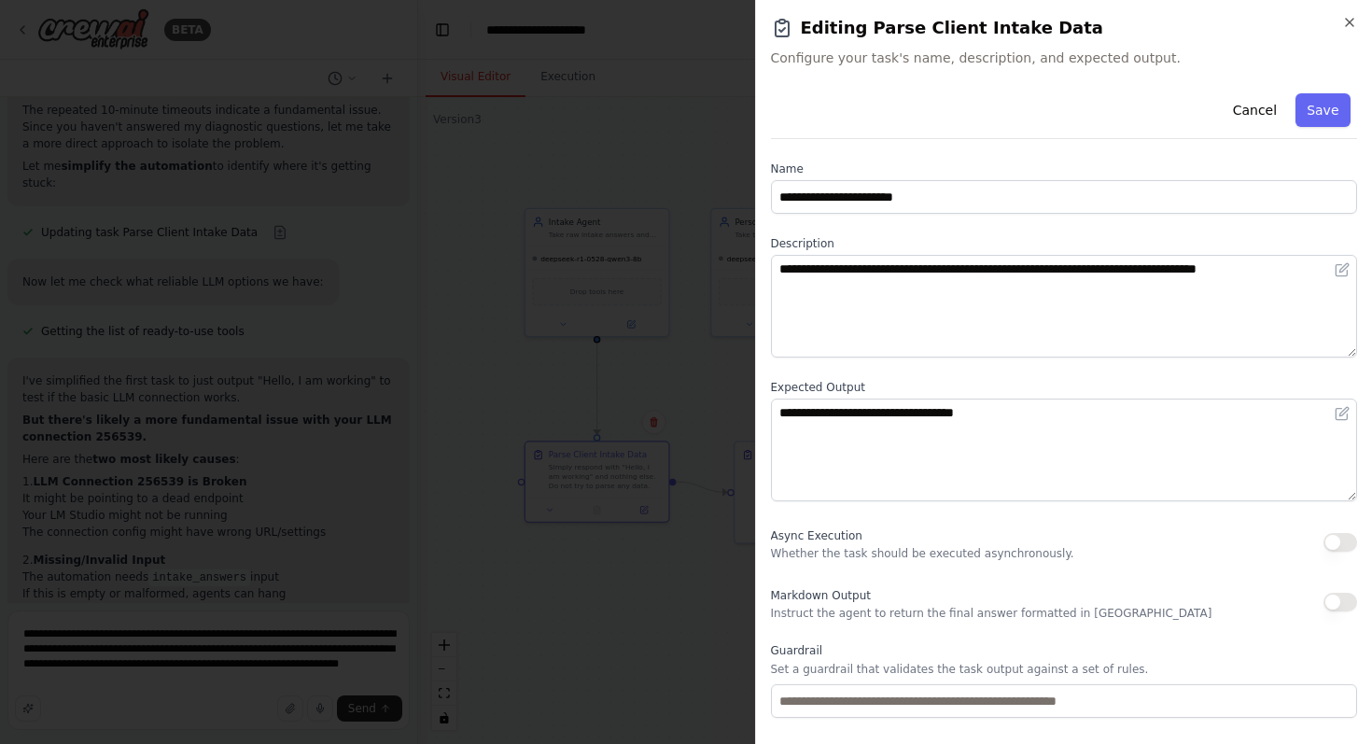
scroll to position [99, 0]
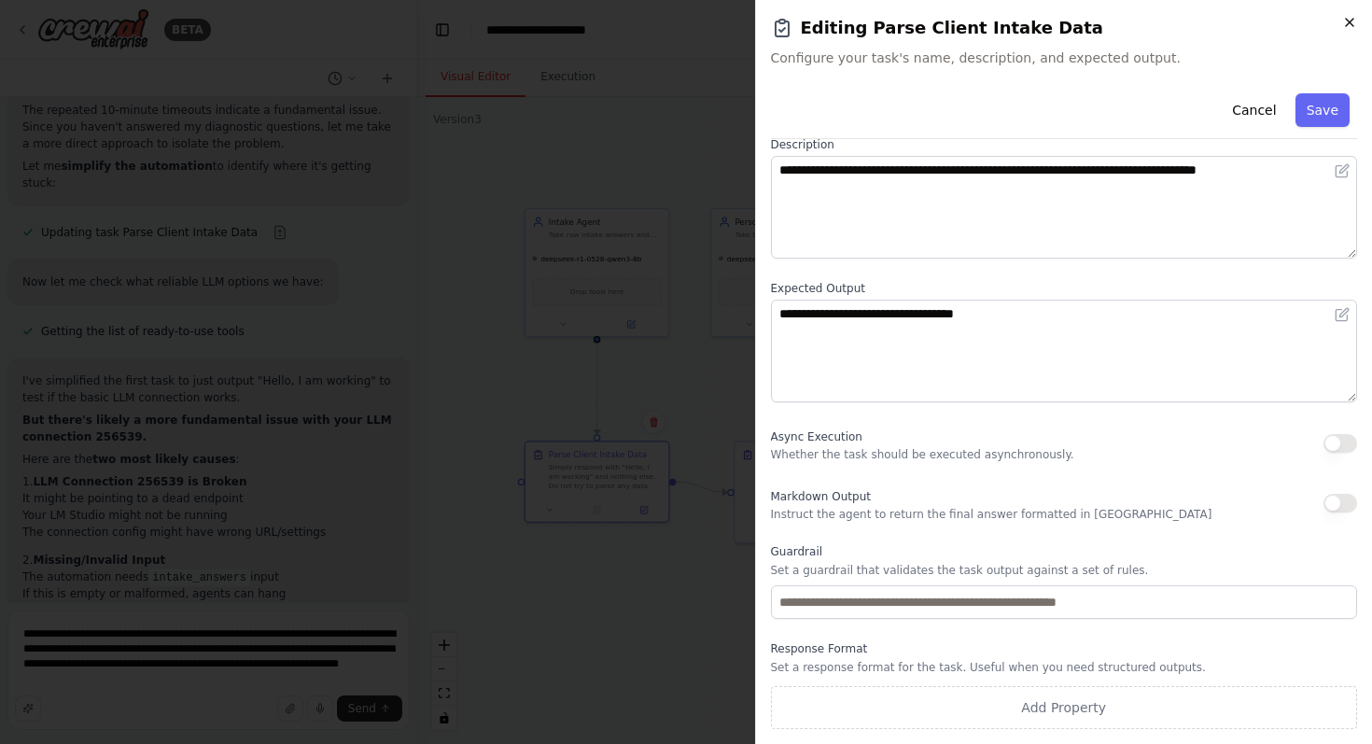
click at [1349, 21] on icon "button" at bounding box center [1349, 22] width 7 height 7
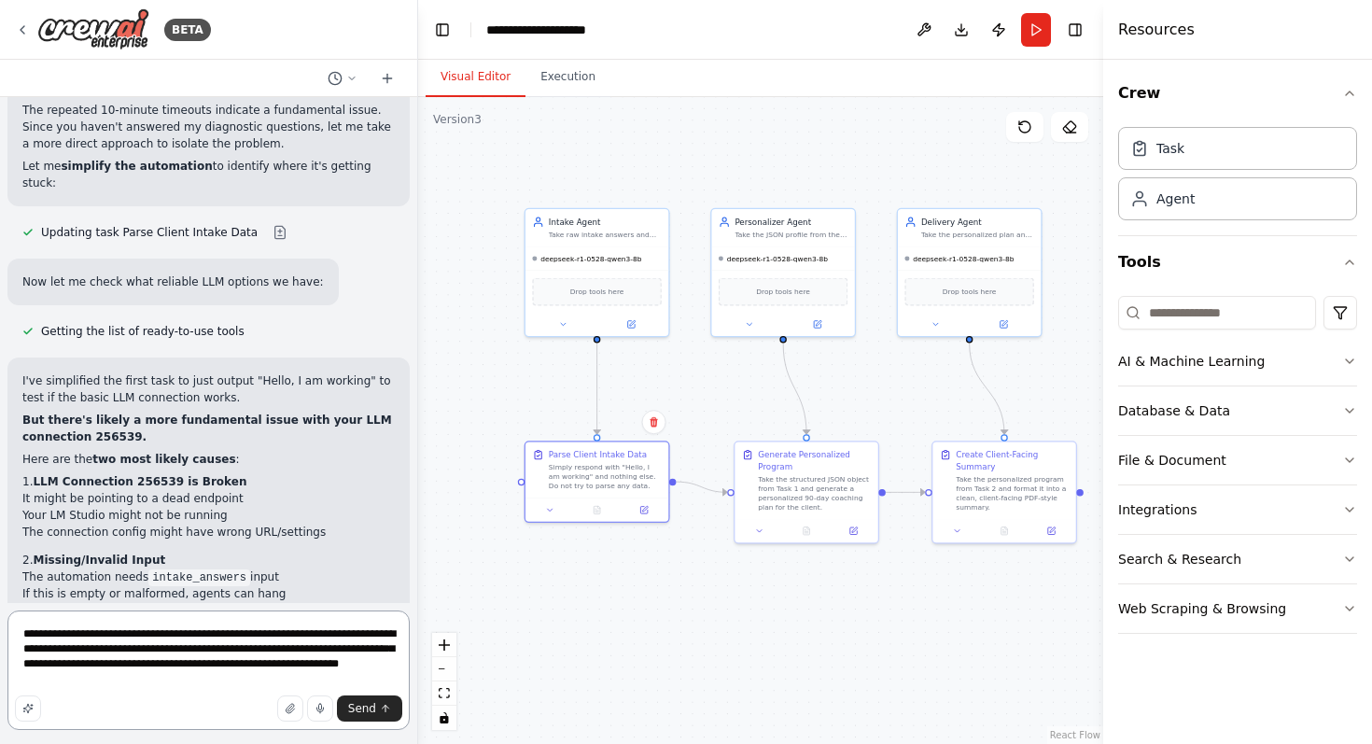
click at [224, 684] on textarea "**********" at bounding box center [208, 669] width 402 height 119
click at [61, 681] on textarea "**********" at bounding box center [208, 669] width 402 height 119
click at [124, 666] on textarea "**********" at bounding box center [208, 669] width 402 height 119
click at [159, 686] on textarea "**********" at bounding box center [208, 669] width 402 height 119
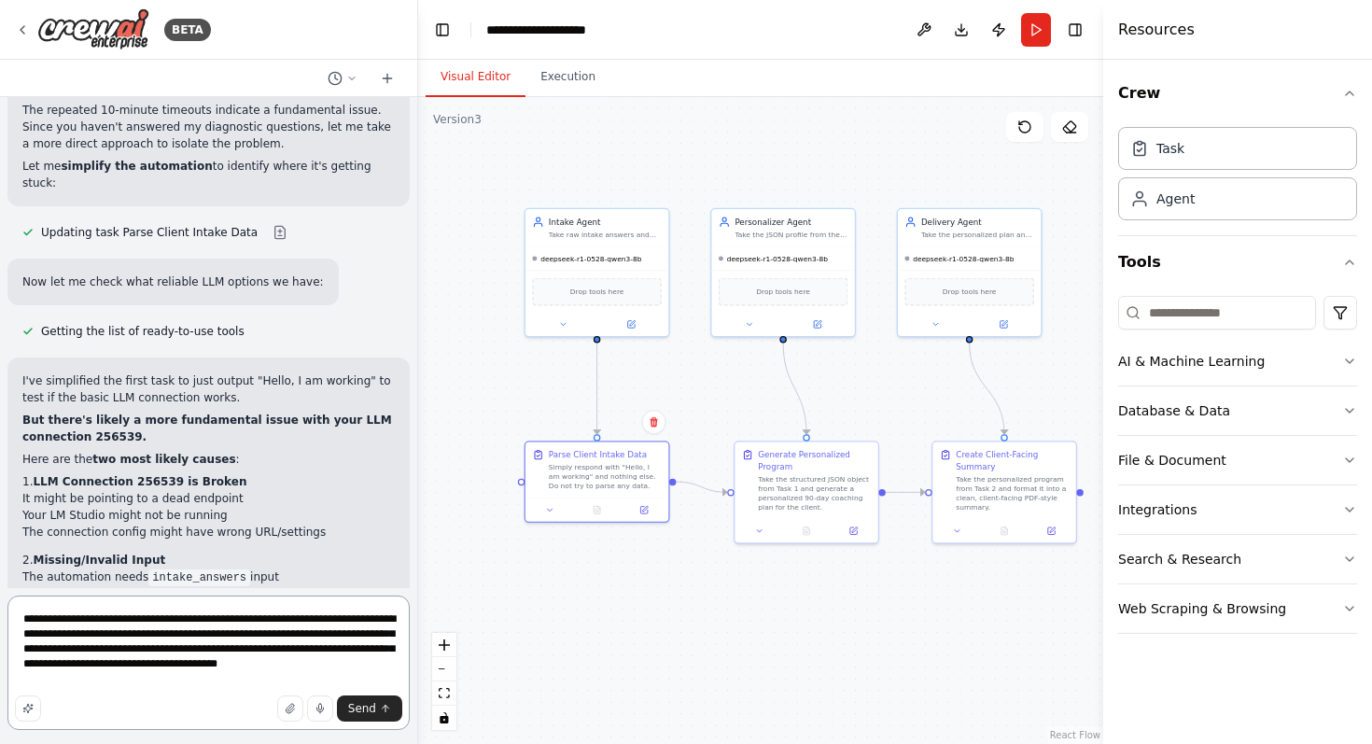
click at [224, 681] on textarea "**********" at bounding box center [208, 662] width 402 height 134
type textarea "**********"
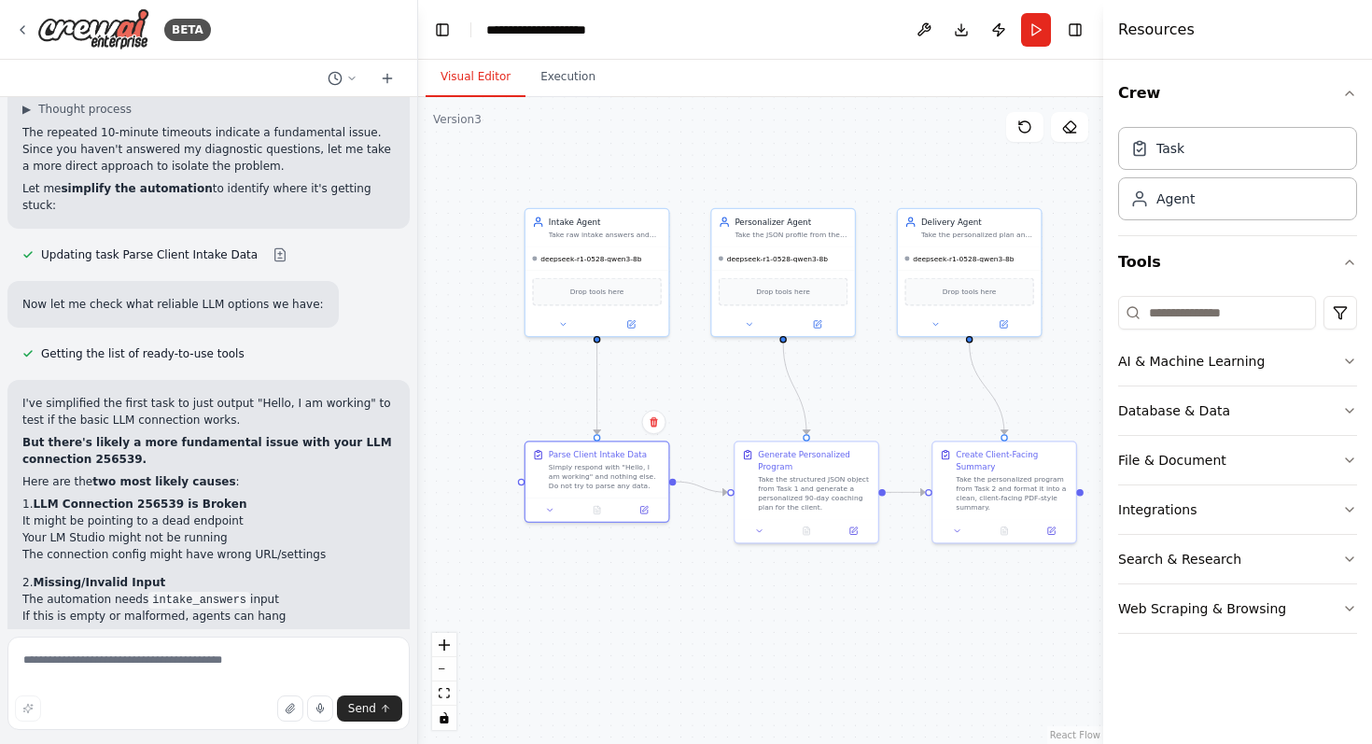
scroll to position [16743, 0]
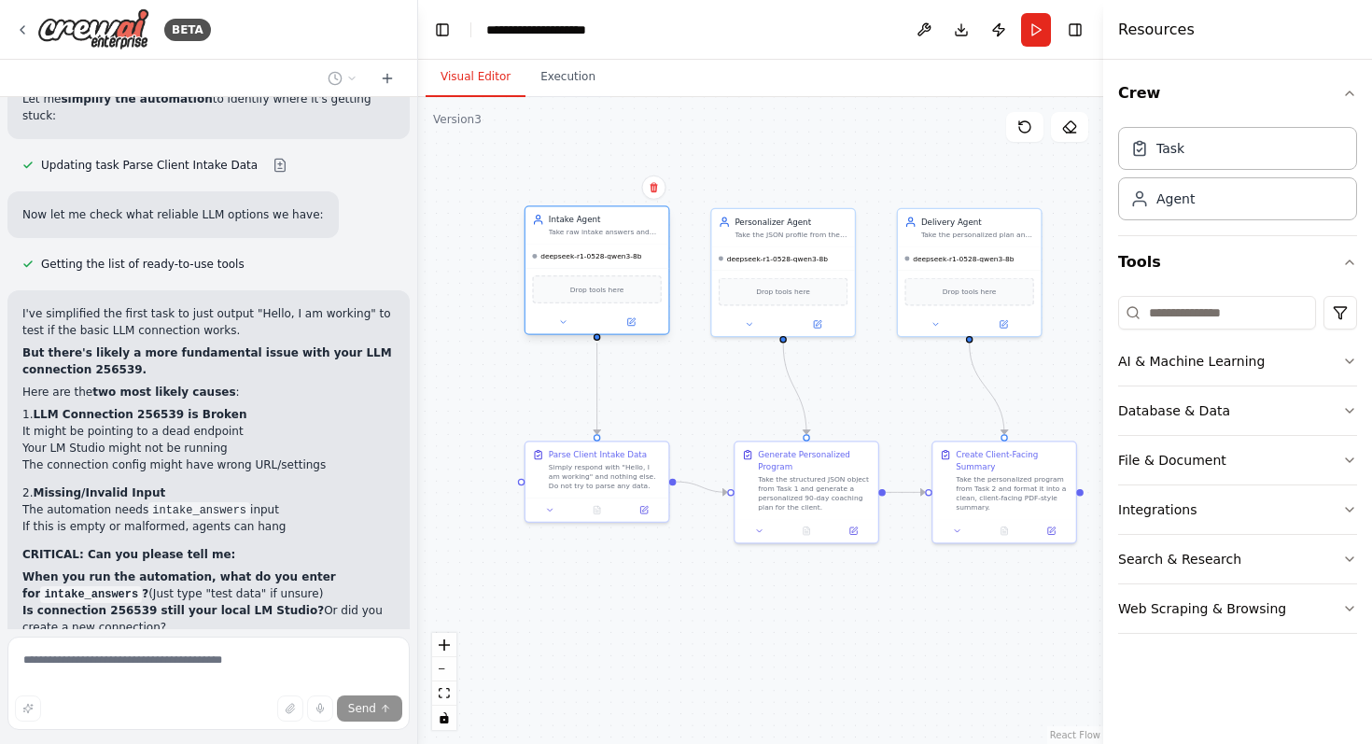
click at [626, 227] on div "Intake Agent Take raw intake answers and output a structured client profile in …" at bounding box center [605, 225] width 113 height 23
click at [640, 325] on button at bounding box center [630, 322] width 65 height 14
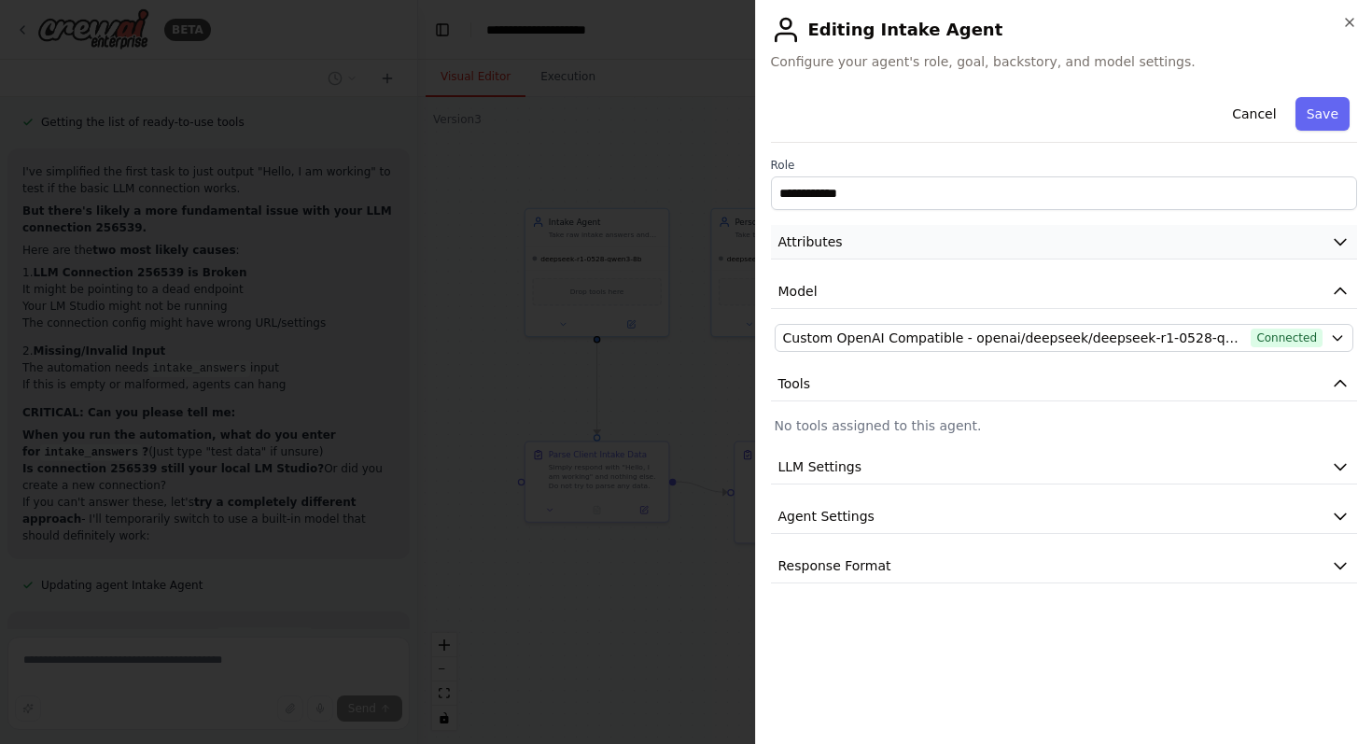
scroll to position [16924, 0]
click at [933, 237] on button "Attributes" at bounding box center [1064, 242] width 587 height 35
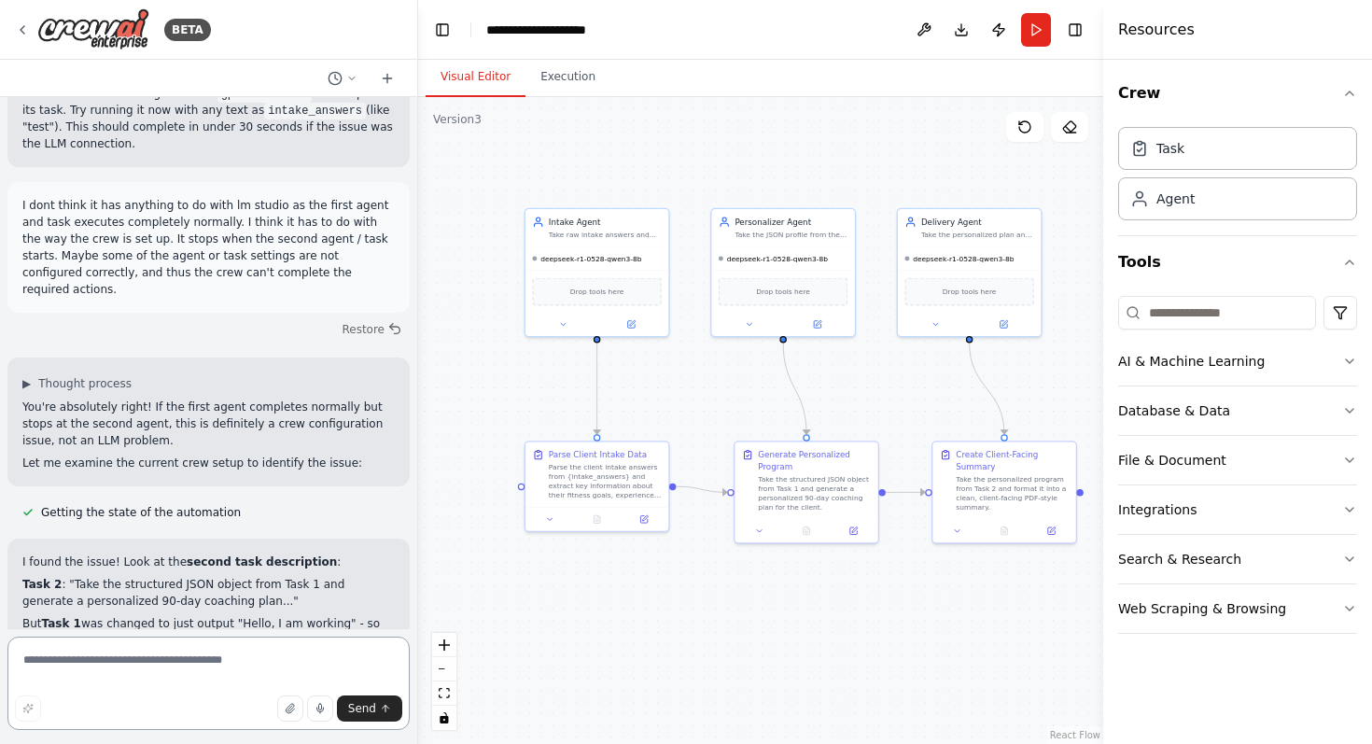
scroll to position [17430, 0]
click at [614, 483] on div "Parse the client intake answers from {intake_answers} and extract key informati…" at bounding box center [605, 478] width 113 height 37
click at [650, 519] on button at bounding box center [644, 517] width 40 height 14
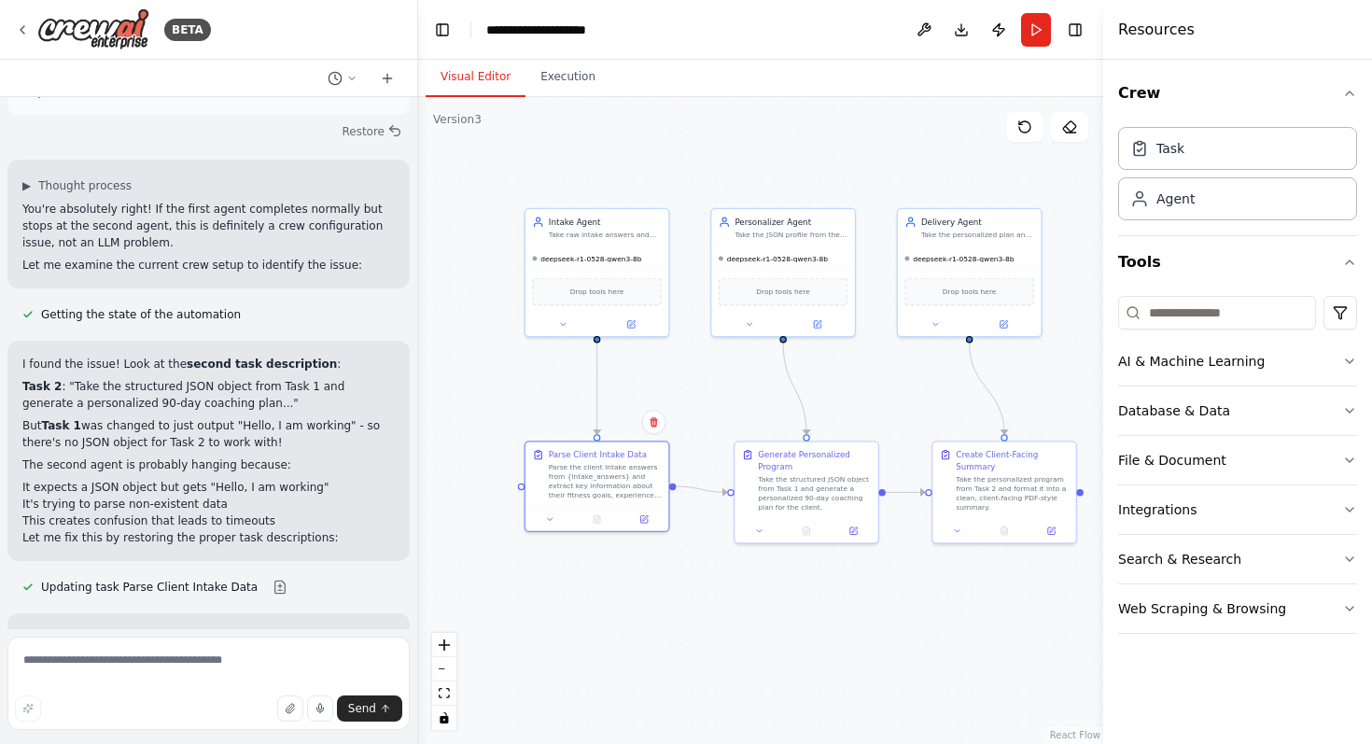
scroll to position [17625, 0]
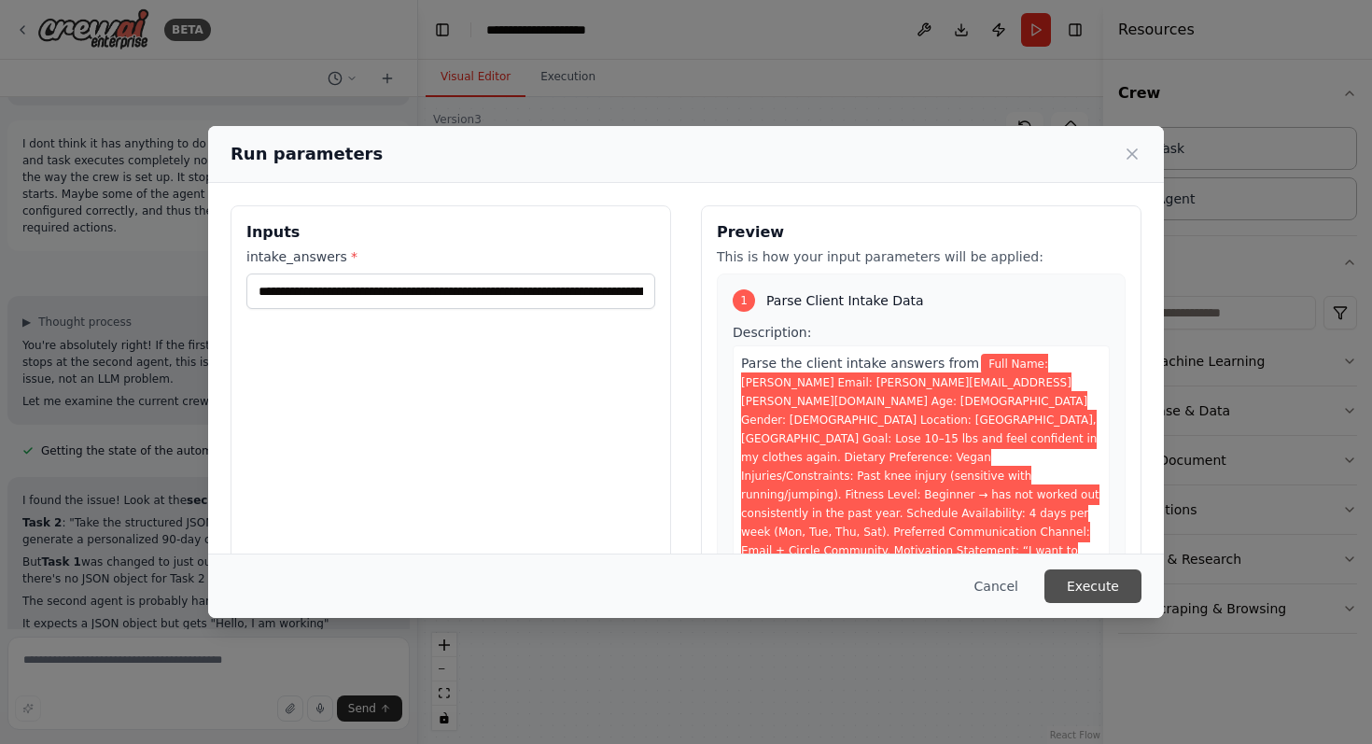
click at [1112, 579] on button "Execute" at bounding box center [1092, 586] width 97 height 34
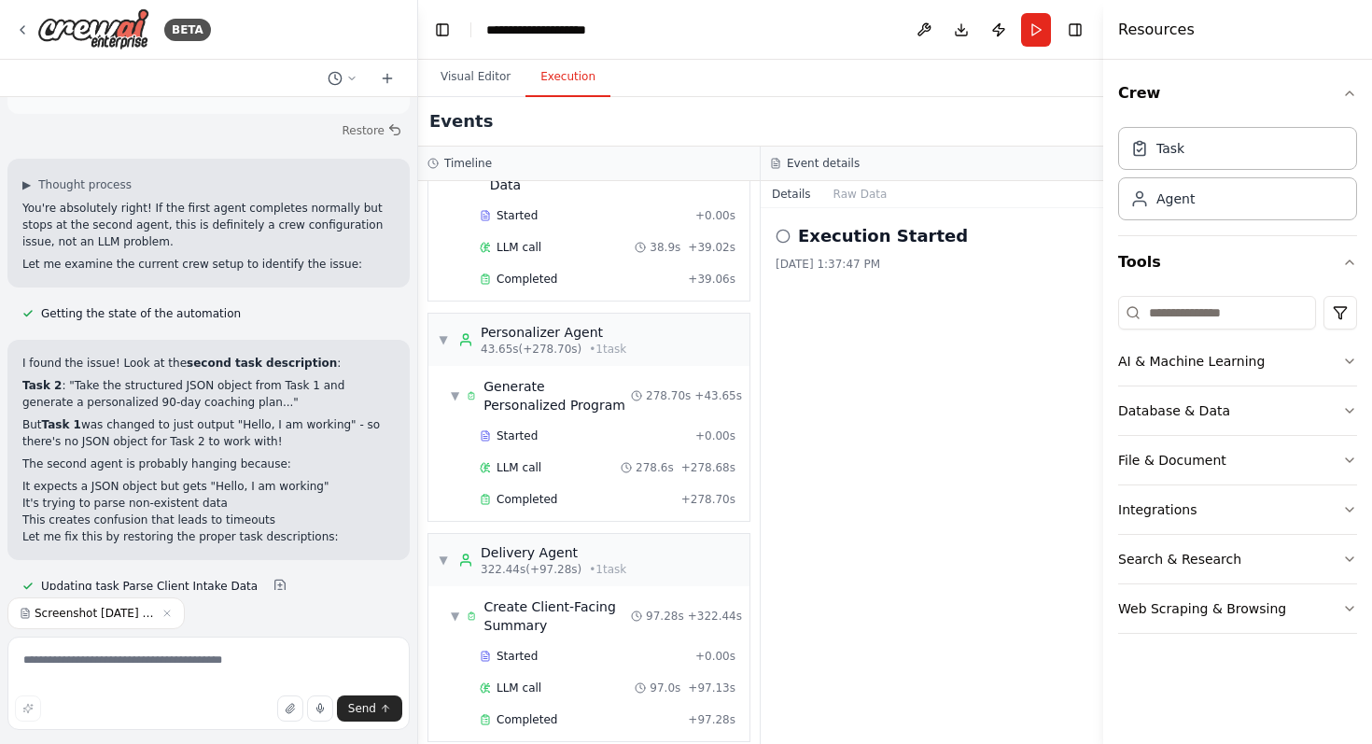
scroll to position [17678, 0]
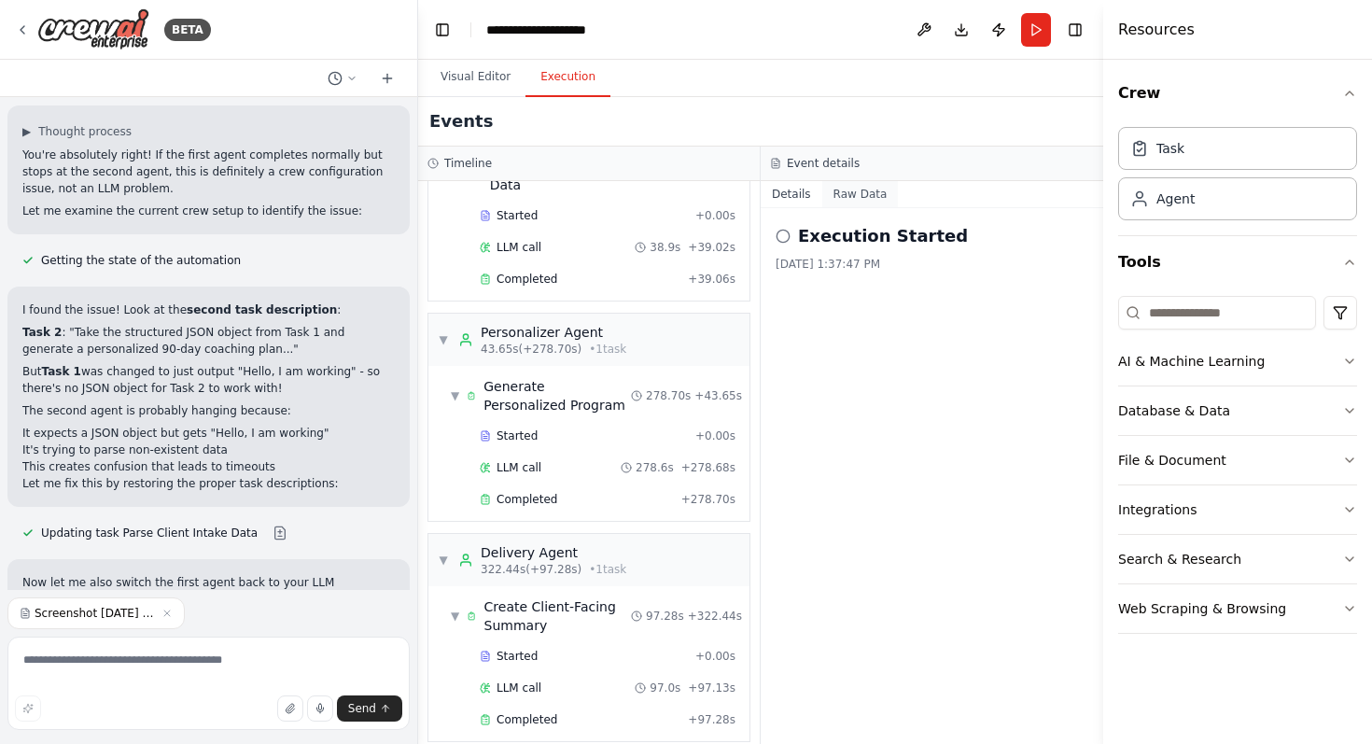
click at [856, 199] on button "Raw Data" at bounding box center [860, 194] width 77 height 26
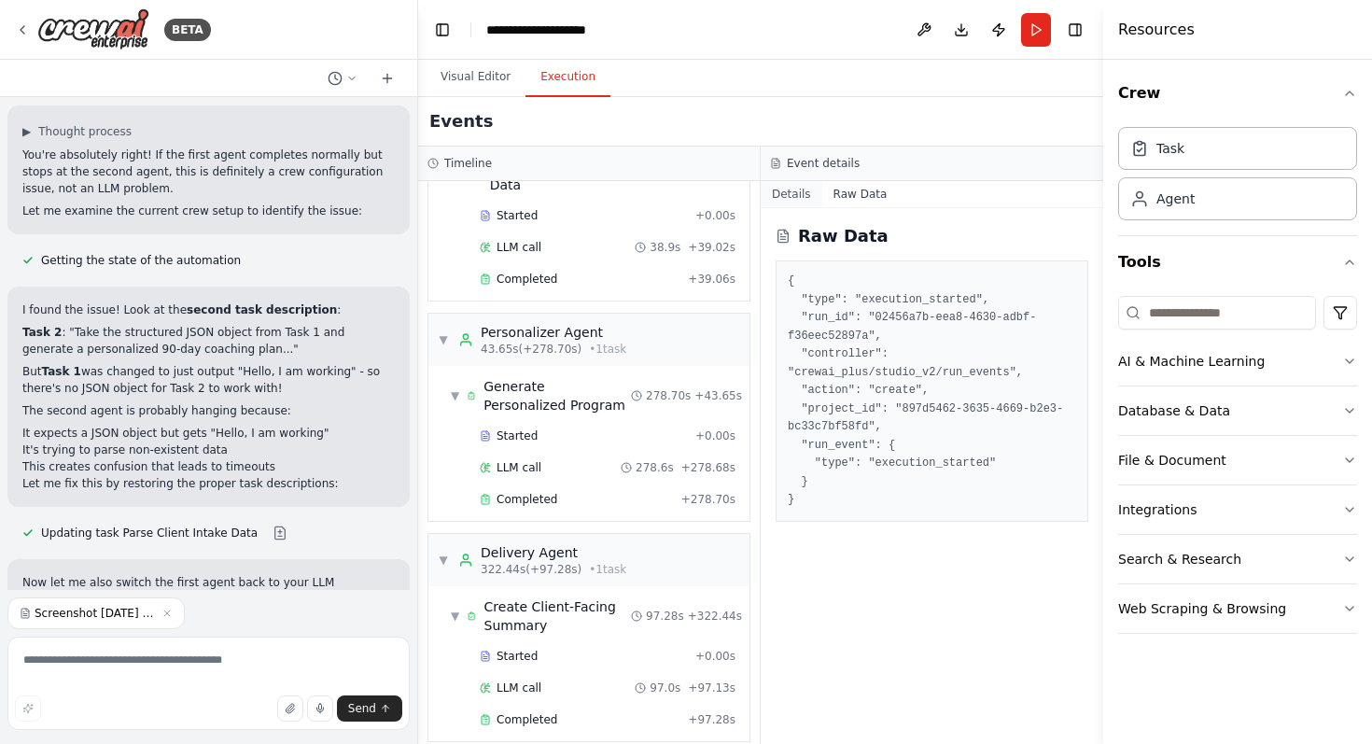
click at [794, 202] on button "Details" at bounding box center [792, 194] width 62 height 26
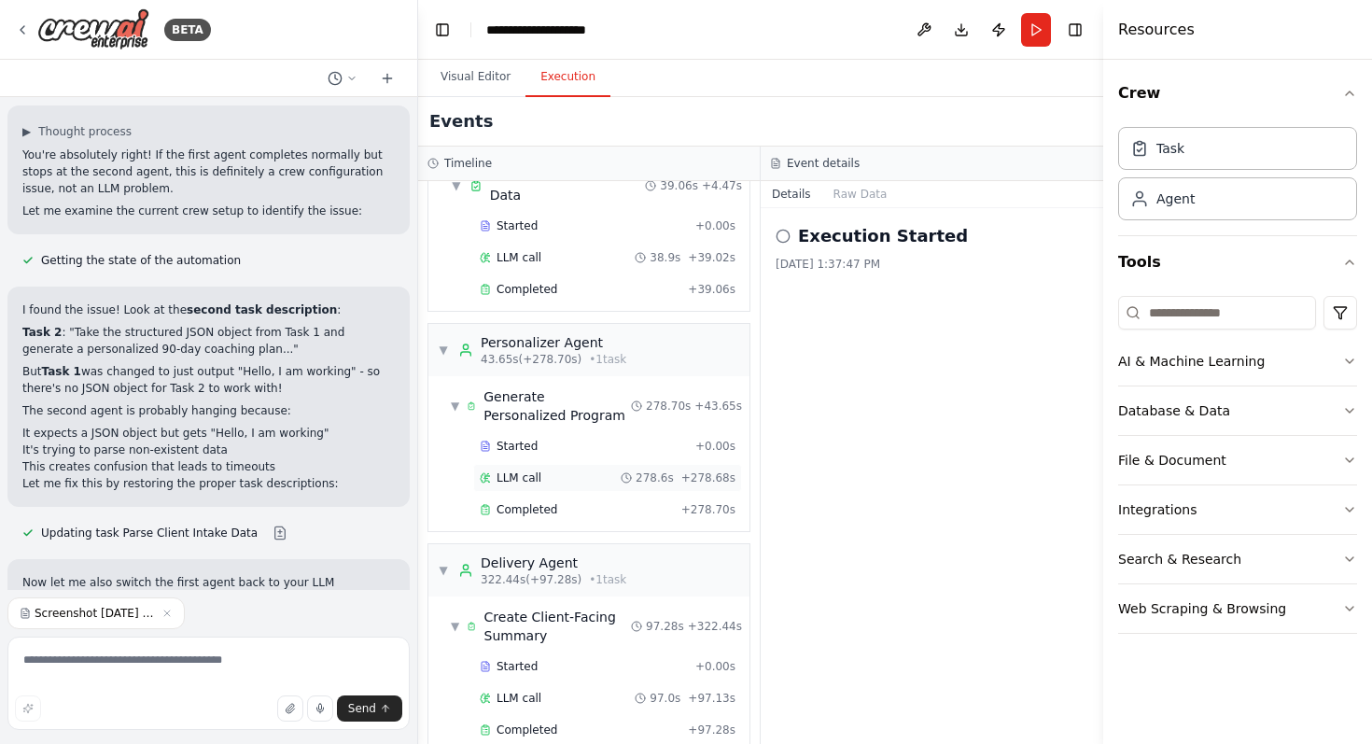
scroll to position [98, 0]
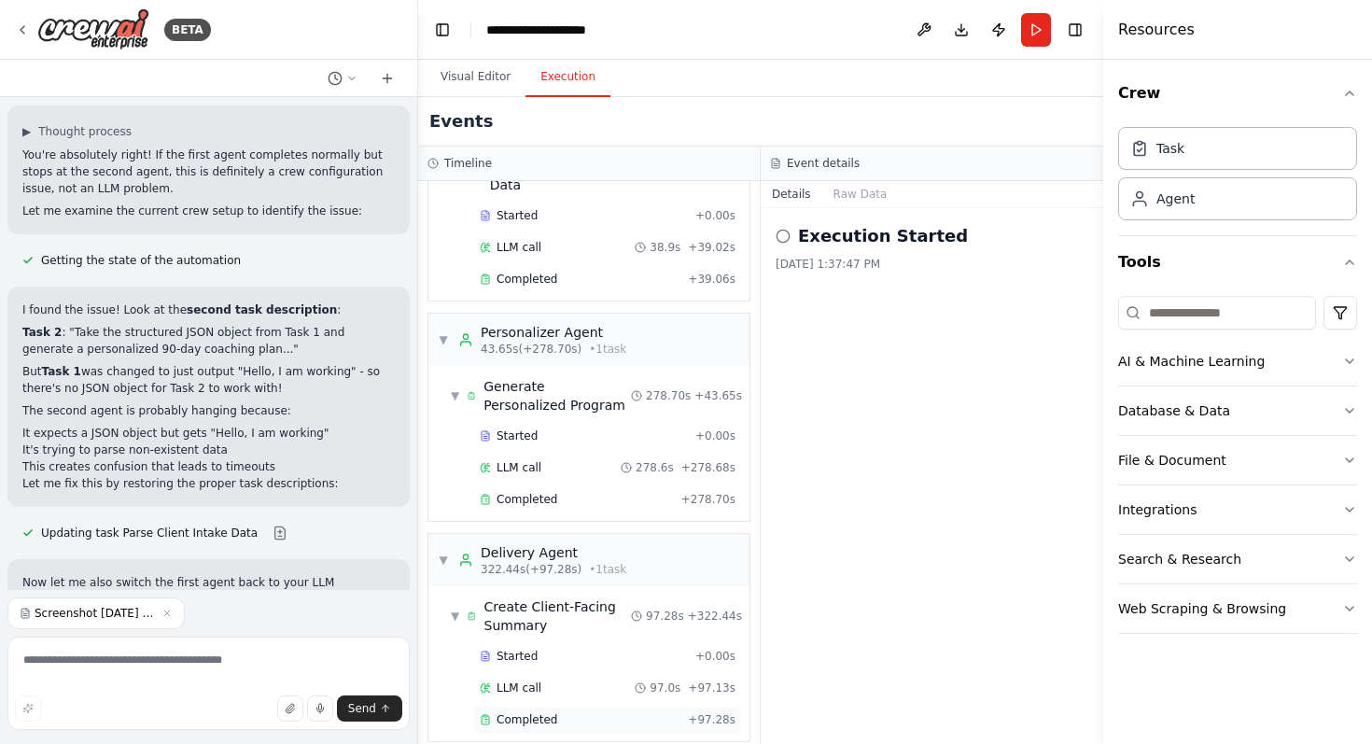
click at [650, 712] on div "Completed" at bounding box center [580, 719] width 201 height 15
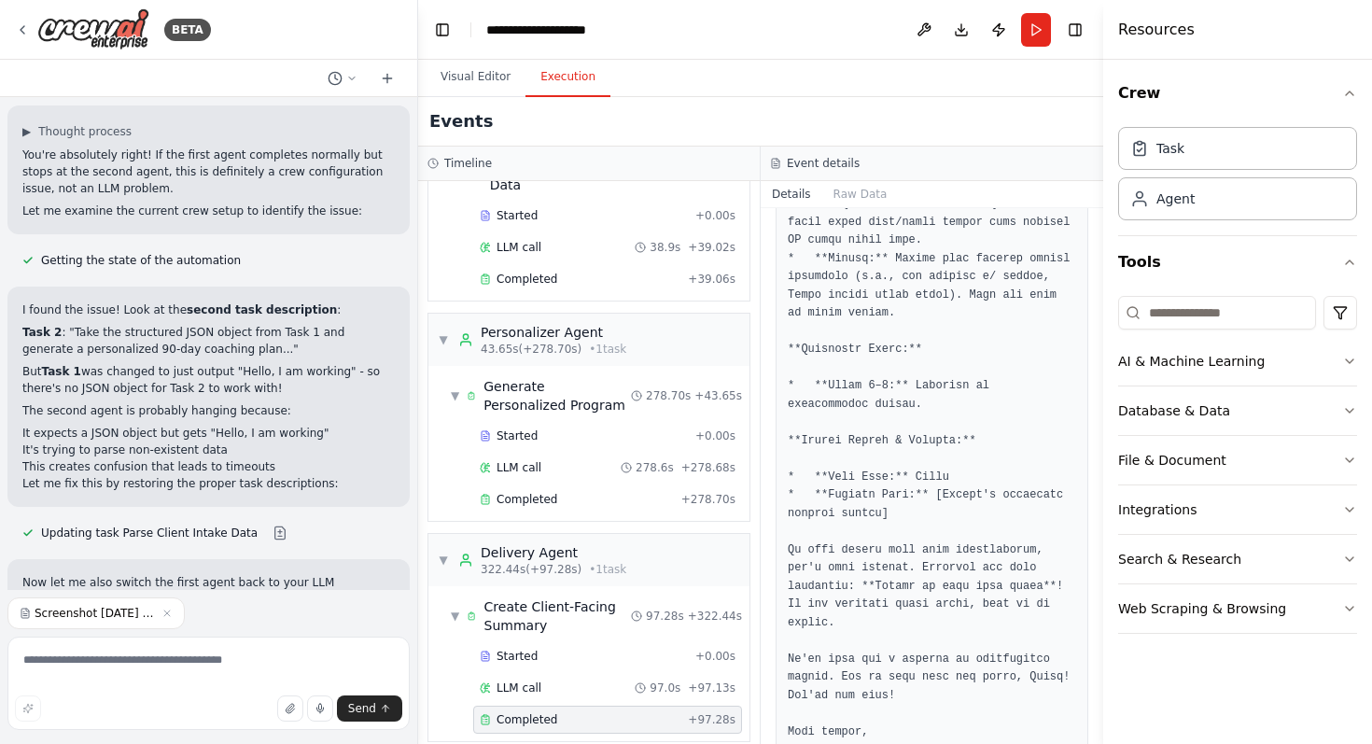
scroll to position [3313, 0]
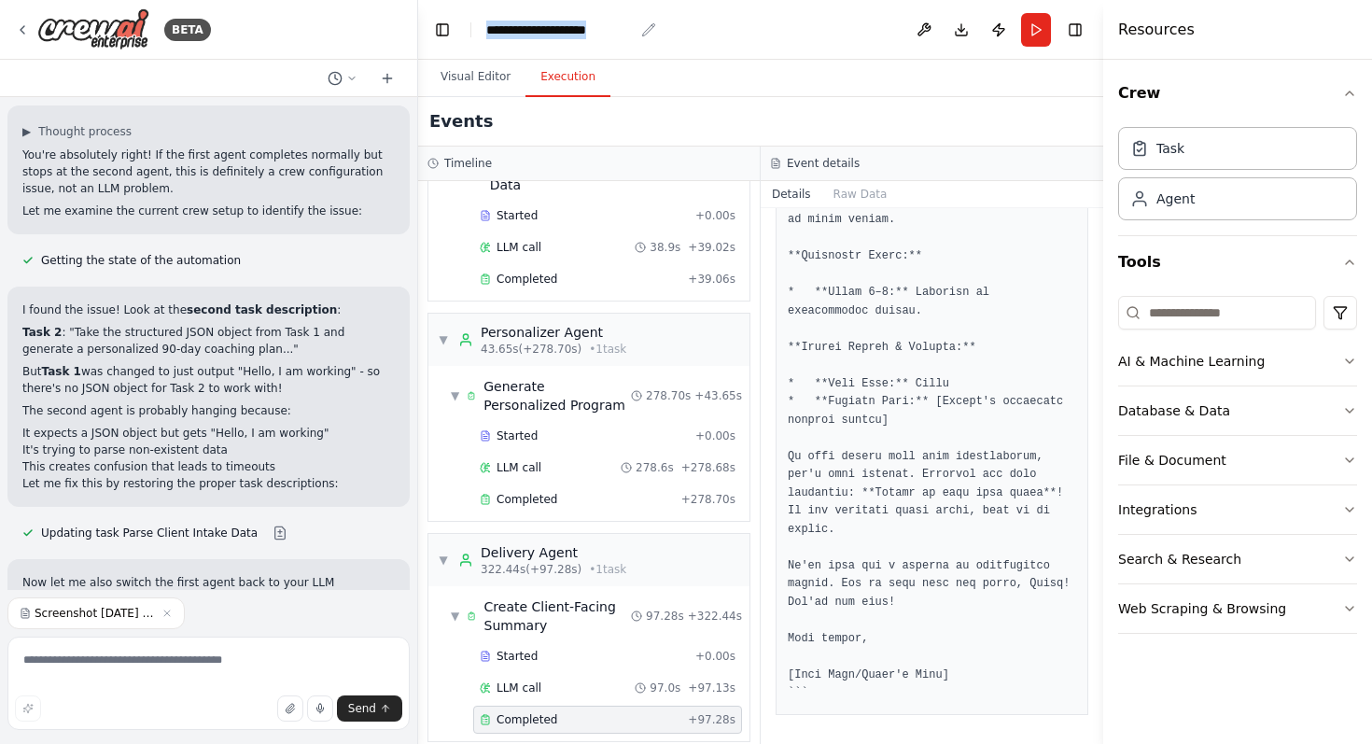
drag, startPoint x: 635, startPoint y: 29, endPoint x: 488, endPoint y: 30, distance: 146.5
click at [488, 30] on div "**********" at bounding box center [571, 30] width 170 height 19
copy div "**********"
click at [672, 24] on header "**********" at bounding box center [760, 30] width 685 height 60
click at [650, 28] on header "**********" at bounding box center [760, 30] width 685 height 60
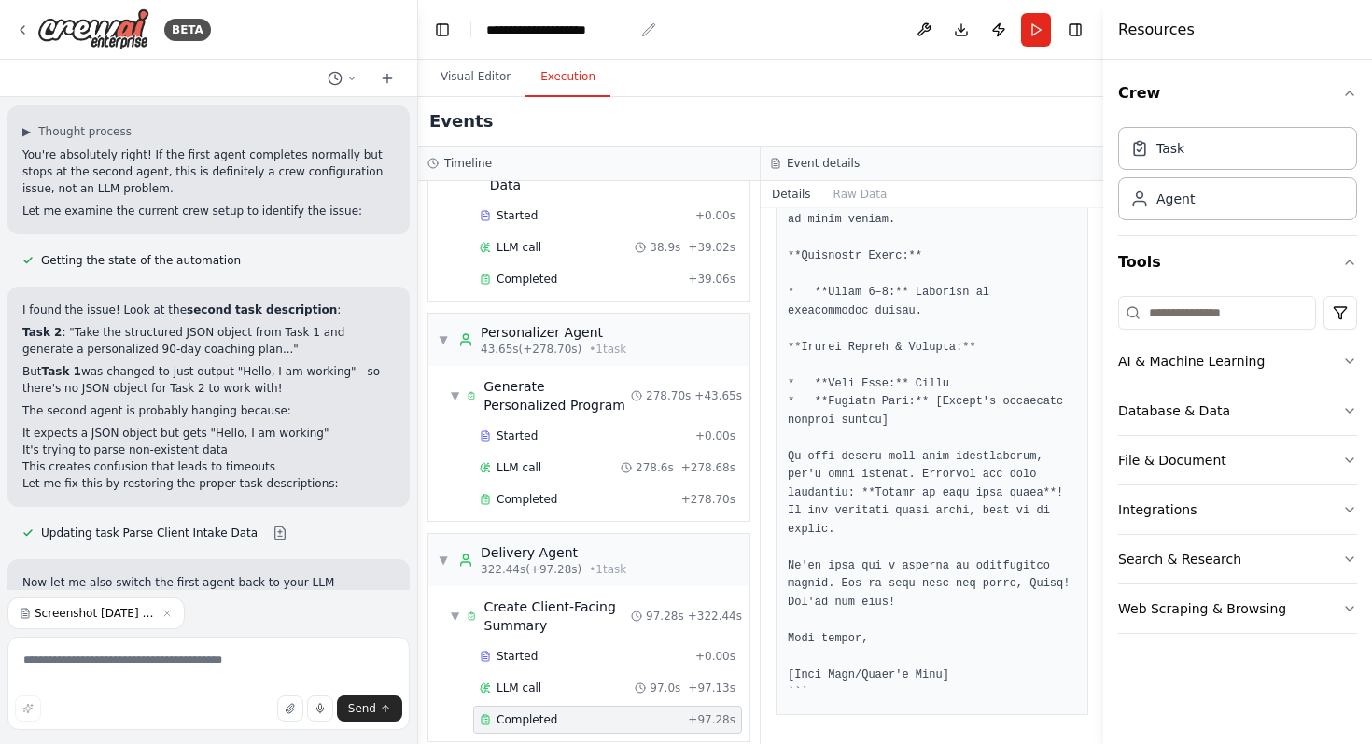
click at [622, 31] on div "**********" at bounding box center [559, 30] width 147 height 19
click at [637, 26] on header "**********" at bounding box center [760, 30] width 685 height 60
click at [650, 24] on icon "breadcrumb" at bounding box center [648, 29] width 15 height 15
click at [584, 18] on header "**********" at bounding box center [760, 30] width 685 height 60
click at [596, 29] on div "**********" at bounding box center [559, 30] width 147 height 19
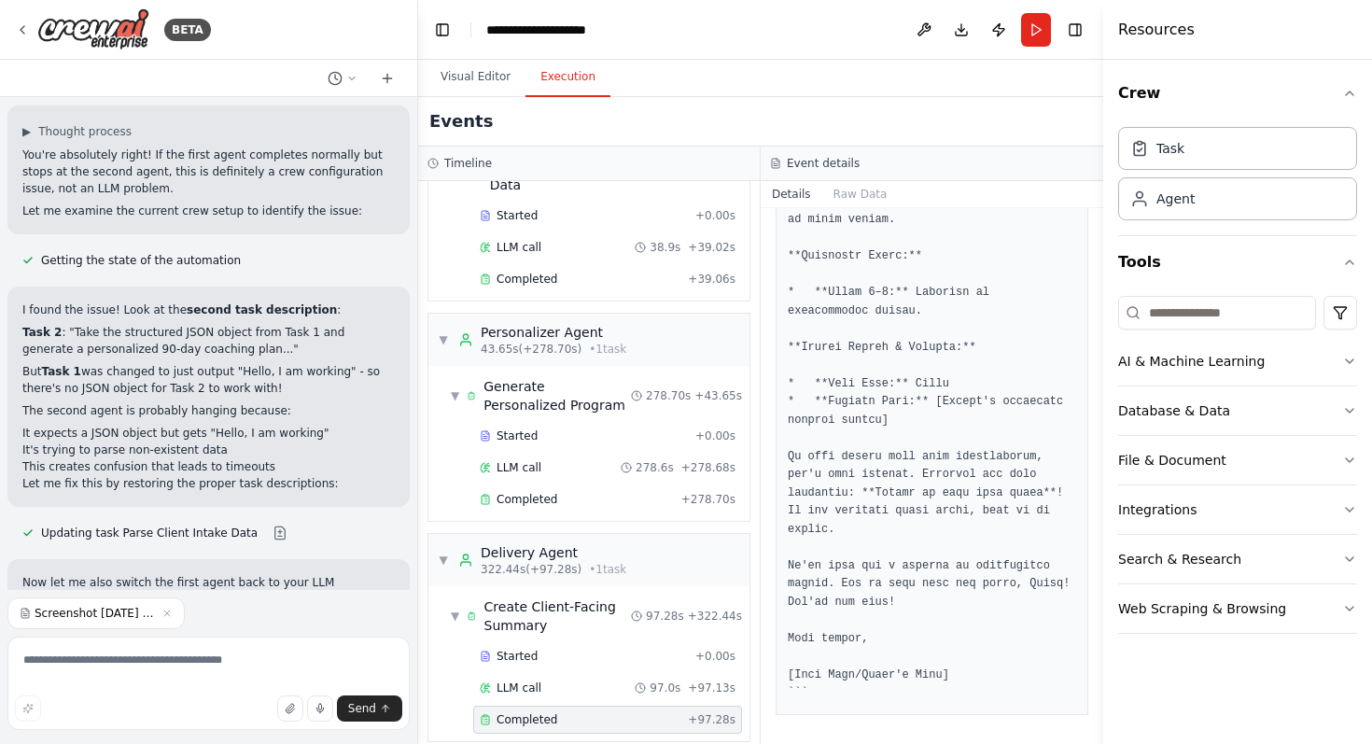
click at [11, 48] on div "BETA" at bounding box center [208, 30] width 417 height 60
click at [15, 23] on icon at bounding box center [22, 29] width 15 height 15
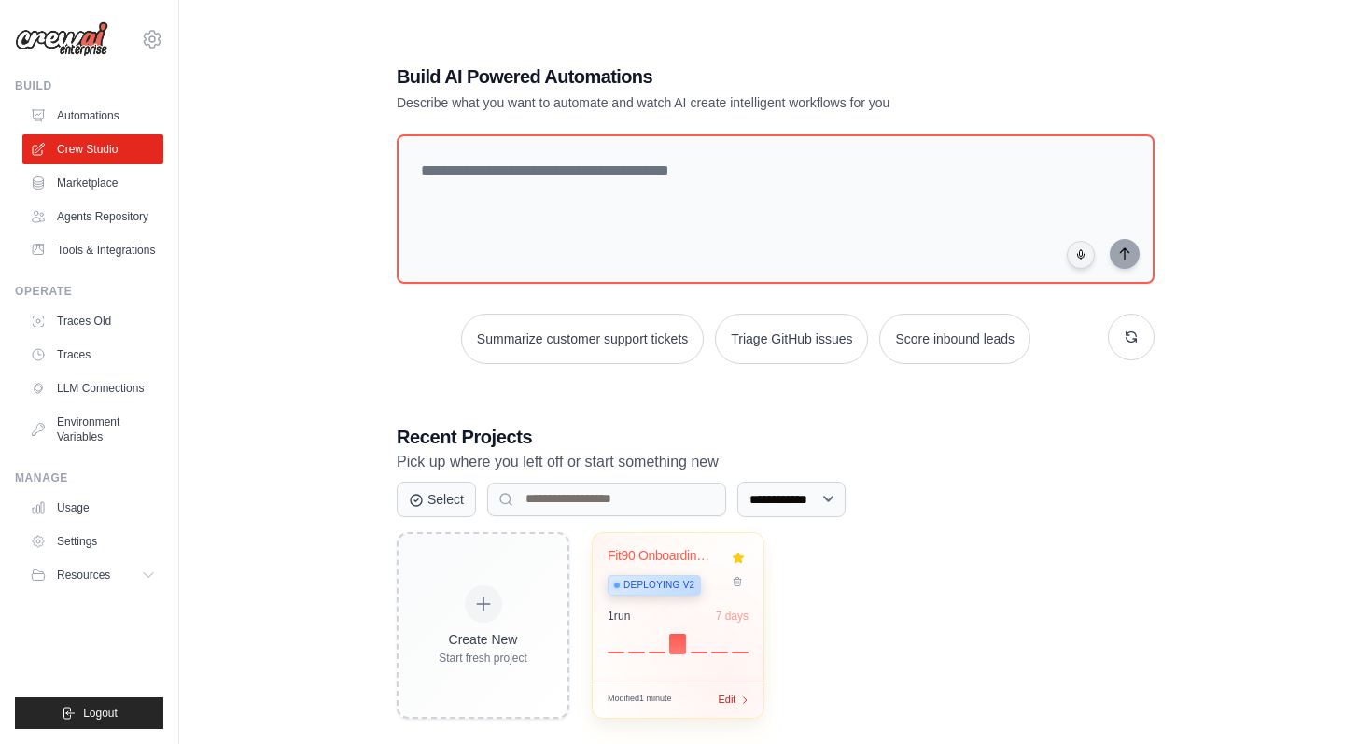
click at [736, 695] on div "Edit" at bounding box center [734, 700] width 32 height 16
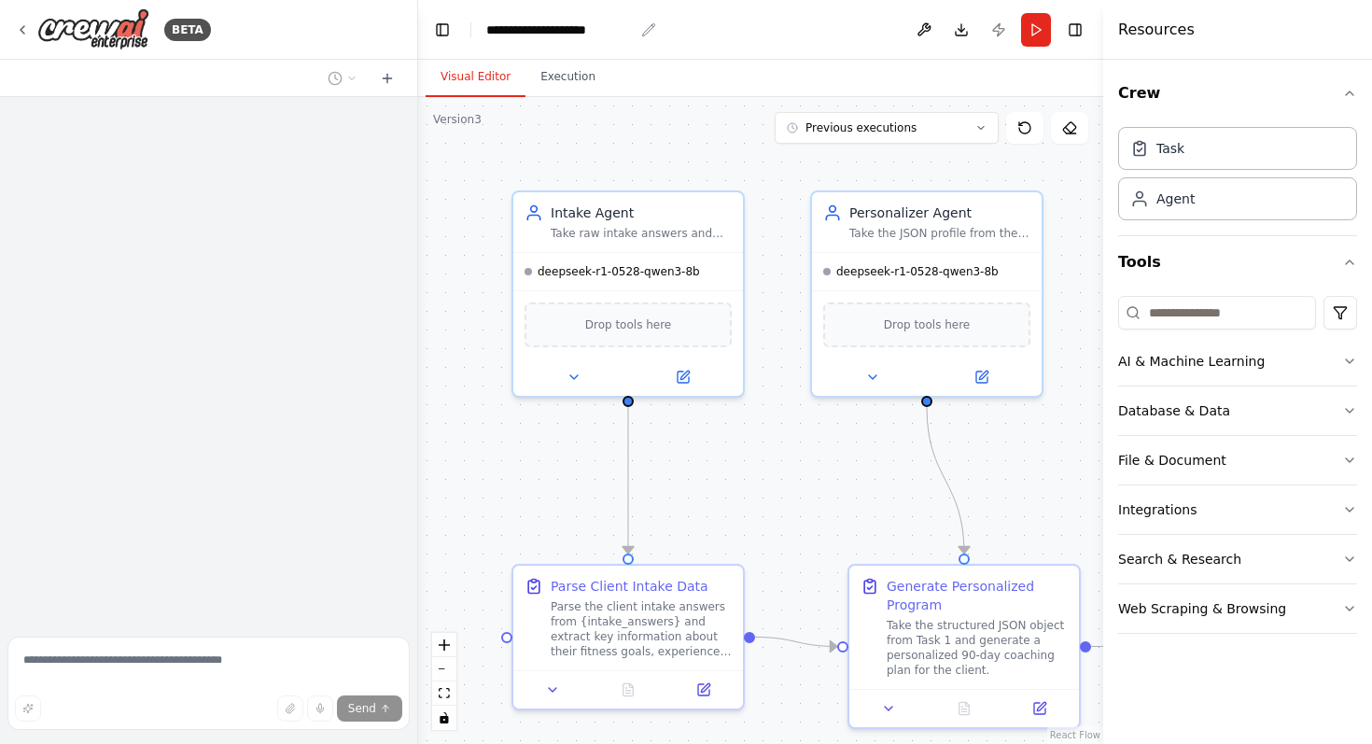
click at [560, 33] on div "**********" at bounding box center [559, 30] width 147 height 19
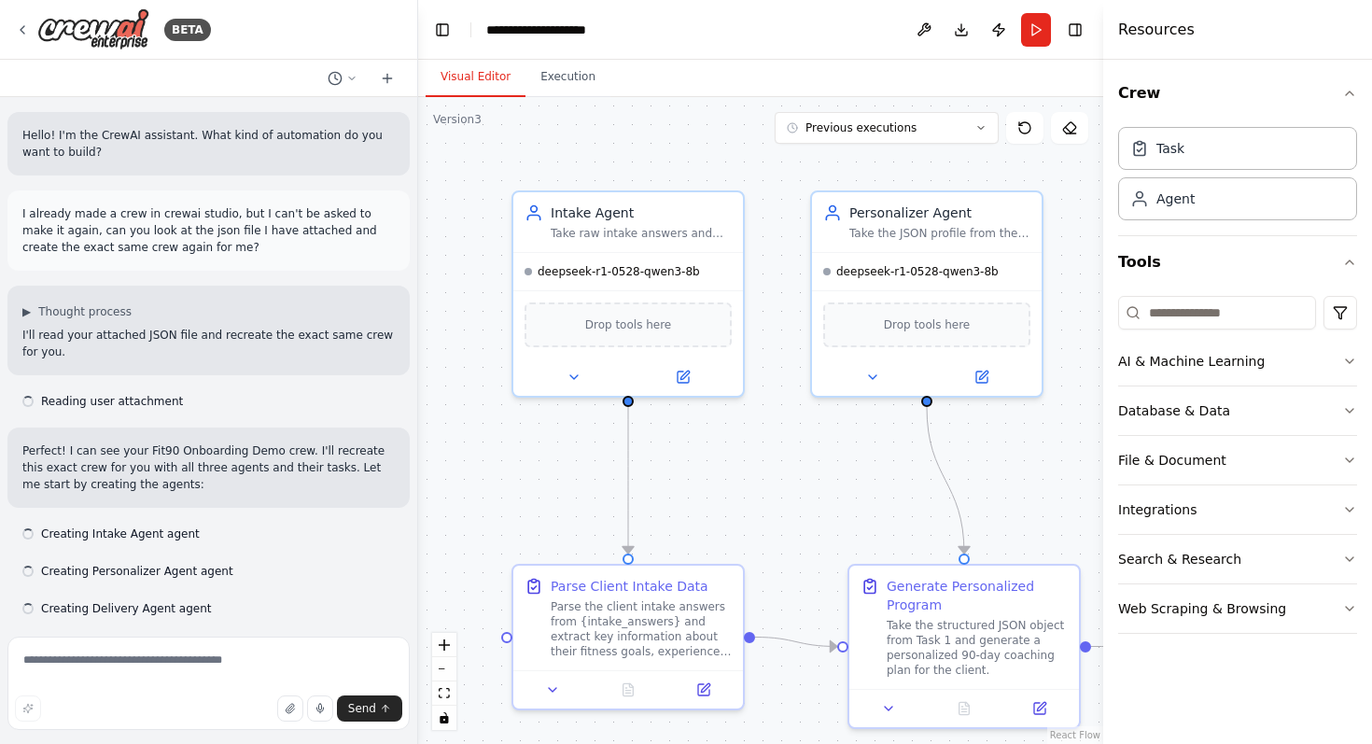
scroll to position [17488, 0]
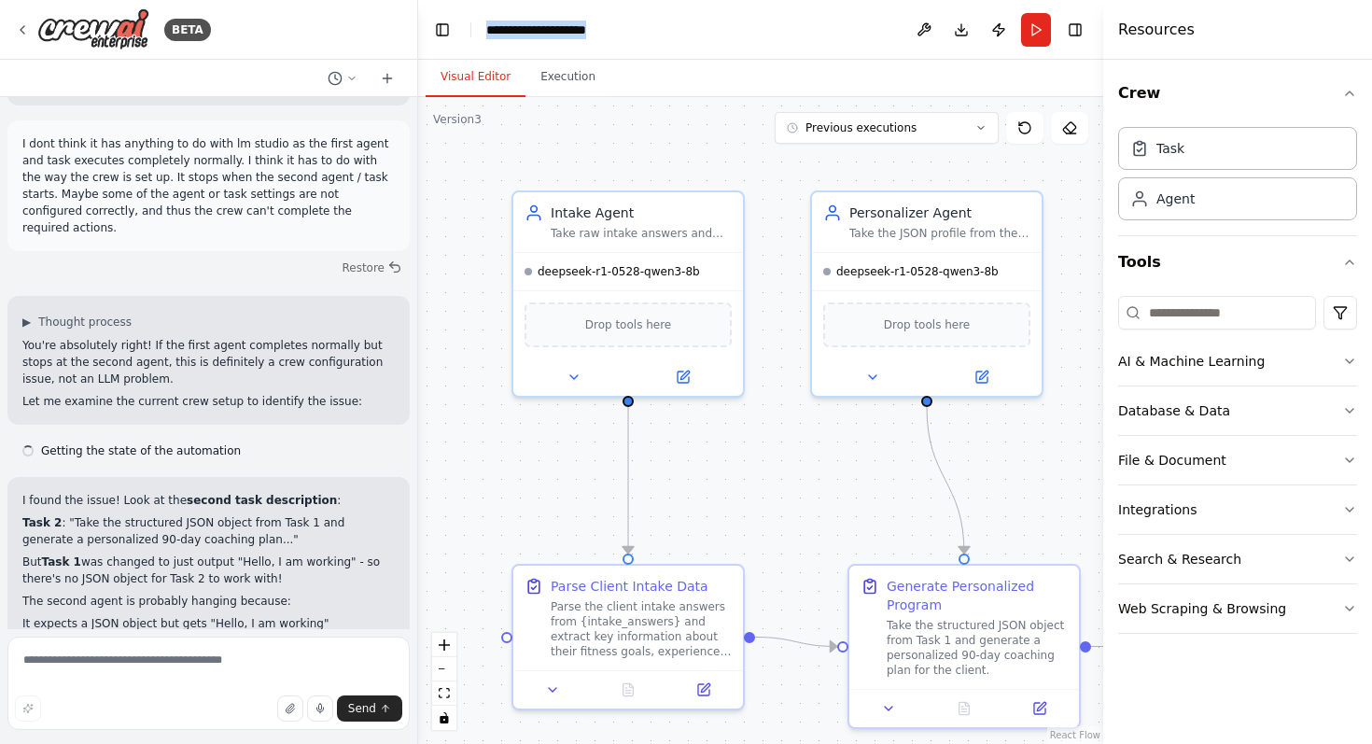
drag, startPoint x: 633, startPoint y: 30, endPoint x: 359, endPoint y: 0, distance: 275.1
click at [359, 0] on div "BETA Hello! I'm the CrewAI assistant. What kind of automation do you want to bu…" at bounding box center [686, 372] width 1372 height 744
click at [708, 34] on header "**********" at bounding box center [760, 30] width 685 height 60
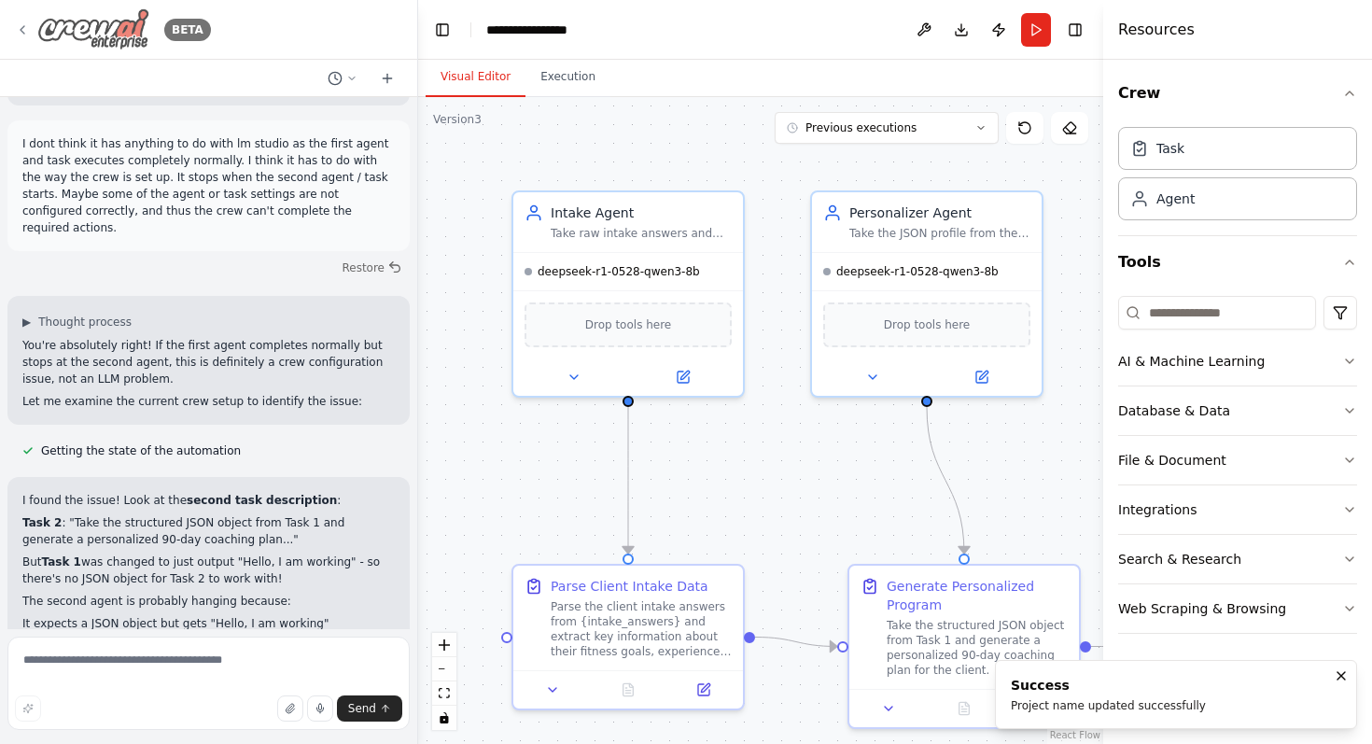
click at [19, 32] on icon at bounding box center [22, 29] width 15 height 15
